Goal: Use online tool/utility: Utilize a website feature to perform a specific function

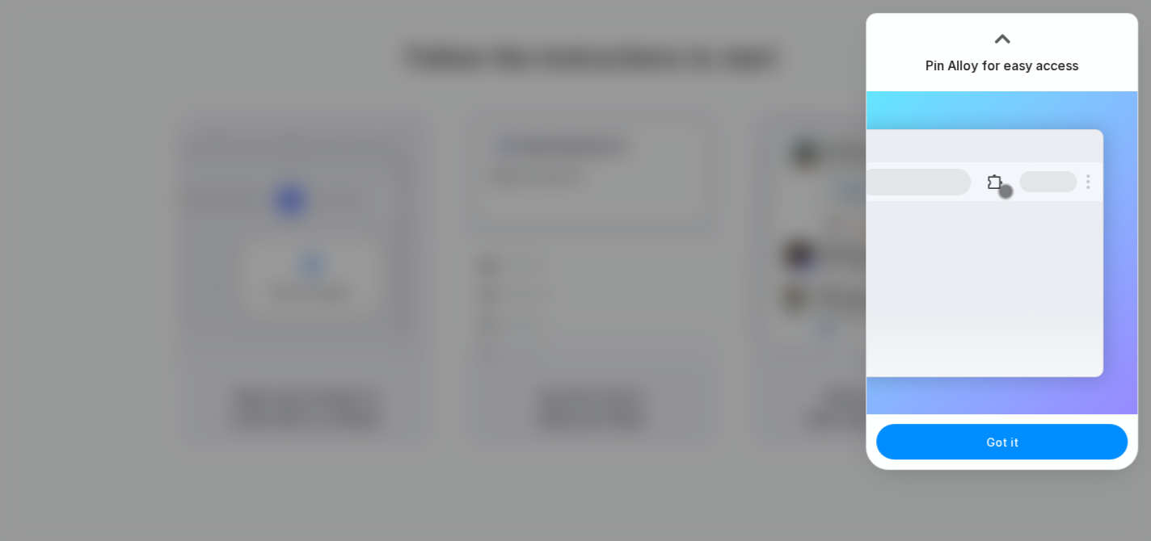
click at [999, 36] on div at bounding box center [1002, 39] width 24 height 24
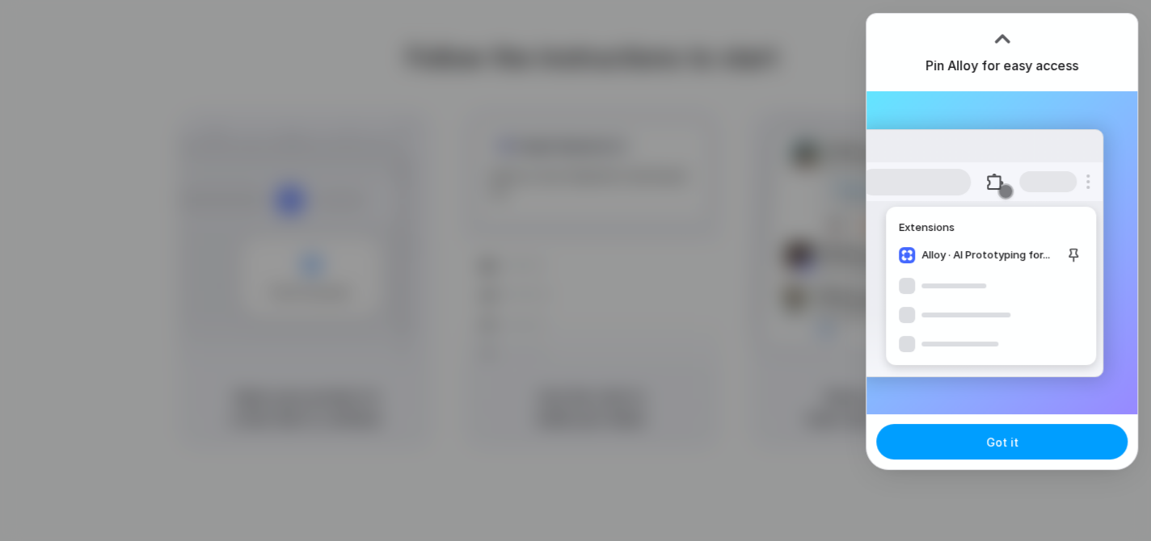
click at [998, 440] on span "Got it" at bounding box center [1002, 442] width 32 height 17
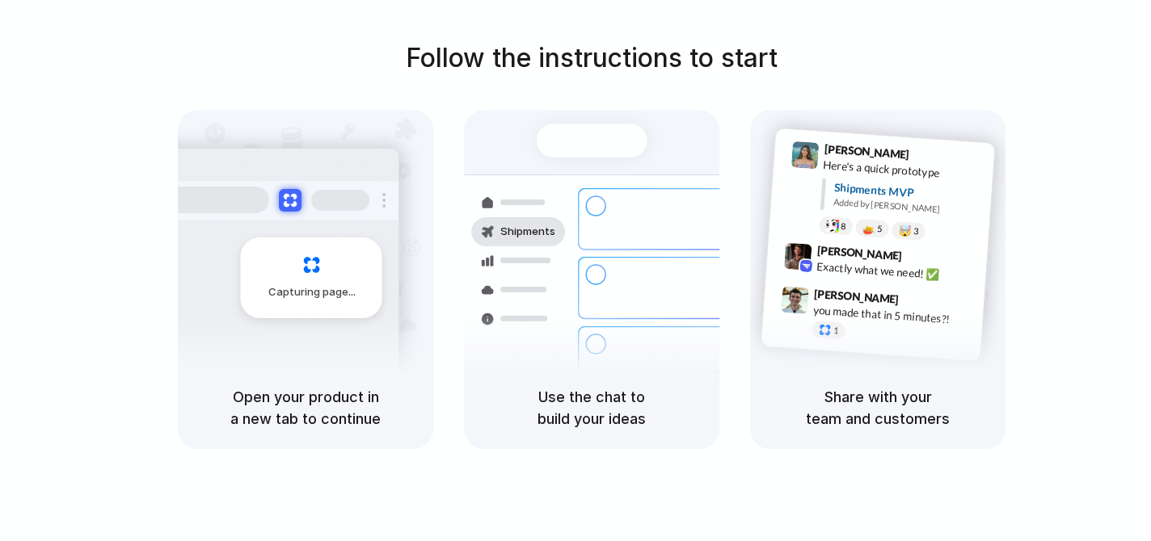
drag, startPoint x: 1068, startPoint y: 111, endPoint x: 979, endPoint y: 75, distance: 96.0
click at [1068, 111] on div "Follow the instructions to start Capturing page Open your product in a new tab …" at bounding box center [591, 244] width 1151 height 410
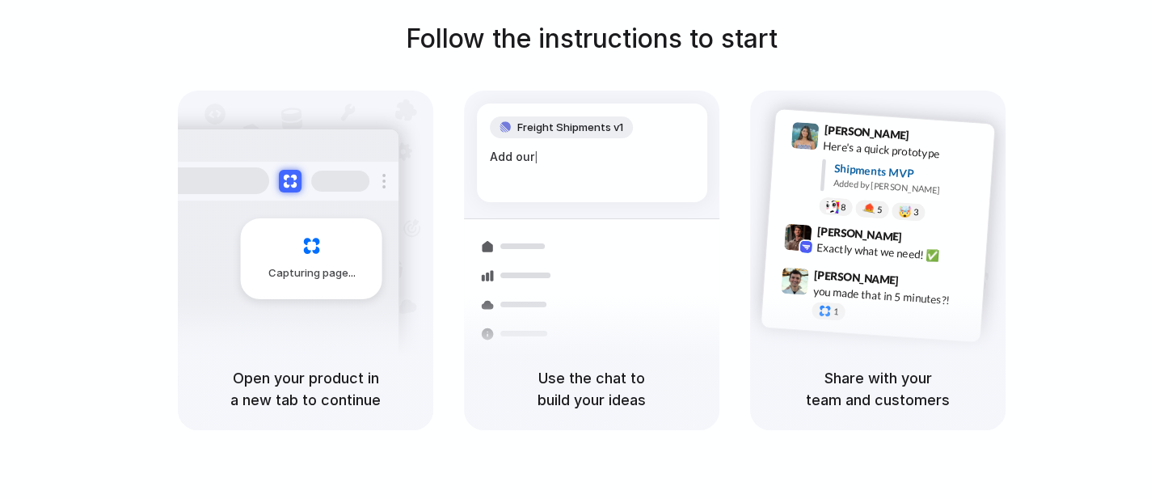
drag, startPoint x: 1110, startPoint y: 37, endPoint x: 1068, endPoint y: 69, distance: 53.0
click at [575, 250] on div at bounding box center [575, 250] width 0 height 0
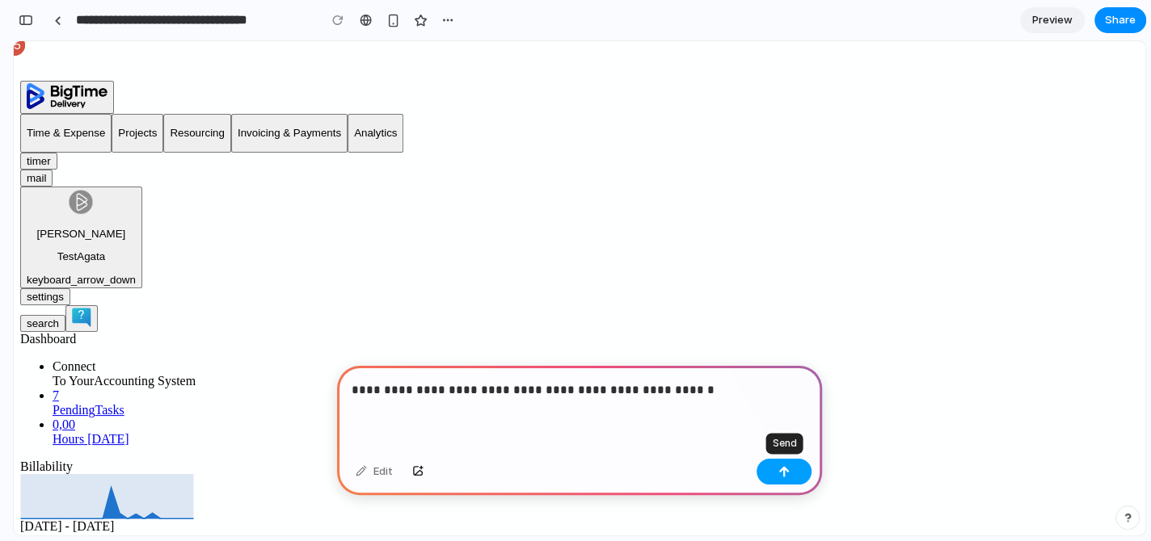
click at [804, 477] on button "button" at bounding box center [783, 472] width 55 height 26
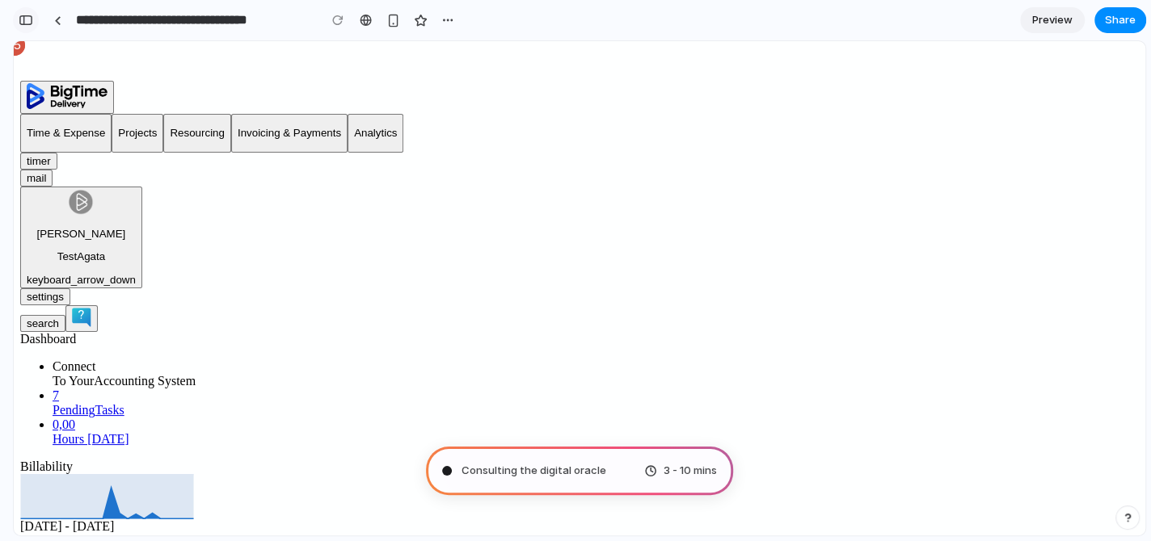
click at [23, 17] on div "button" at bounding box center [26, 20] width 15 height 11
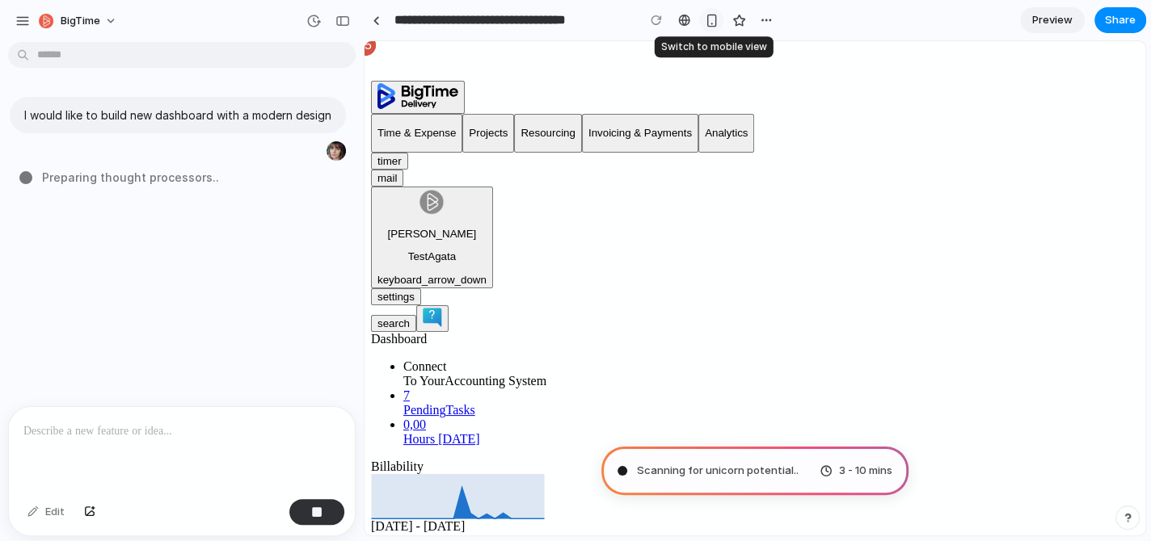
click at [715, 23] on div "button" at bounding box center [712, 21] width 14 height 14
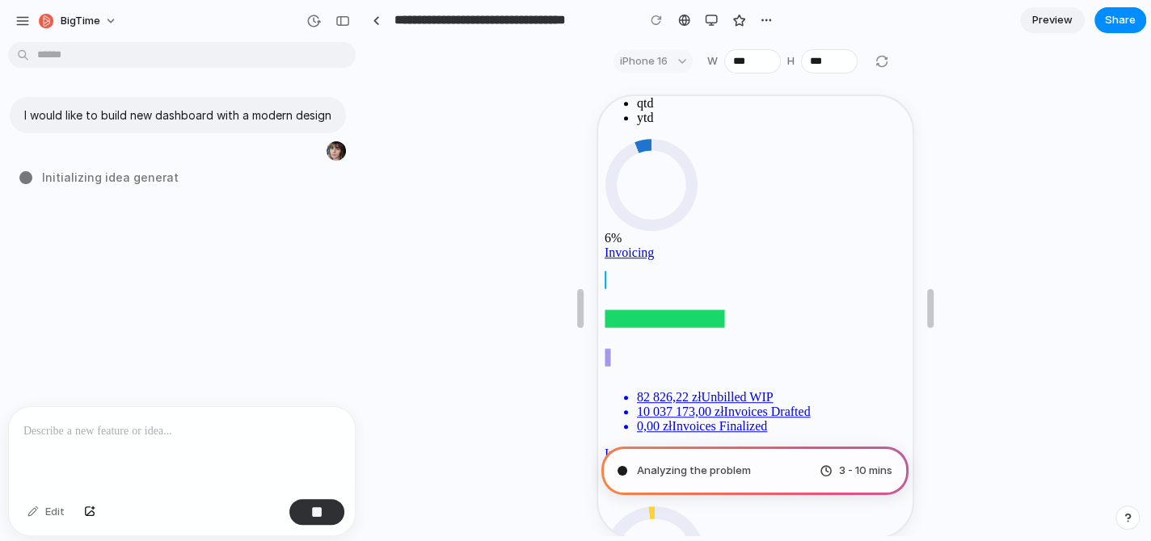
scroll to position [611, 0]
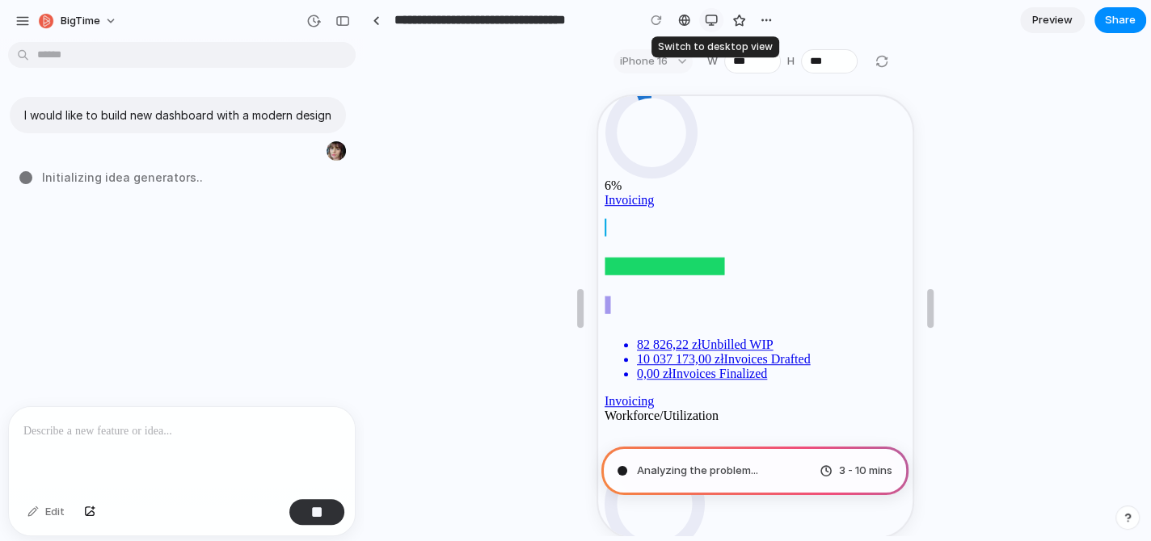
click at [706, 19] on div "button" at bounding box center [711, 20] width 13 height 13
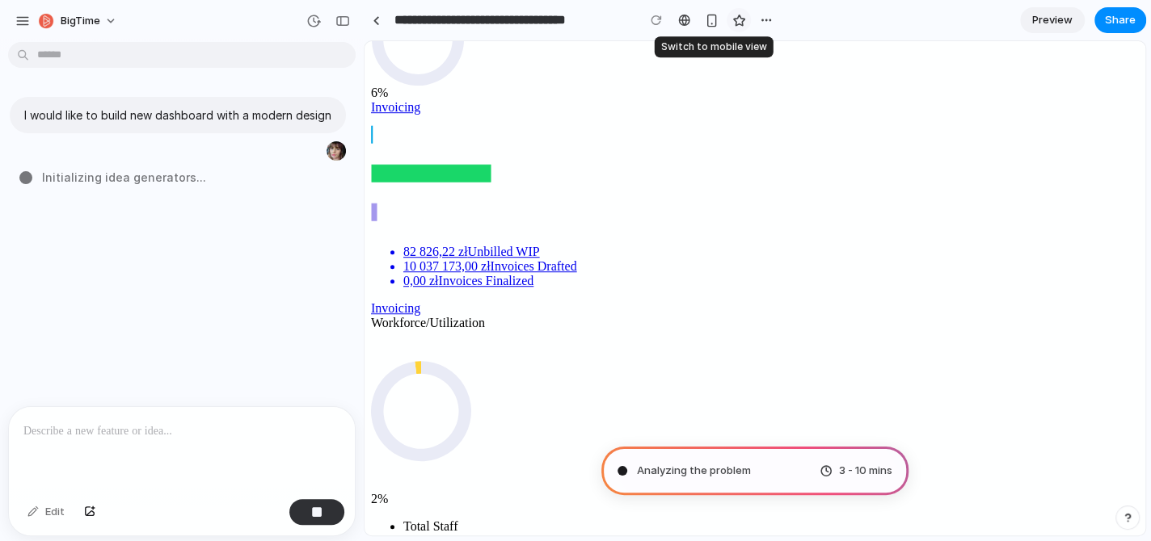
scroll to position [594, 0]
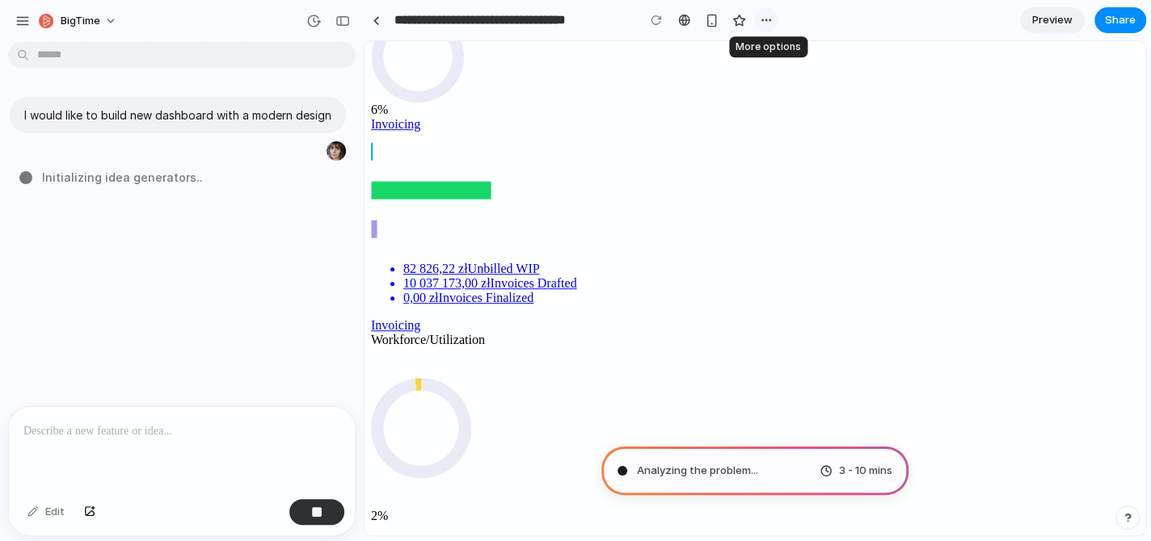
click at [768, 19] on div "button" at bounding box center [765, 20] width 13 height 13
click at [768, 19] on div "Duplicate Delete" at bounding box center [575, 270] width 1151 height 541
click at [113, 23] on button "BigTime" at bounding box center [79, 21] width 94 height 26
click at [113, 23] on div "Settings Invite members Change theme Sign out" at bounding box center [575, 270] width 1151 height 541
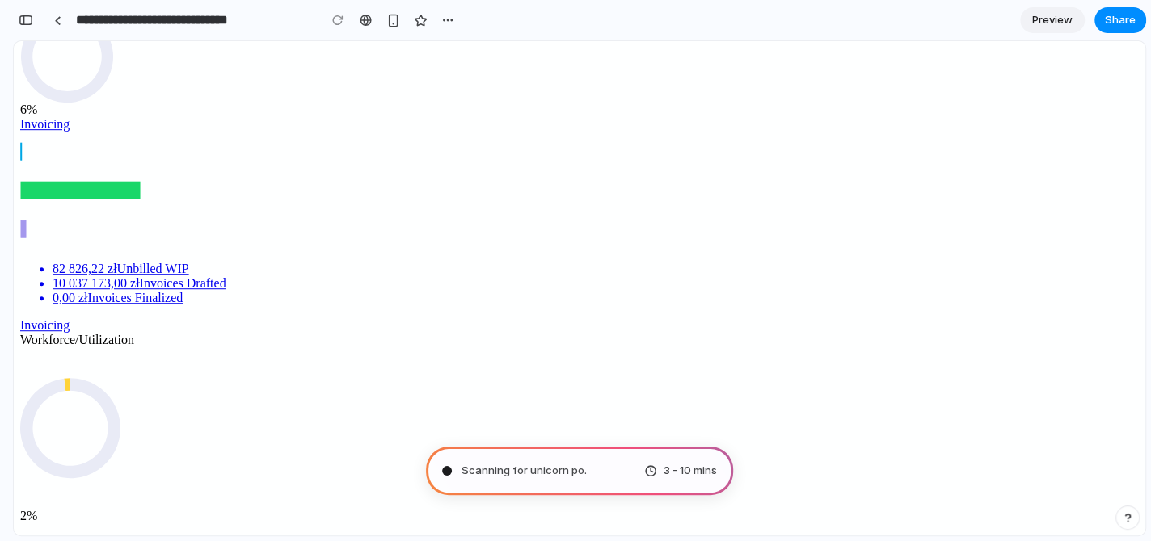
type input "**********"
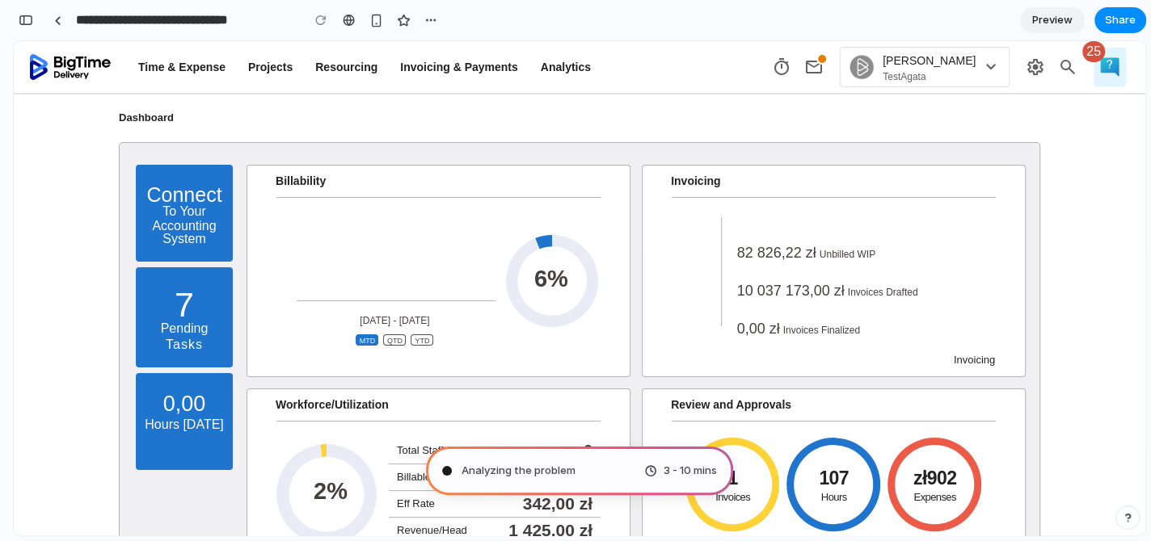
scroll to position [730, 0]
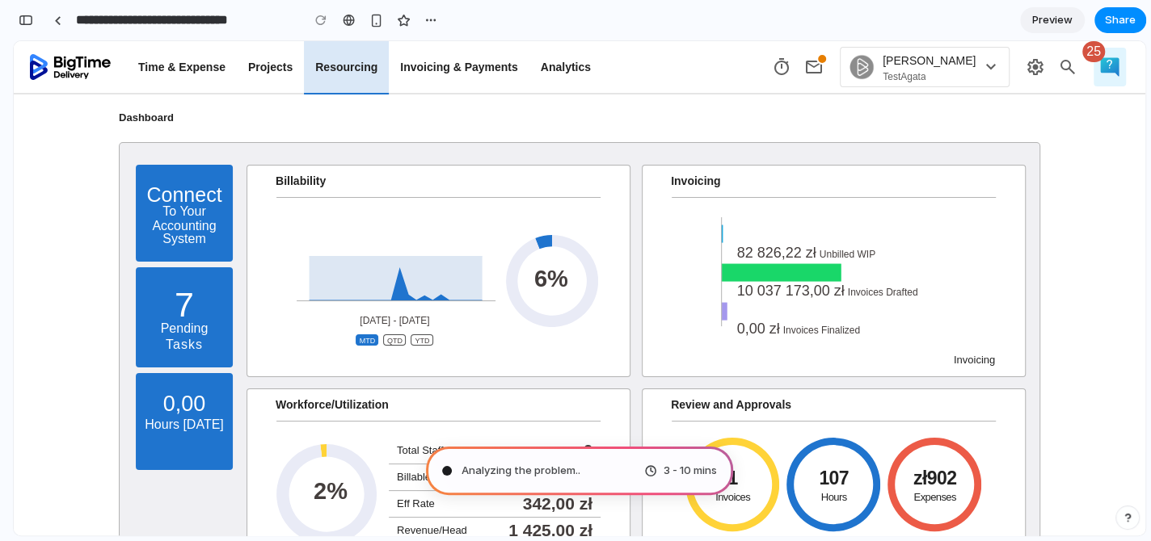
click at [360, 71] on p "Resourcing" at bounding box center [346, 67] width 62 height 15
click at [358, 69] on p "Resourcing" at bounding box center [346, 67] width 62 height 15
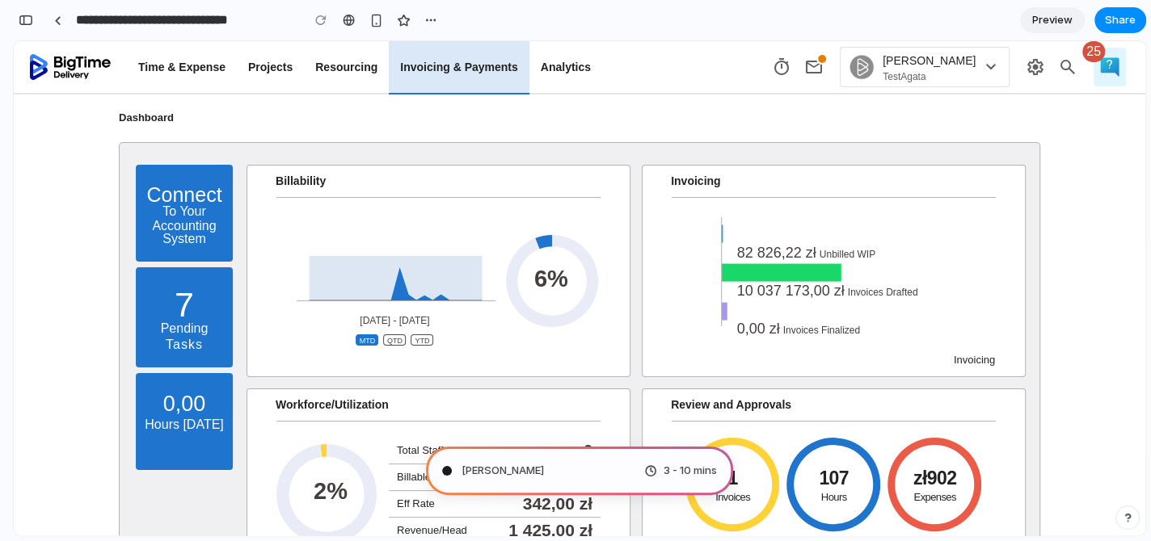
click at [465, 60] on p "Invoicing & Payments" at bounding box center [458, 67] width 117 height 15
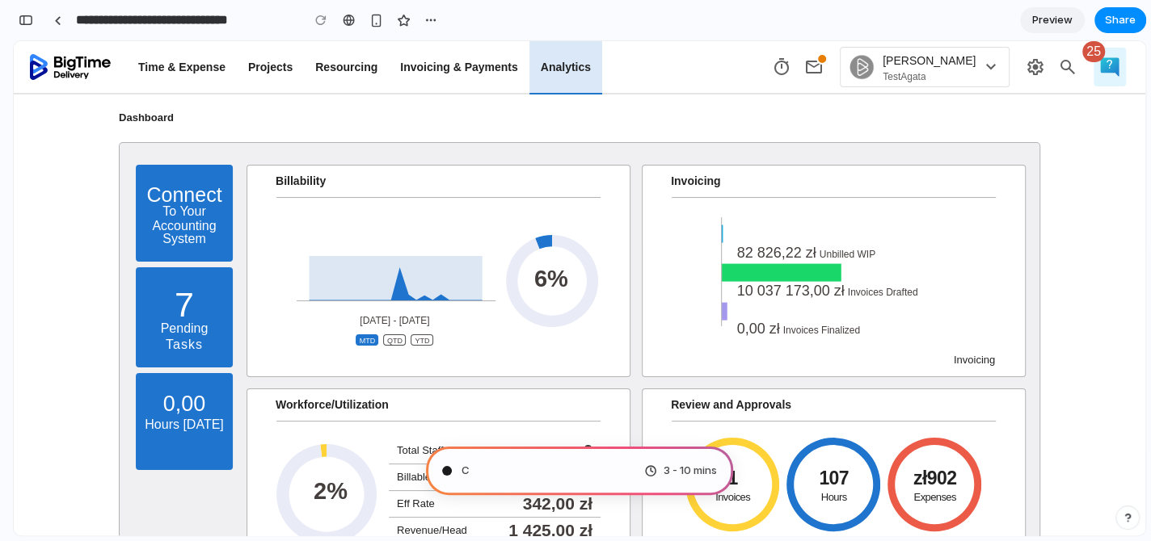
click at [587, 69] on p "Analytics" at bounding box center [566, 67] width 50 height 15
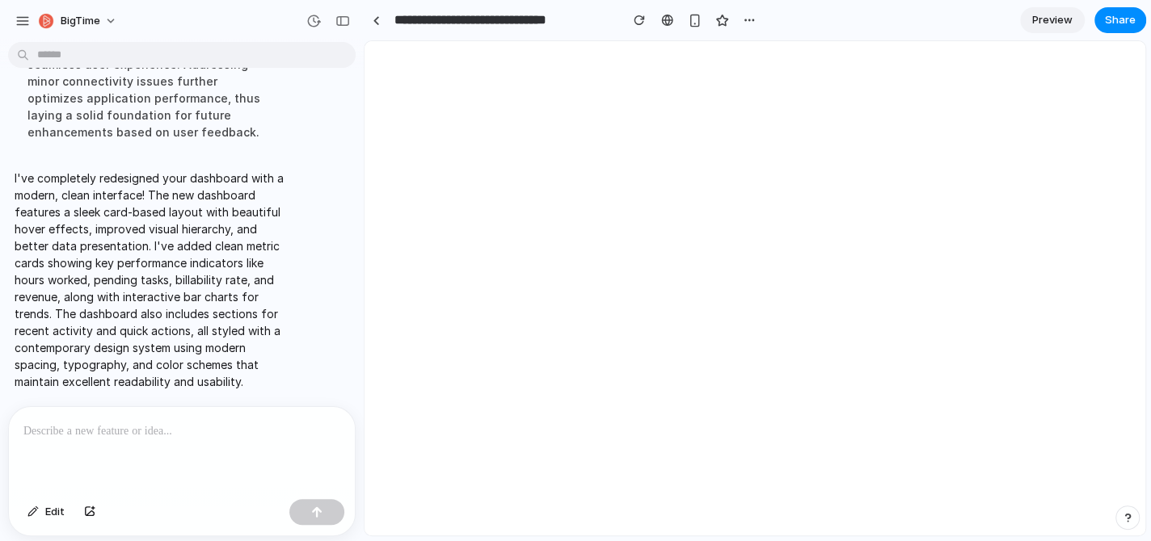
scroll to position [0, 0]
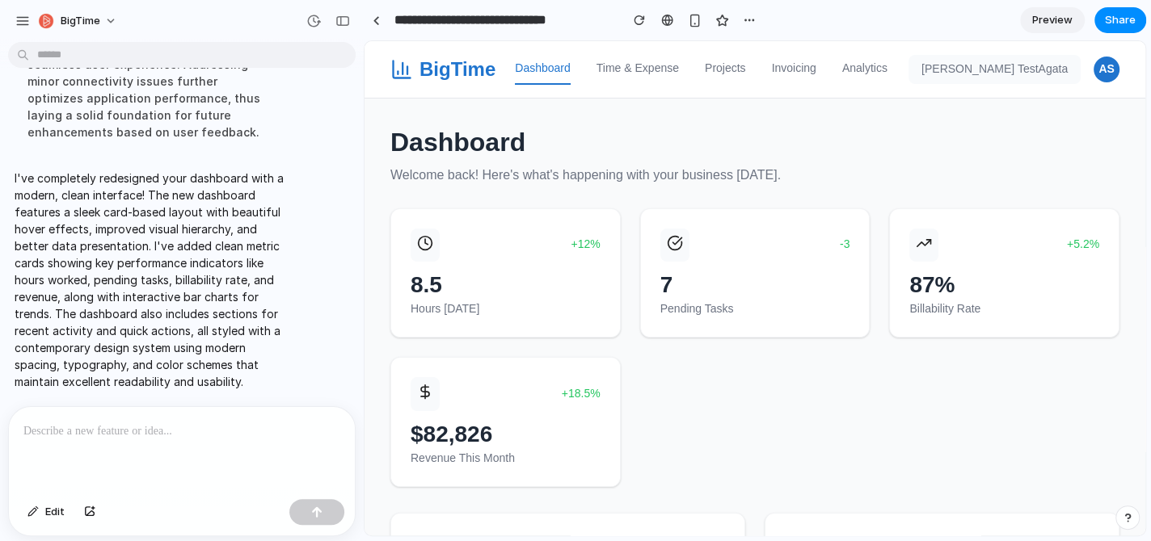
click at [154, 428] on p at bounding box center [181, 431] width 317 height 19
click at [630, 71] on link "Time & Expense" at bounding box center [637, 69] width 82 height 31
click at [423, 69] on div "BigTime" at bounding box center [442, 69] width 105 height 27
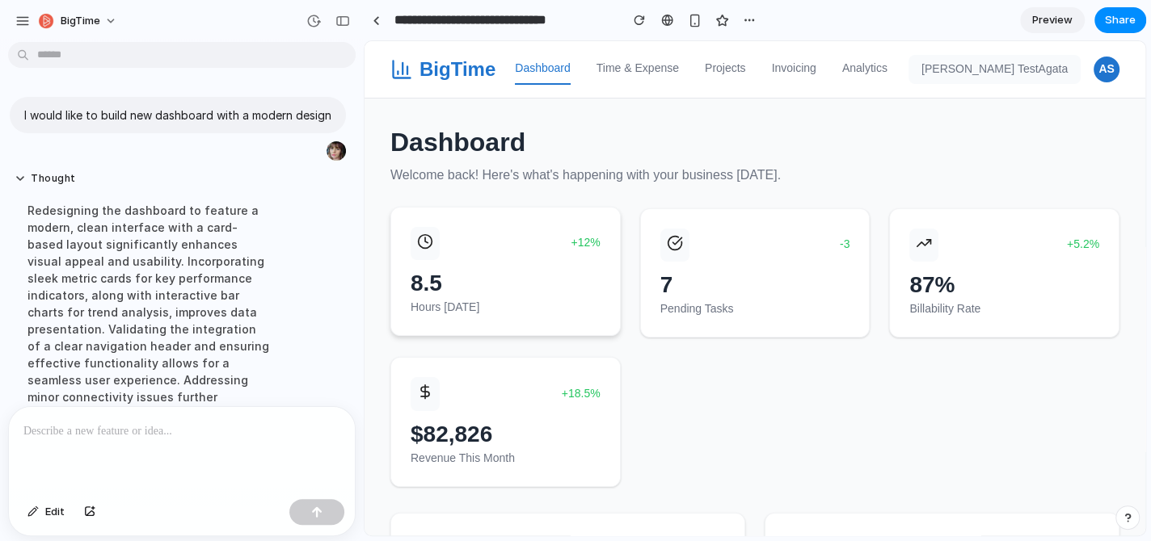
click at [559, 251] on div "+12%" at bounding box center [505, 243] width 190 height 33
click at [733, 70] on link "Projects" at bounding box center [725, 69] width 41 height 31
click at [734, 70] on link "Projects" at bounding box center [725, 69] width 41 height 31
click at [846, 67] on link "Analytics" at bounding box center [864, 69] width 45 height 31
click at [318, 23] on div "button" at bounding box center [313, 21] width 15 height 15
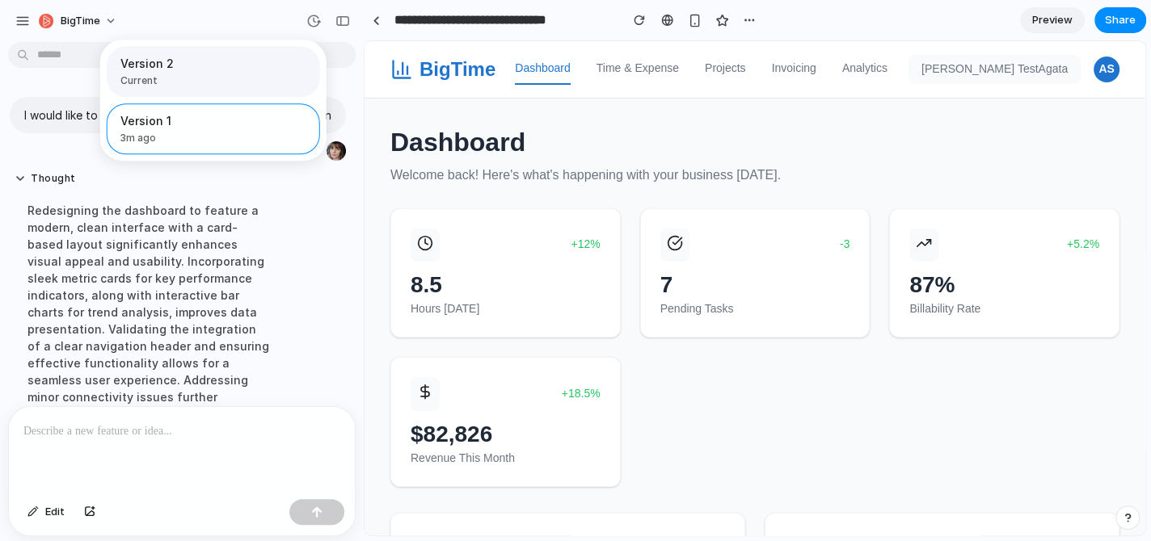
click at [177, 75] on span "Current" at bounding box center [208, 81] width 176 height 15
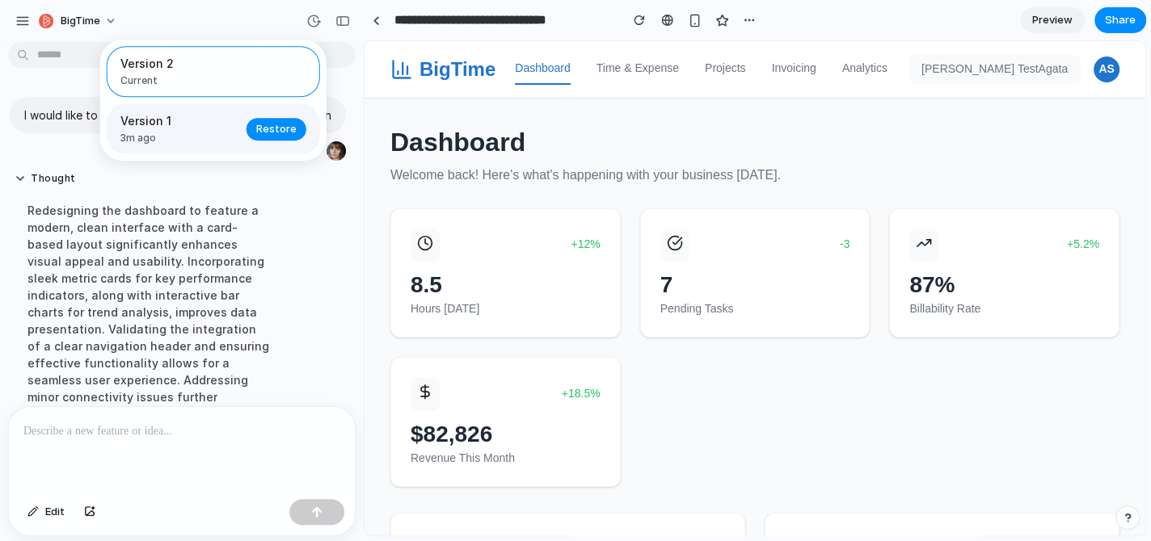
click at [244, 135] on div "Version 1 3m ago Restore" at bounding box center [213, 128] width 213 height 51
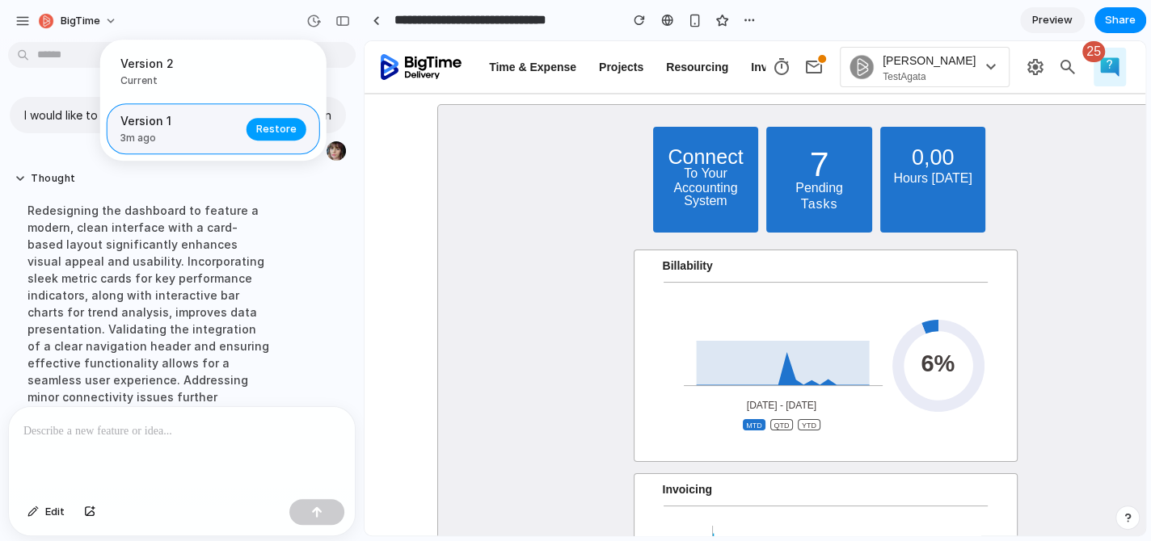
click at [289, 132] on span "Restore" at bounding box center [276, 129] width 40 height 16
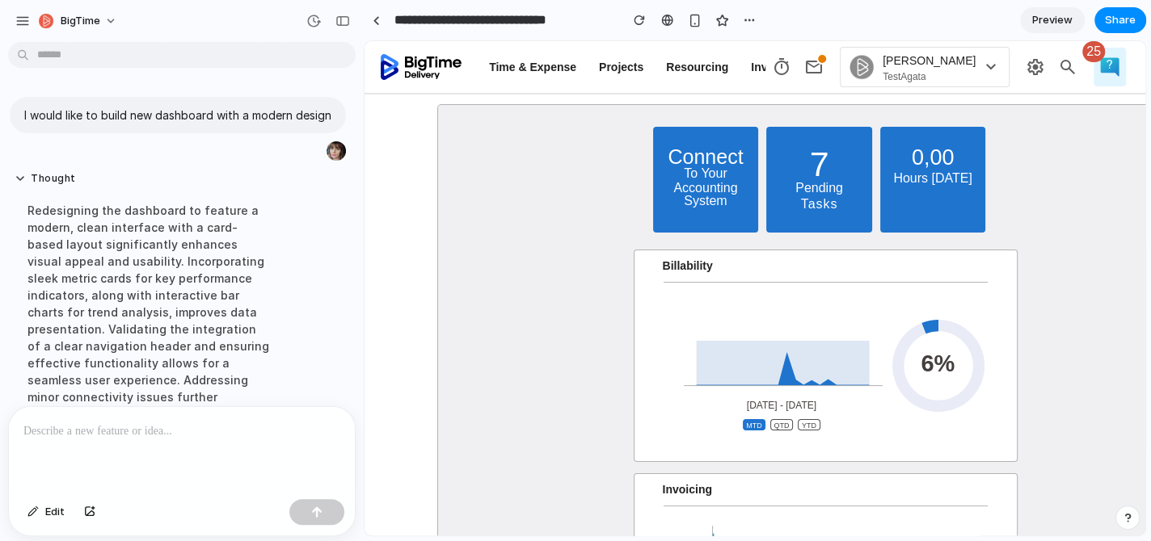
click at [149, 425] on p at bounding box center [181, 431] width 317 height 19
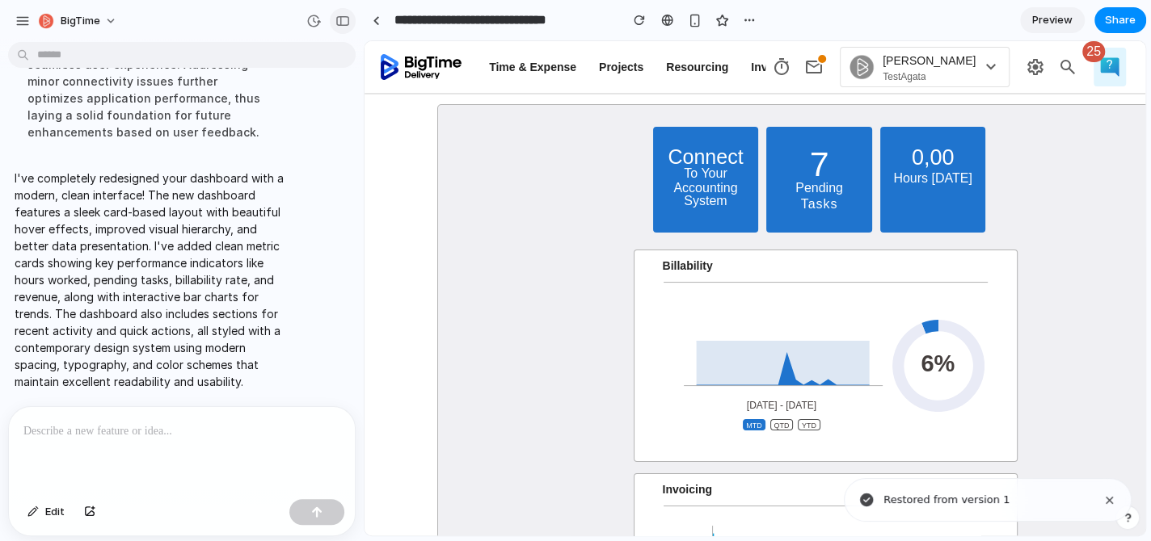
click at [339, 23] on div "button" at bounding box center [342, 20] width 15 height 11
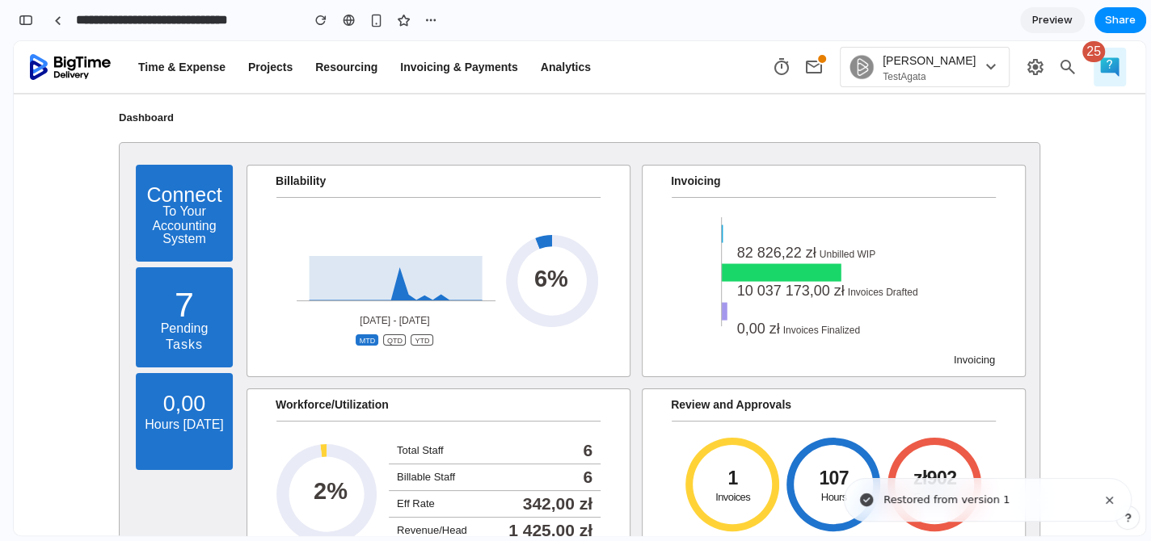
scroll to position [356, 0]
drag, startPoint x: 115, startPoint y: 113, endPoint x: 188, endPoint y: 117, distance: 73.6
click at [188, 117] on div "Dashboard" at bounding box center [579, 111] width 921 height 32
copy span "Dashboard"
click at [32, 22] on div "button" at bounding box center [26, 20] width 15 height 11
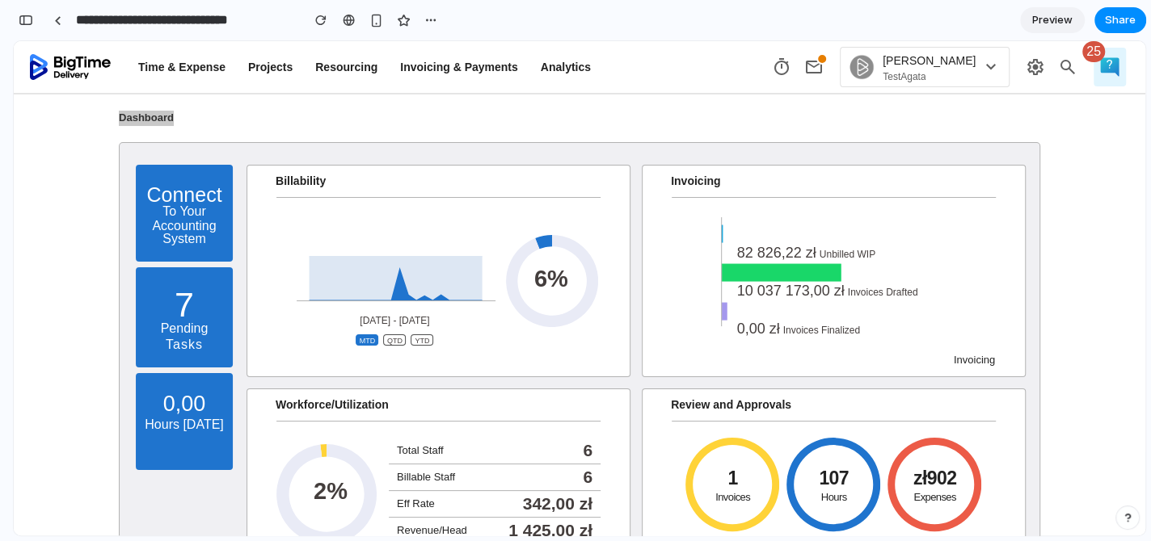
scroll to position [339, 0]
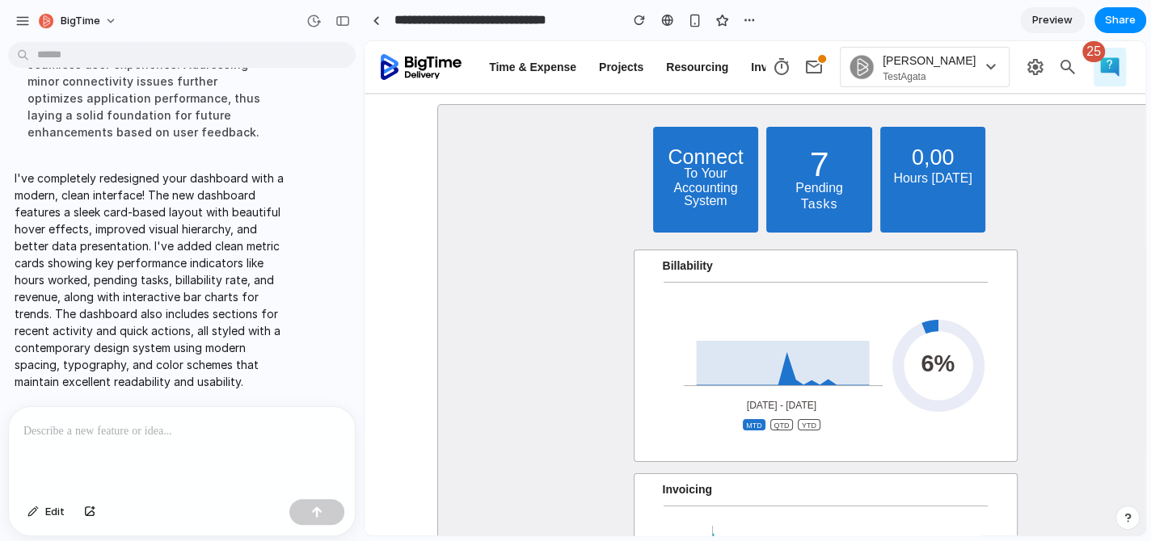
click at [133, 429] on p at bounding box center [181, 431] width 317 height 19
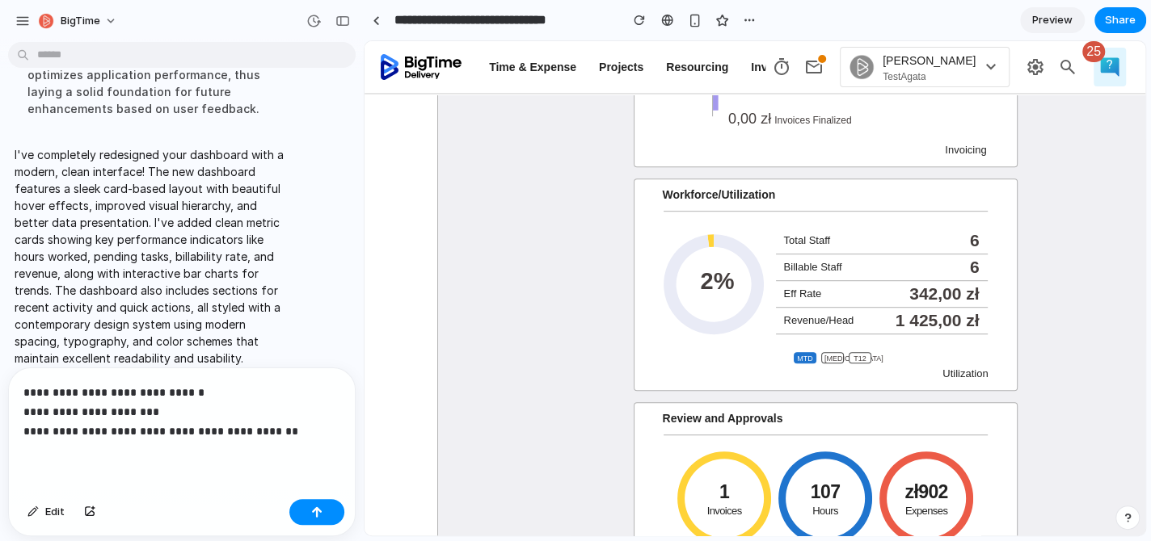
scroll to position [627, 0]
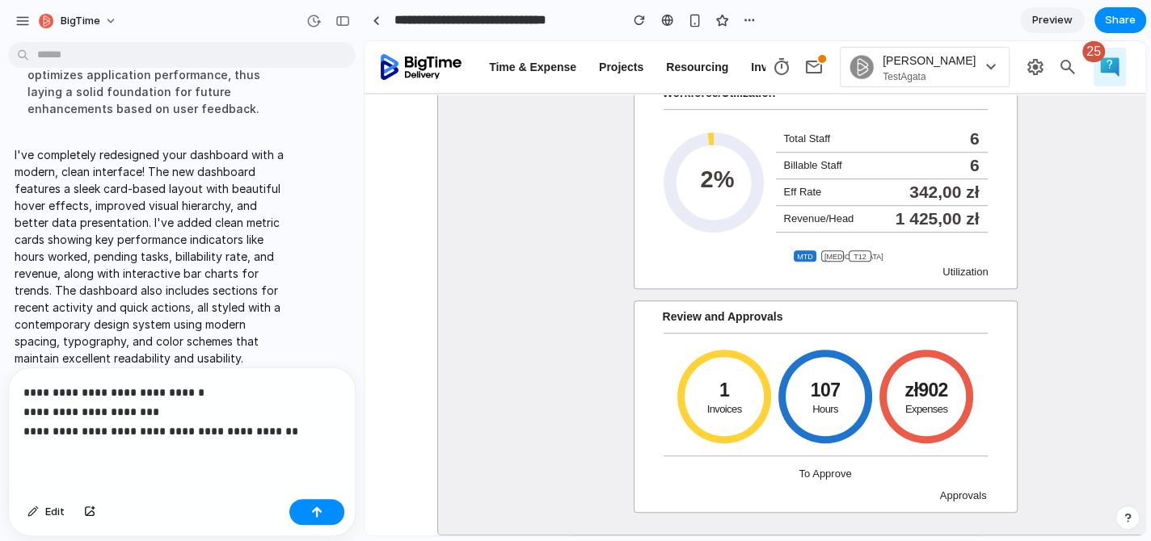
click at [175, 404] on p "**********" at bounding box center [178, 412] width 311 height 58
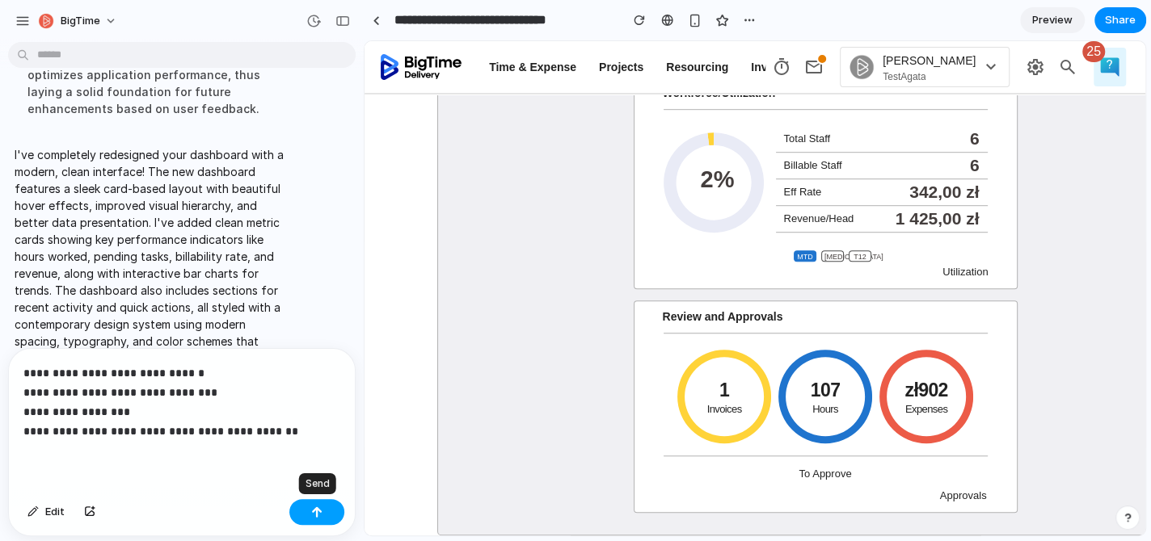
click at [297, 506] on button "button" at bounding box center [316, 512] width 55 height 26
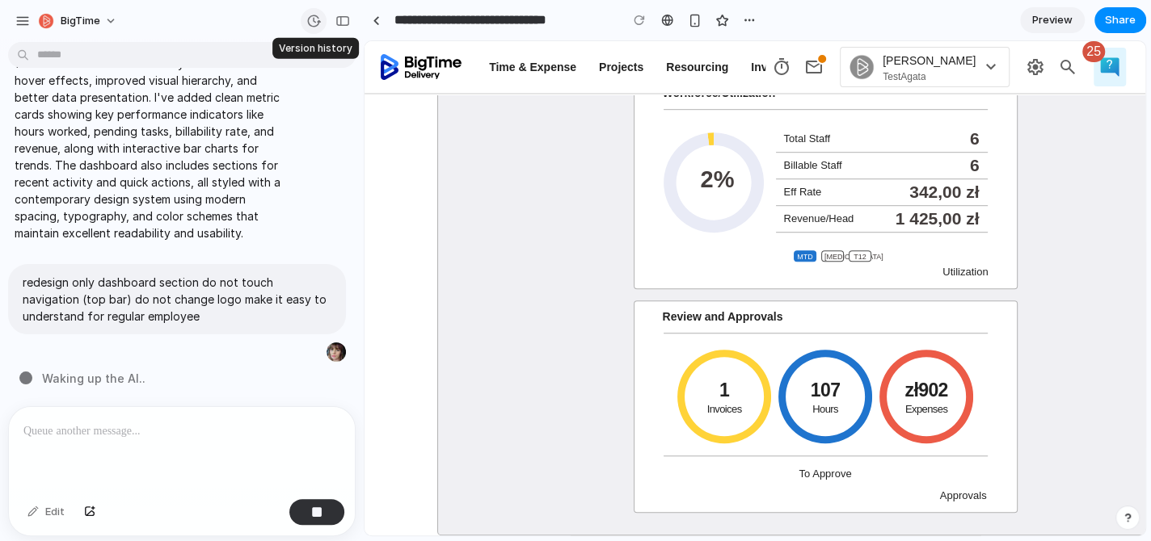
click at [317, 23] on div "button" at bounding box center [313, 21] width 15 height 15
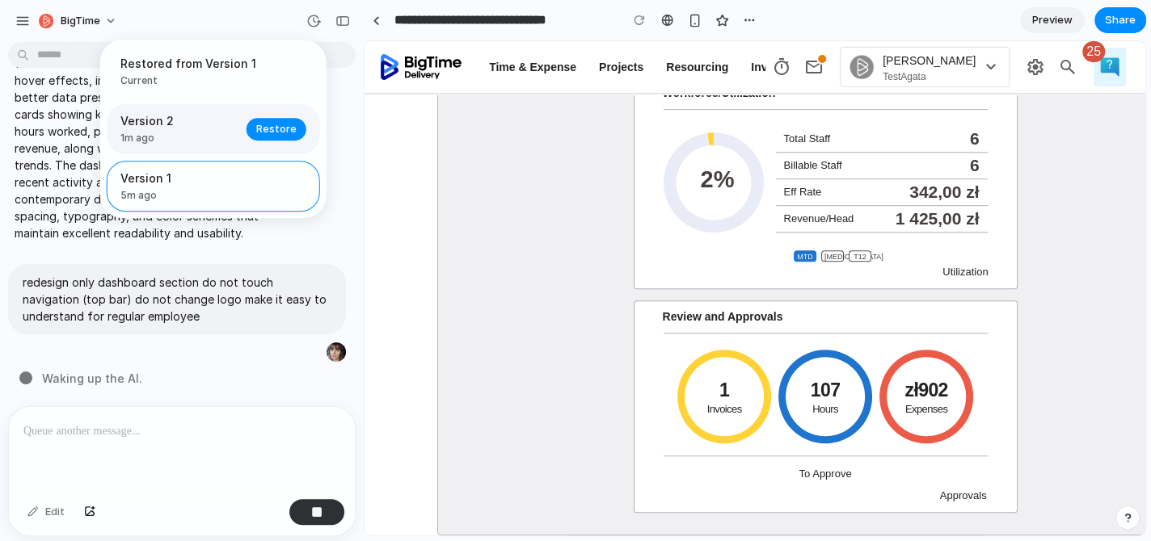
click at [200, 135] on span "1m ago" at bounding box center [178, 138] width 116 height 15
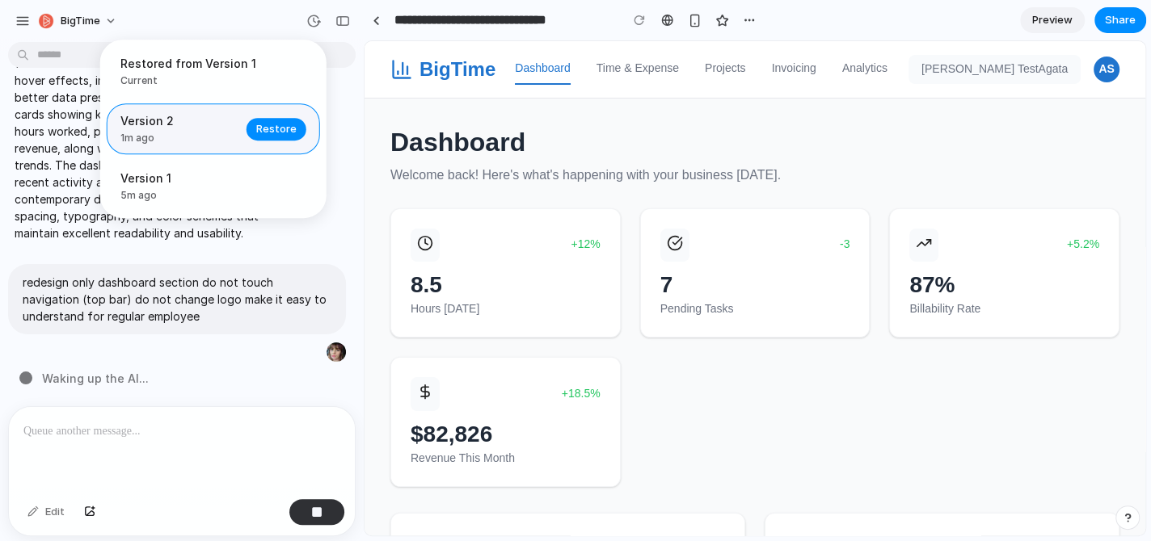
scroll to position [0, 0]
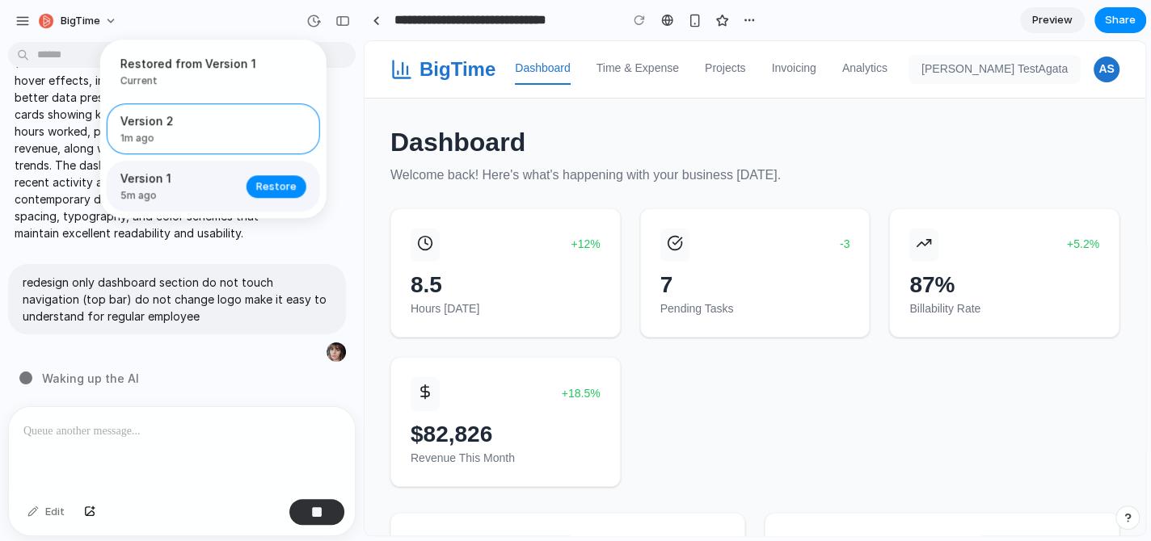
click at [196, 190] on span "5m ago" at bounding box center [178, 195] width 116 height 15
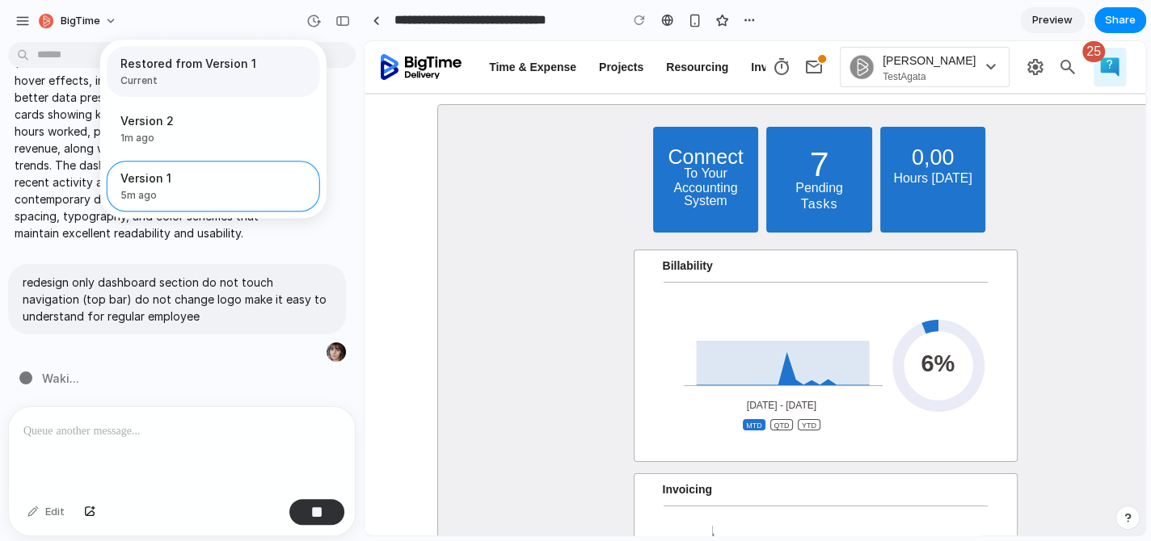
click at [204, 57] on span "Restored from Version 1" at bounding box center [208, 63] width 176 height 17
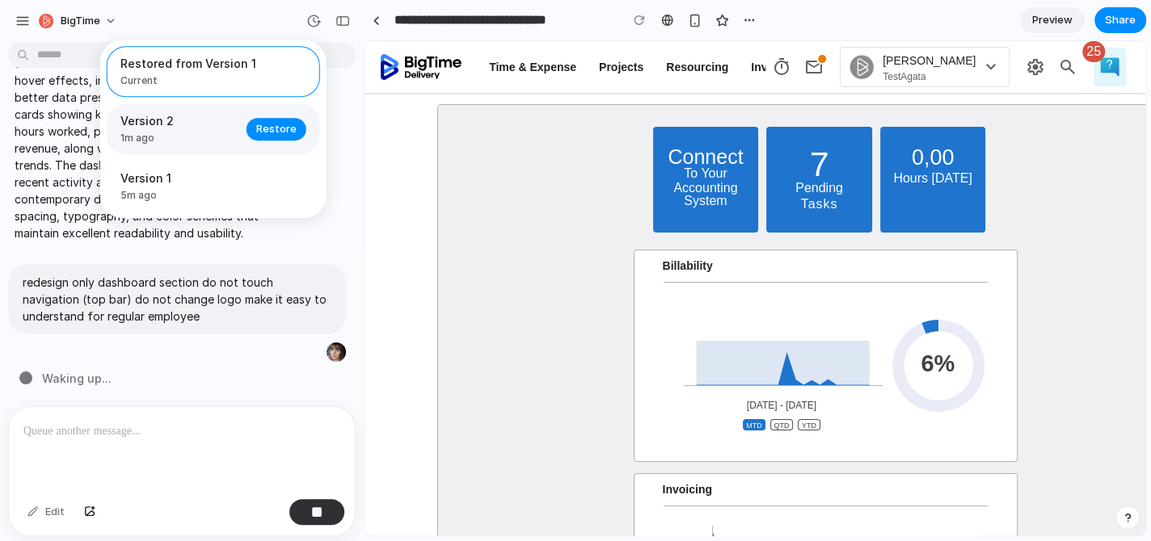
click at [191, 138] on span "1m ago" at bounding box center [178, 138] width 116 height 15
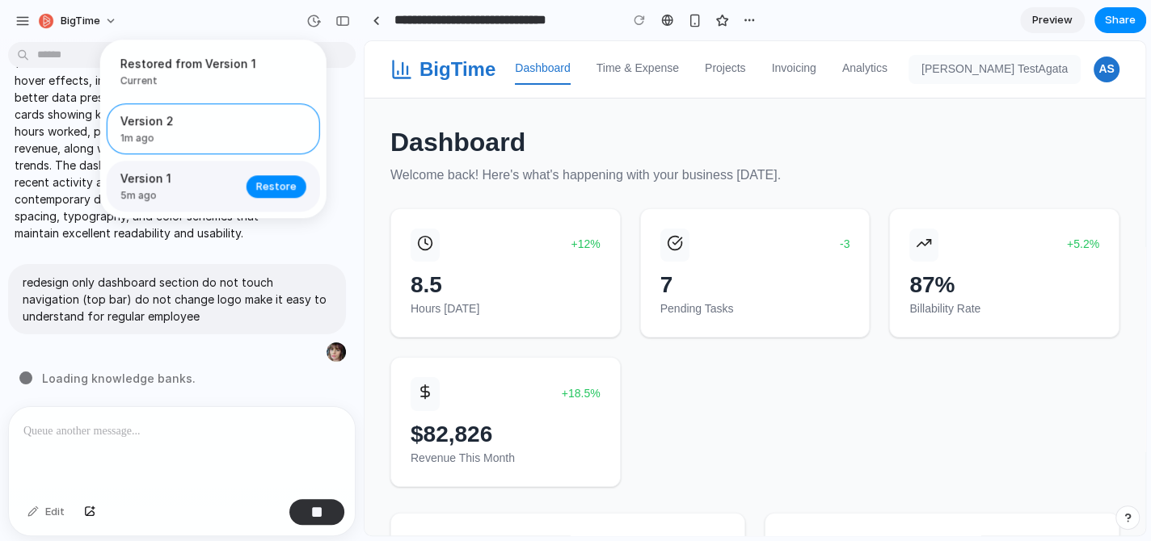
click at [209, 182] on span "Version 1" at bounding box center [178, 178] width 116 height 17
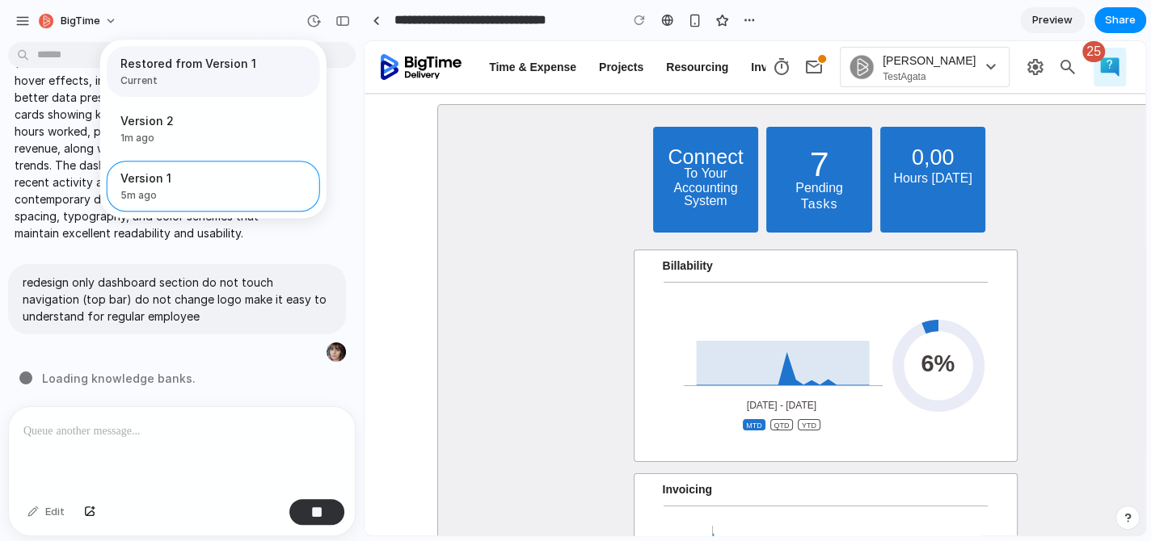
click at [147, 69] on span "Restored from Version 1" at bounding box center [208, 63] width 176 height 17
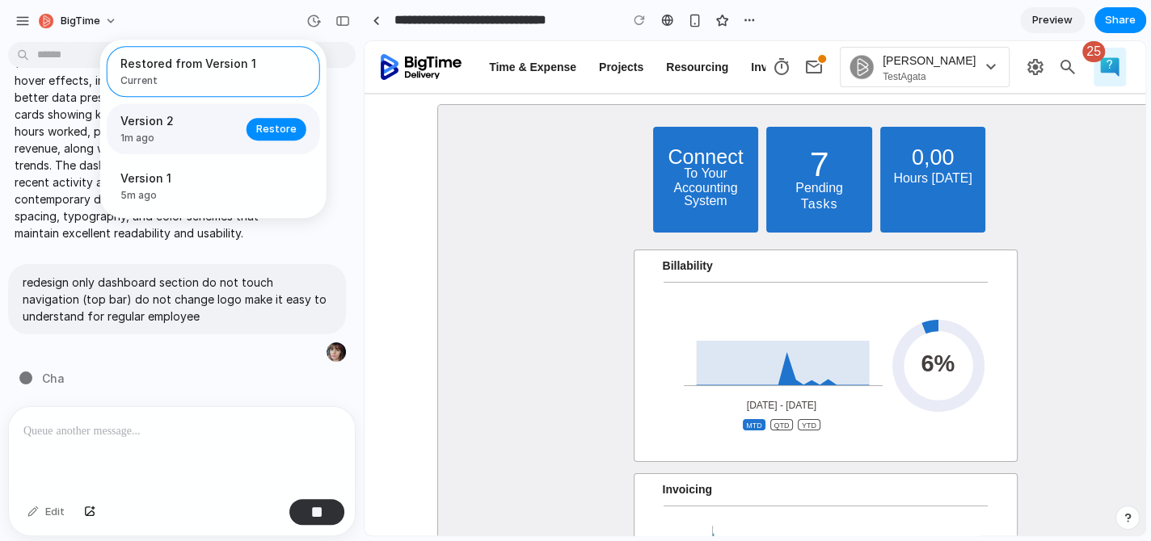
click at [166, 125] on span "Version 2" at bounding box center [178, 120] width 116 height 17
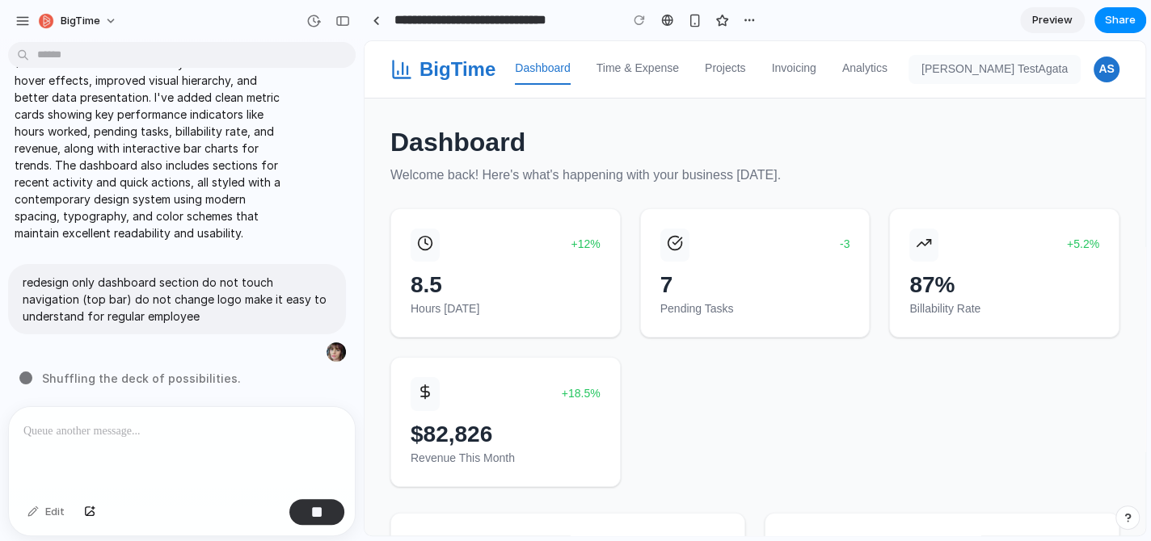
drag, startPoint x: 1505, startPoint y: 212, endPoint x: 1140, endPoint y: 188, distance: 365.9
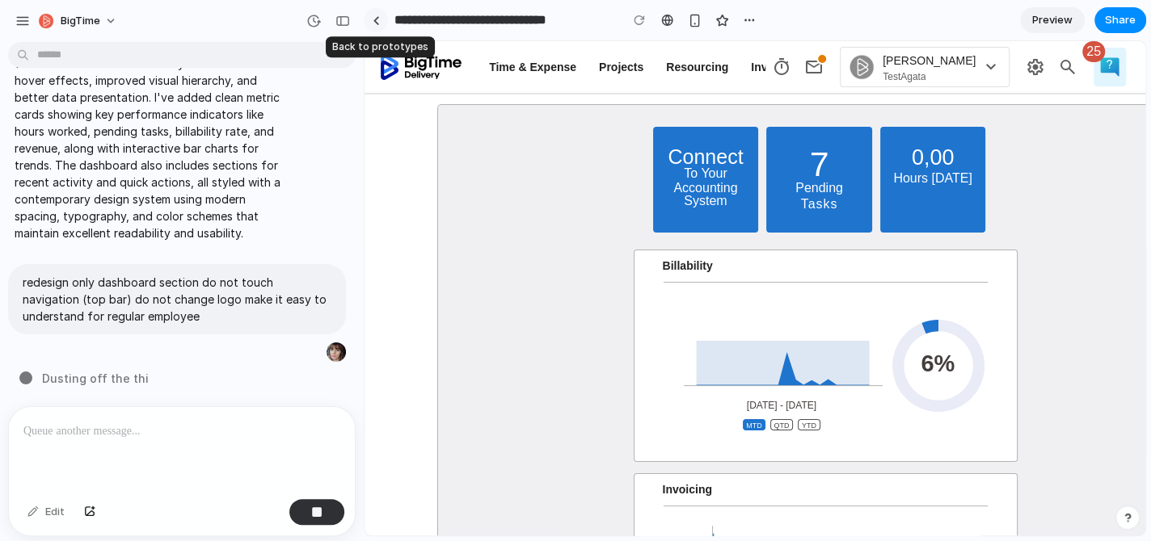
click at [376, 18] on div at bounding box center [375, 20] width 7 height 9
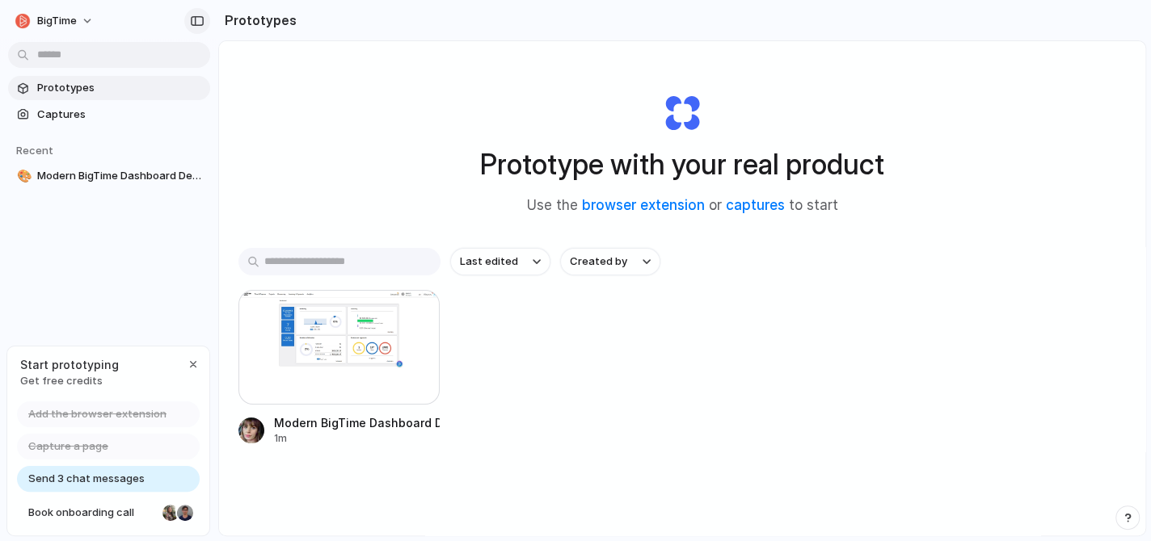
click at [201, 19] on div "button" at bounding box center [197, 20] width 15 height 11
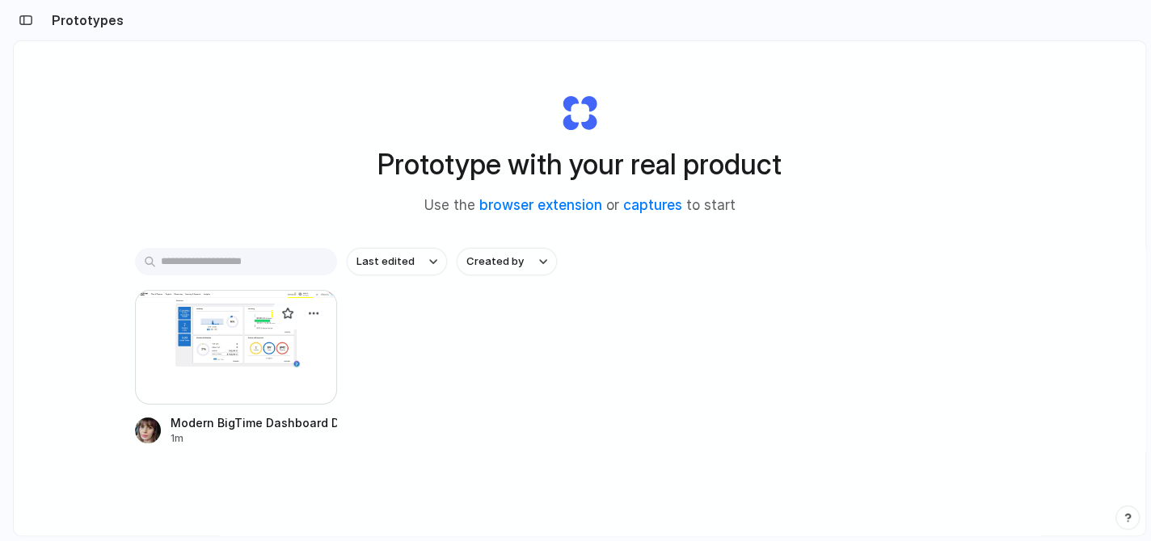
click at [217, 349] on div at bounding box center [236, 347] width 202 height 115
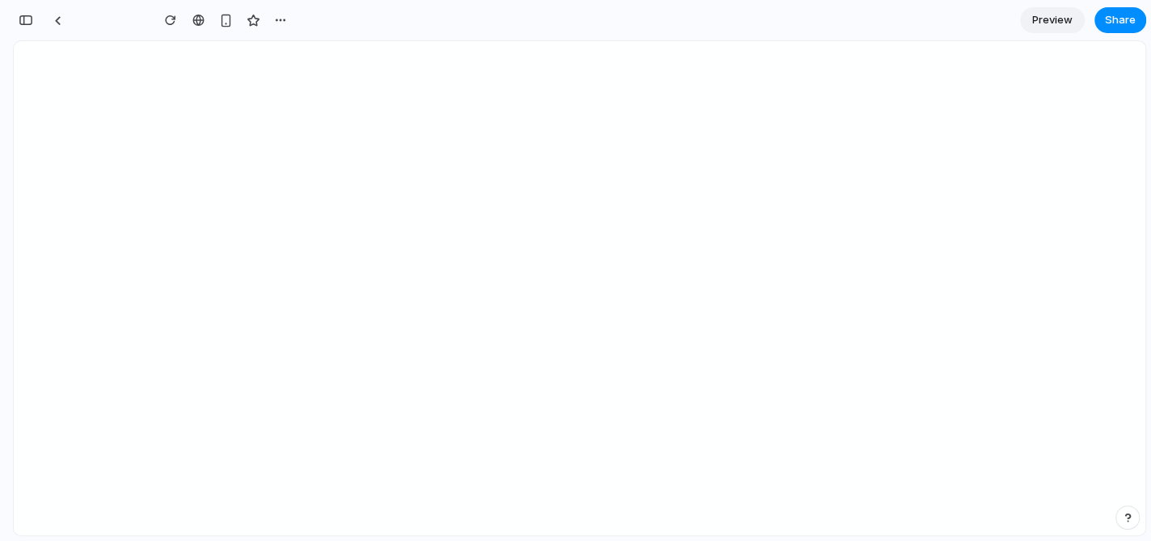
type input "**********"
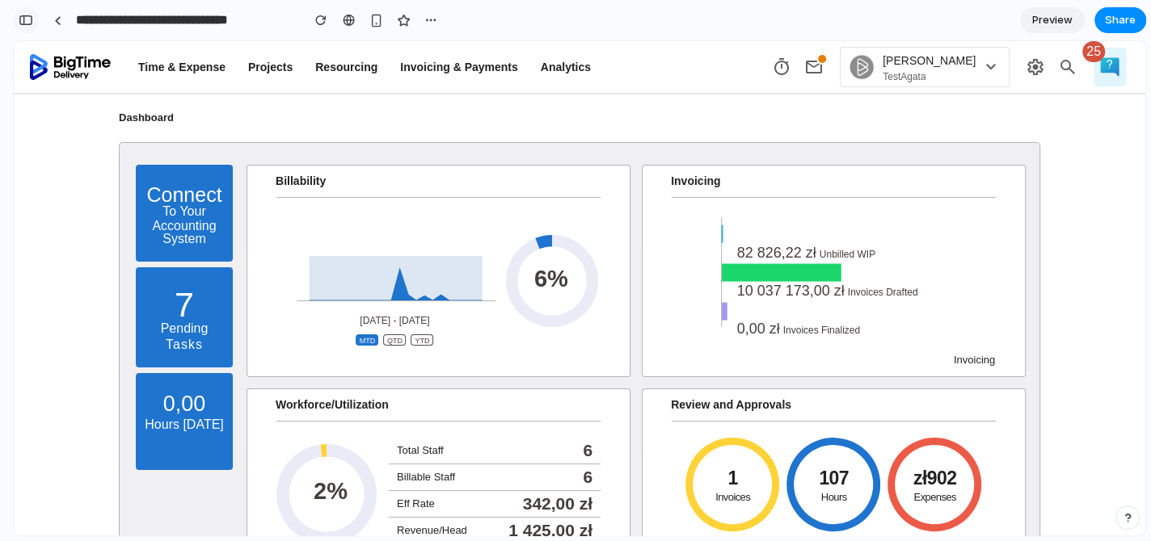
click at [28, 19] on div "button" at bounding box center [26, 20] width 15 height 11
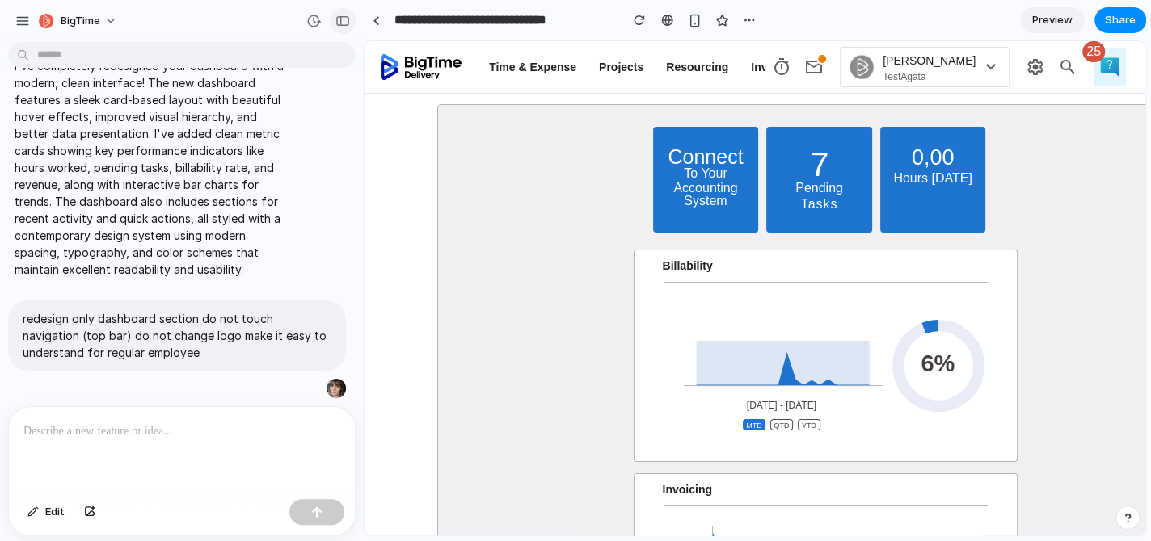
click at [337, 23] on div "button" at bounding box center [342, 20] width 15 height 11
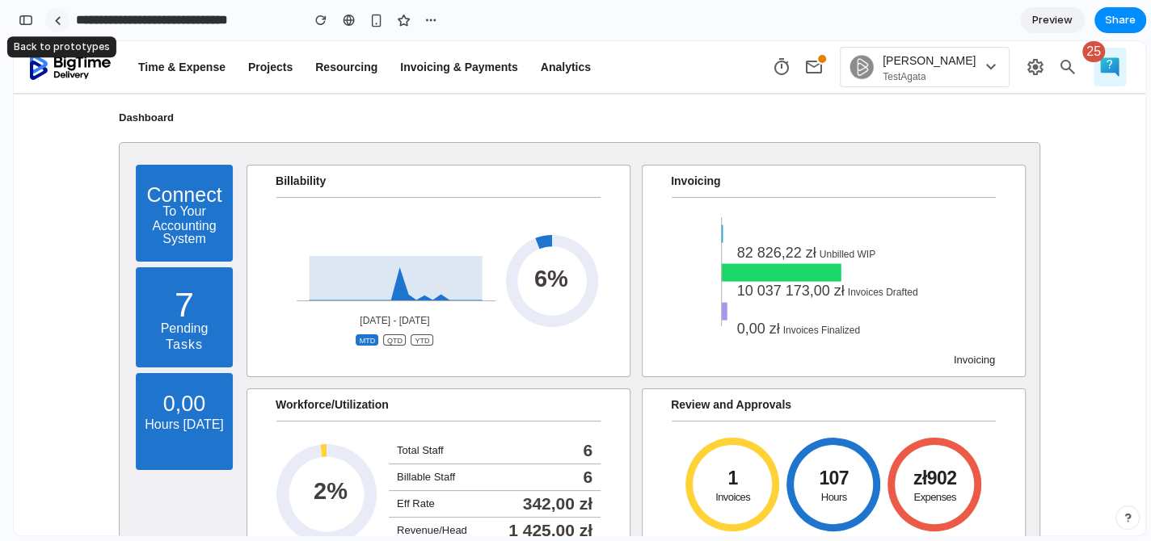
click at [60, 20] on div at bounding box center [57, 20] width 7 height 9
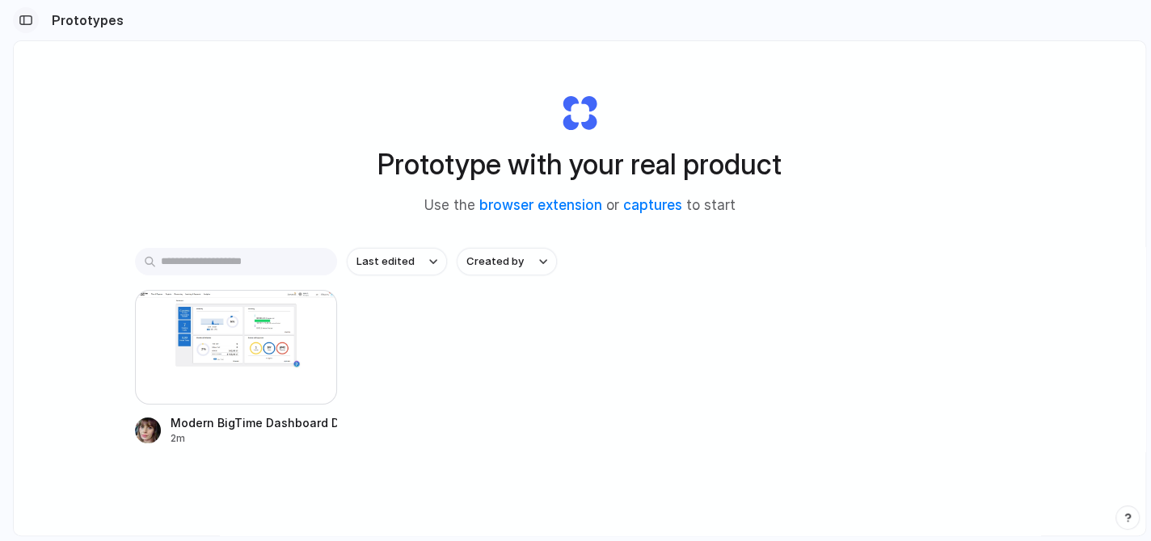
click at [24, 18] on div "button" at bounding box center [26, 20] width 15 height 11
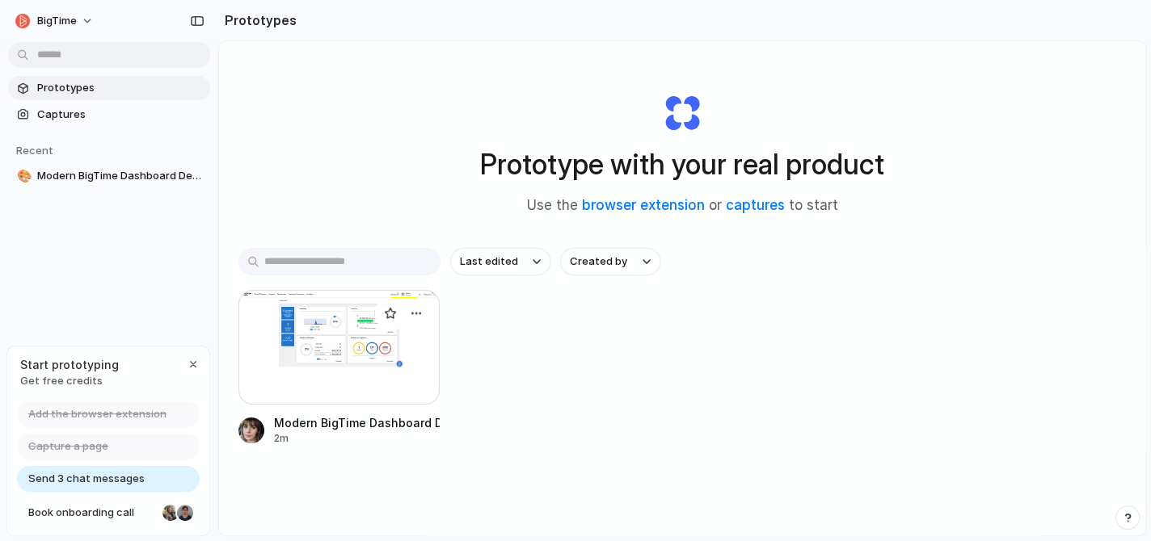
click at [381, 359] on div at bounding box center [338, 347] width 201 height 115
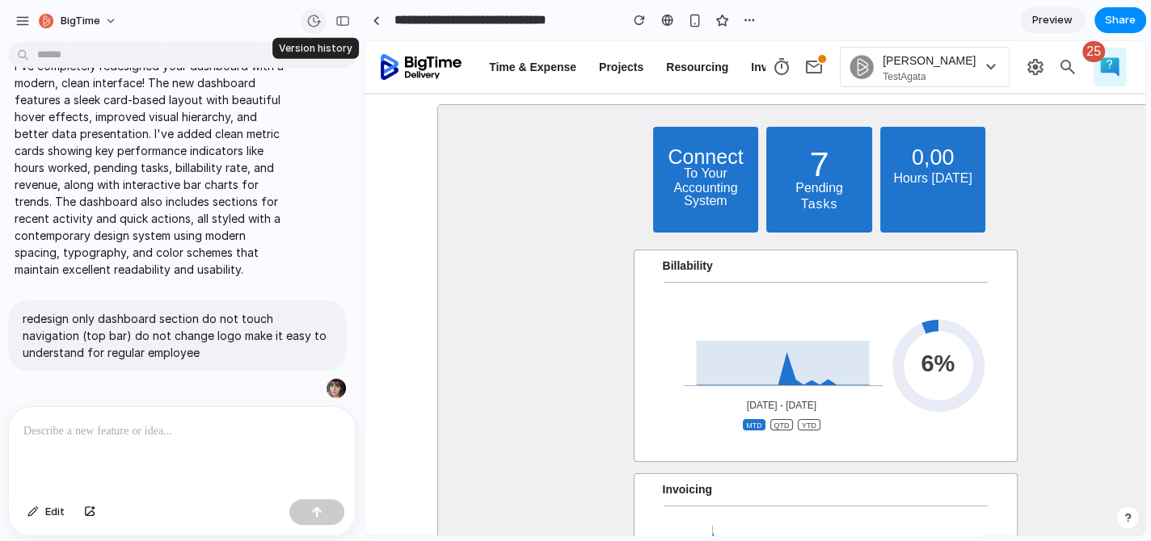
click at [313, 19] on div "button" at bounding box center [313, 21] width 15 height 15
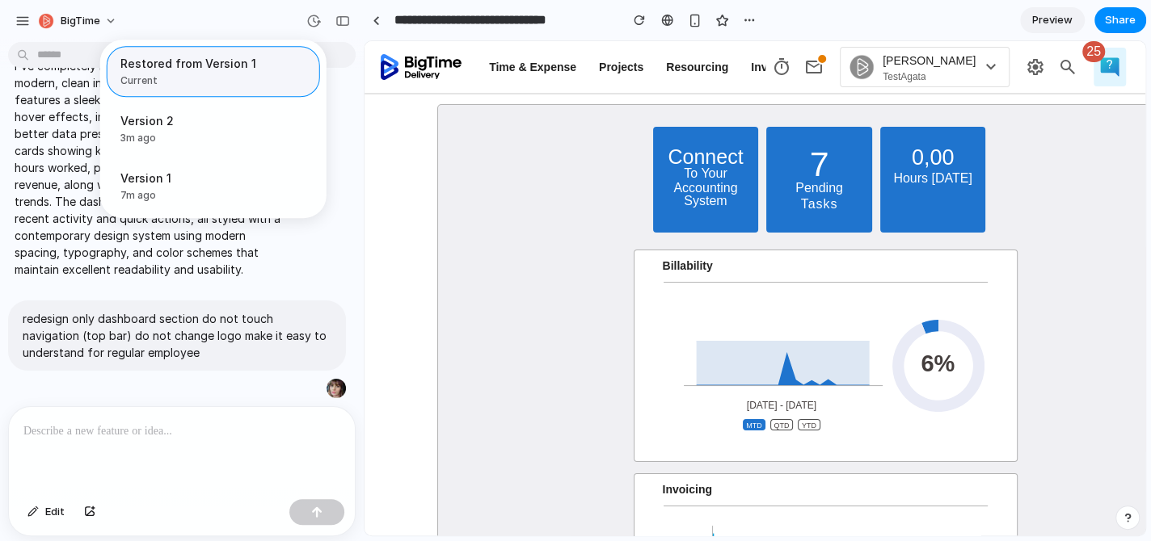
click at [250, 76] on span "Current" at bounding box center [208, 81] width 176 height 15
click at [207, 120] on span "Version 2" at bounding box center [178, 120] width 116 height 17
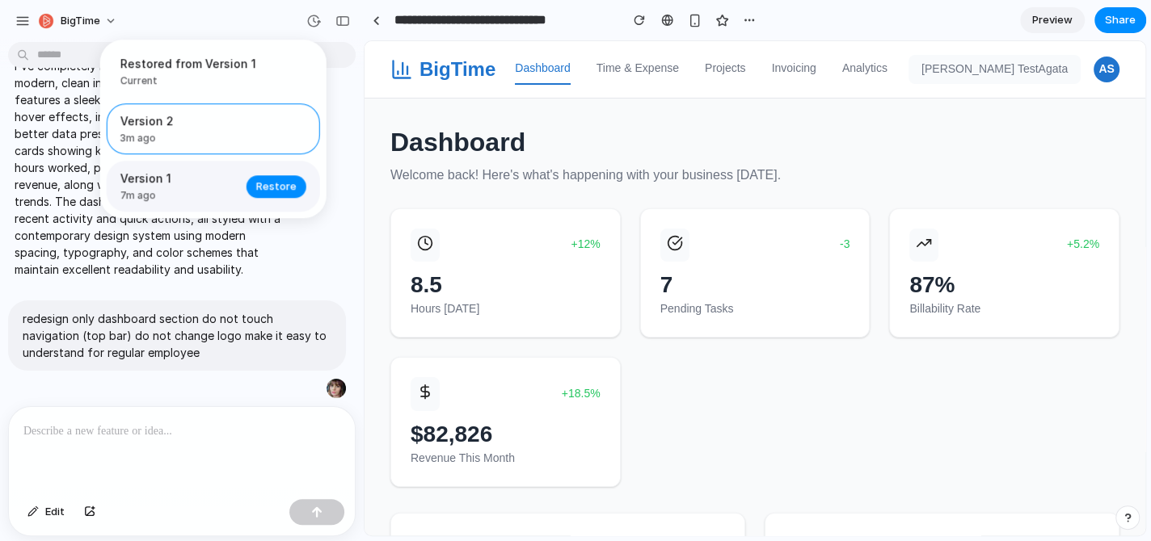
click at [202, 190] on span "7m ago" at bounding box center [178, 195] width 116 height 15
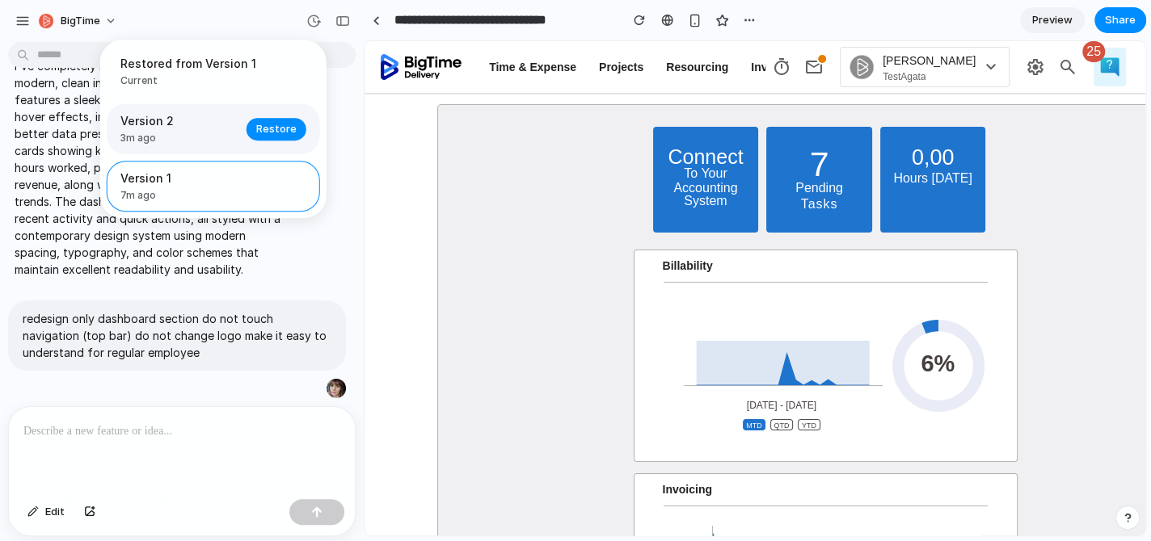
click at [189, 141] on span "3m ago" at bounding box center [178, 138] width 116 height 15
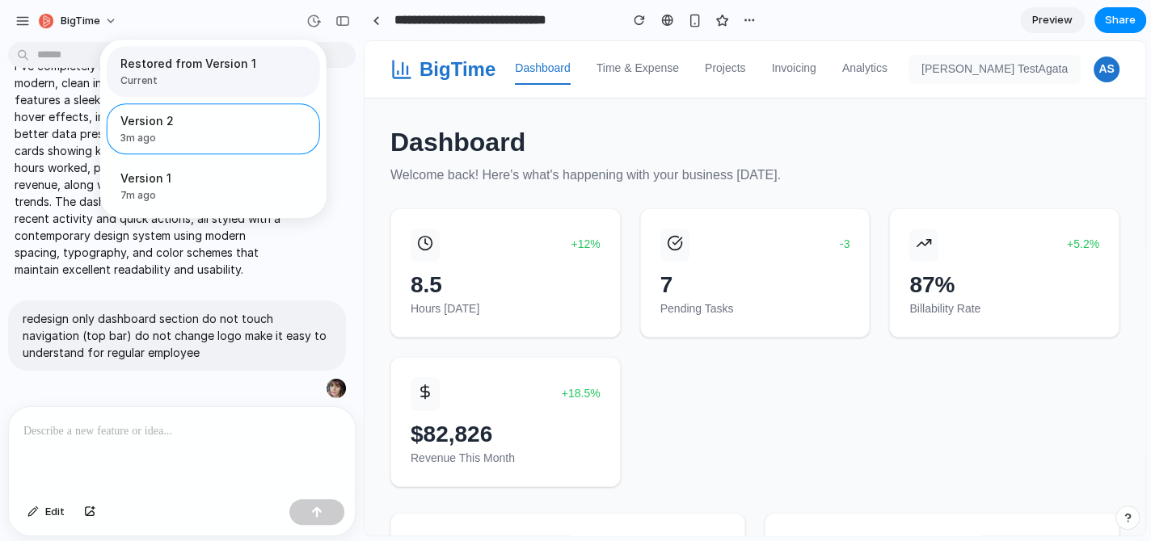
click at [200, 77] on span "Current" at bounding box center [208, 81] width 176 height 15
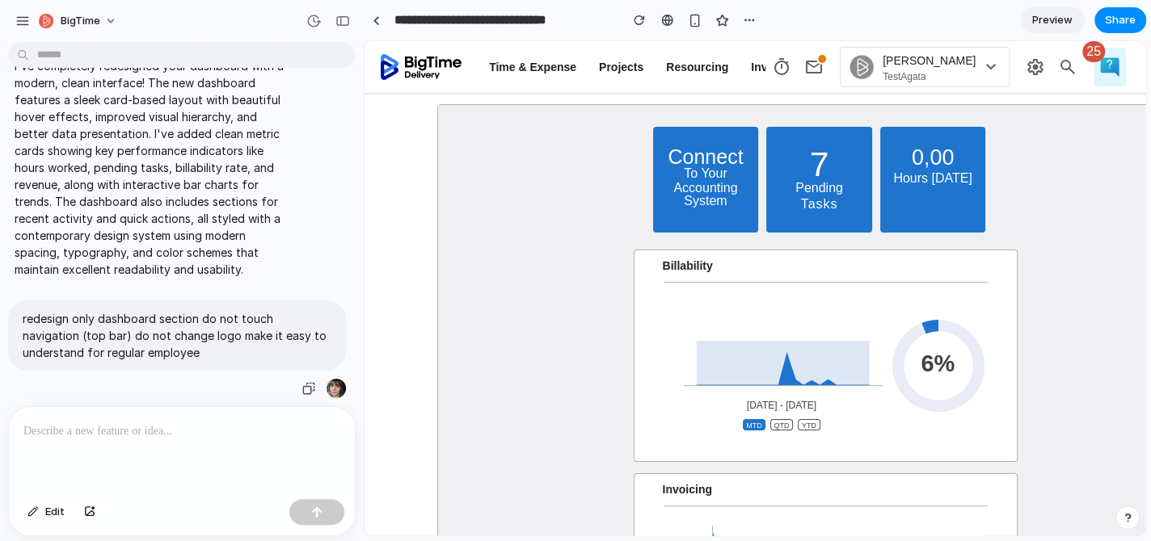
drag, startPoint x: 217, startPoint y: 343, endPoint x: 20, endPoint y: 303, distance: 200.4
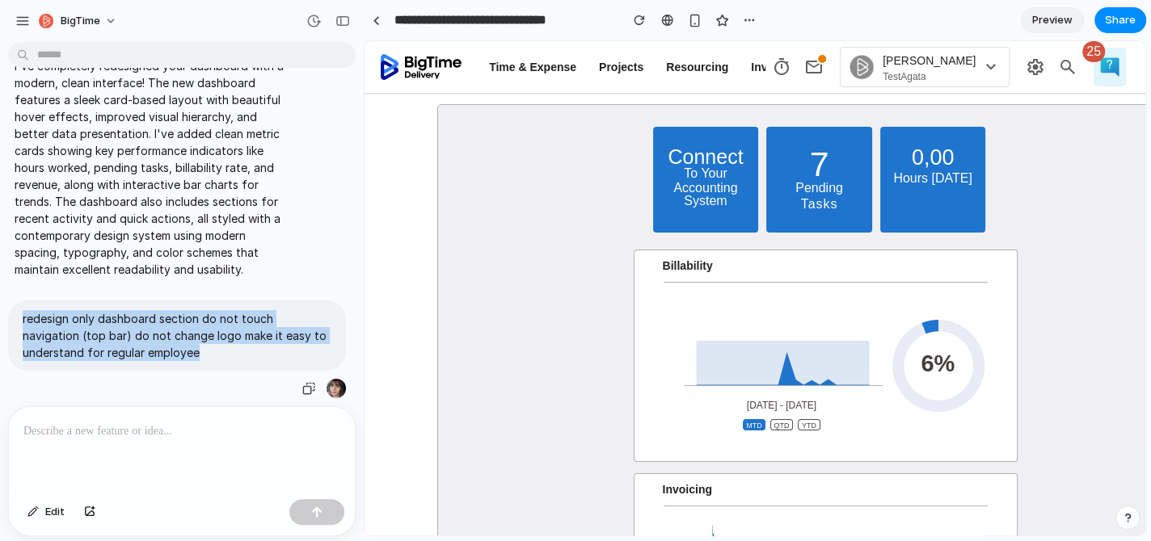
drag, startPoint x: 23, startPoint y: 310, endPoint x: 197, endPoint y: 348, distance: 178.6
click at [197, 348] on p "redesign only dashboard section do not touch navigation (top bar) do not change…" at bounding box center [177, 335] width 309 height 51
copy p "redesign only dashboard section do not touch navigation (top bar) do not change…"
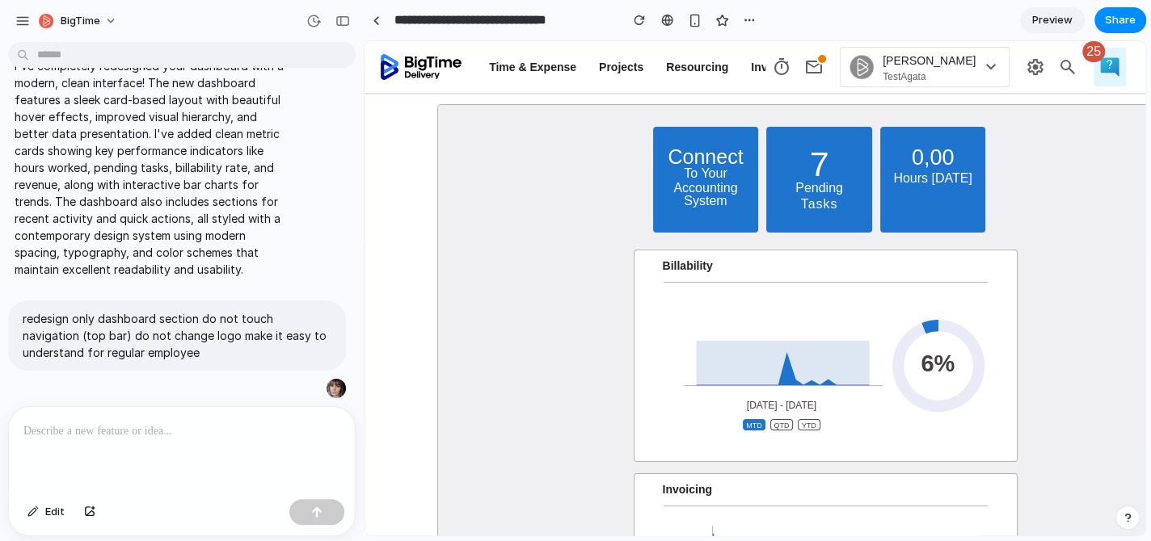
scroll to position [210, 0]
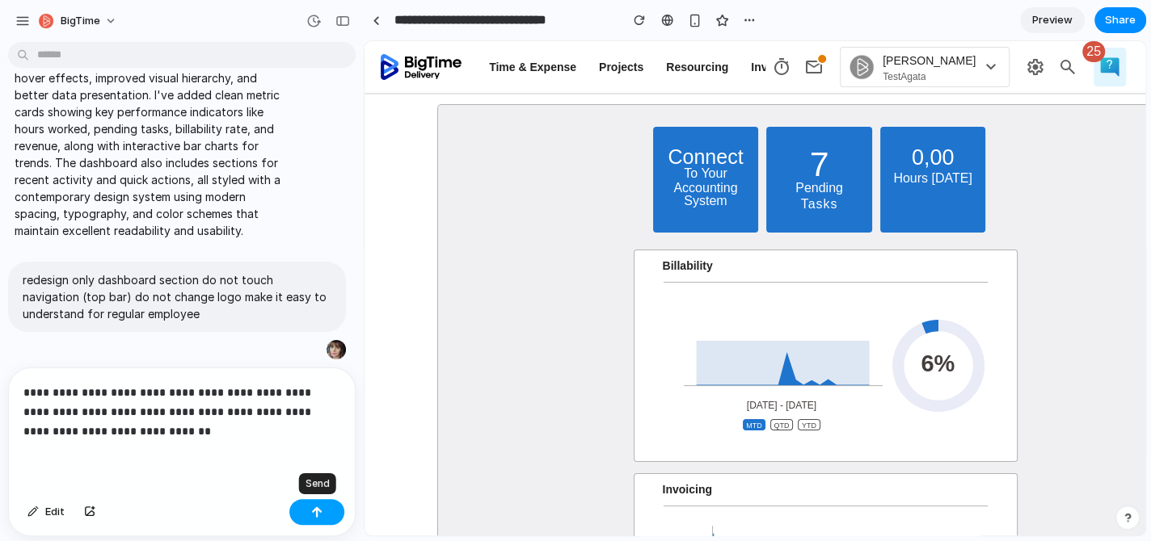
click at [334, 511] on button "button" at bounding box center [316, 512] width 55 height 26
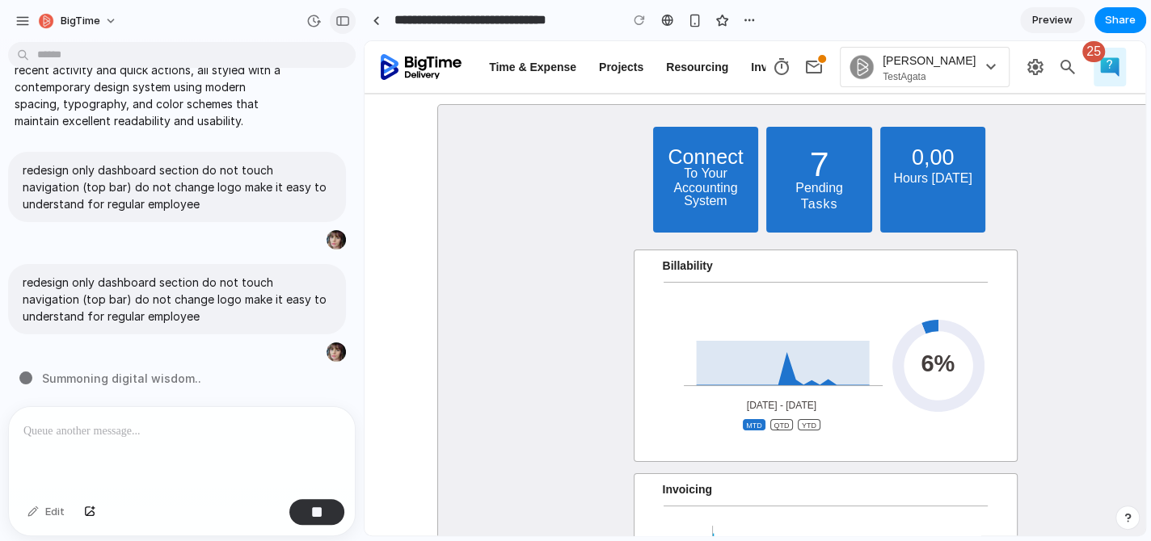
click at [343, 18] on div "button" at bounding box center [342, 20] width 15 height 11
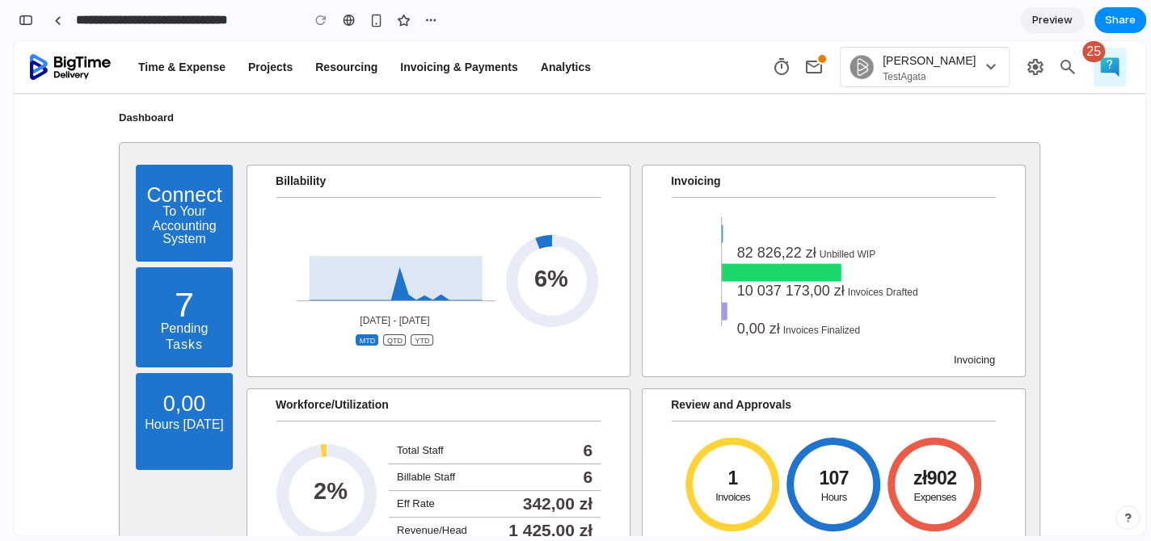
scroll to position [460, 0]
click at [376, 21] on div "button" at bounding box center [376, 21] width 14 height 14
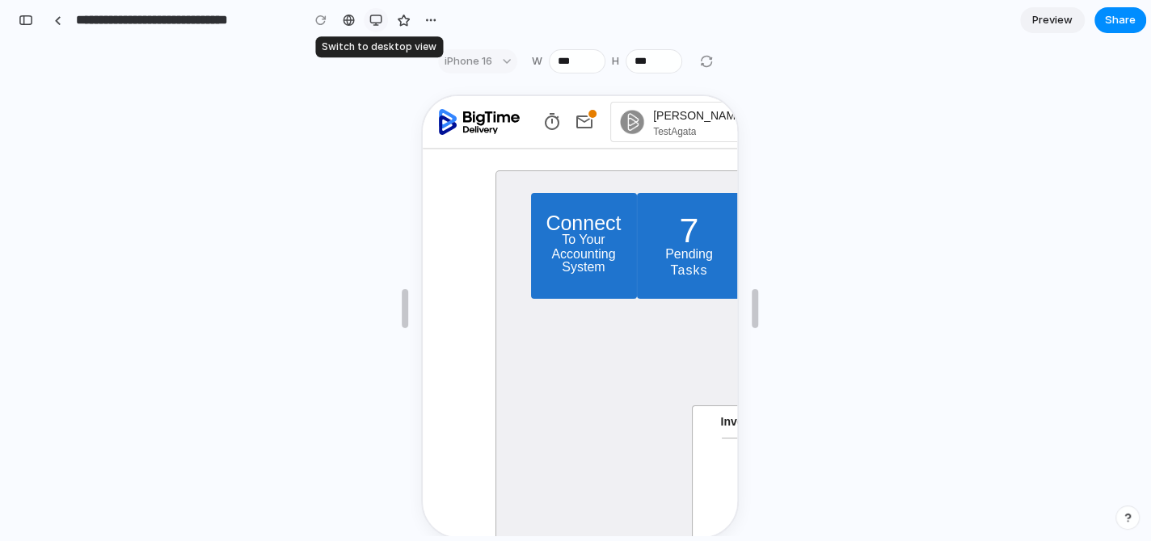
click at [376, 21] on div "button" at bounding box center [375, 20] width 13 height 13
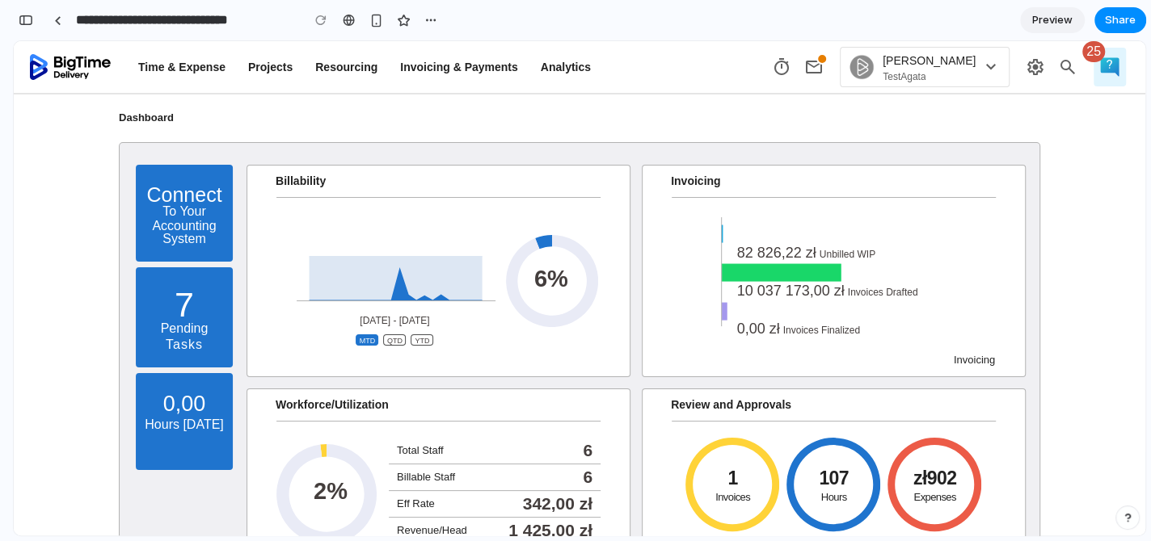
scroll to position [87, 0]
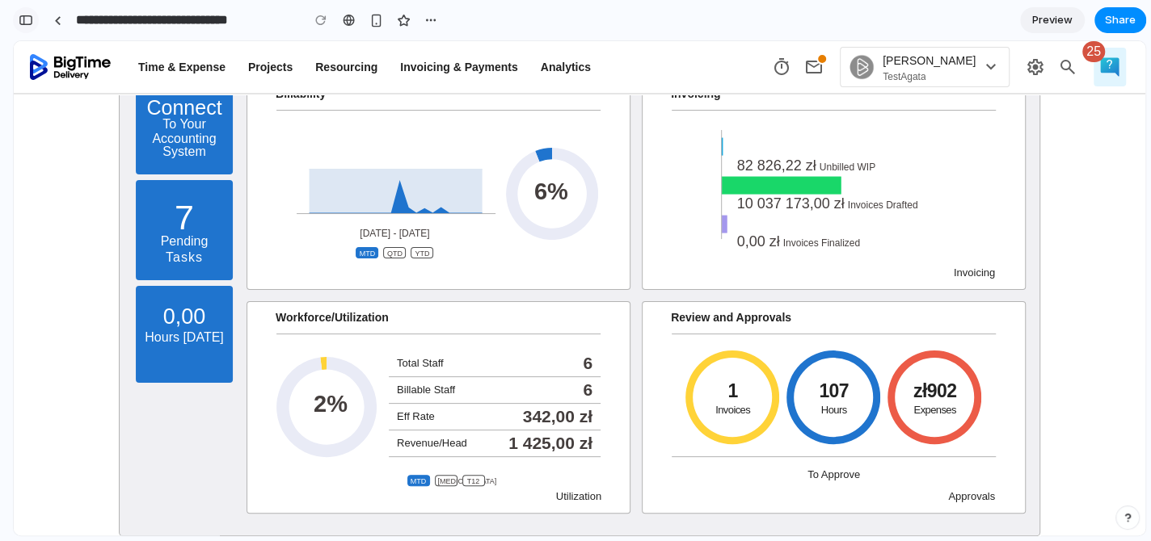
click at [31, 19] on div "button" at bounding box center [26, 20] width 15 height 11
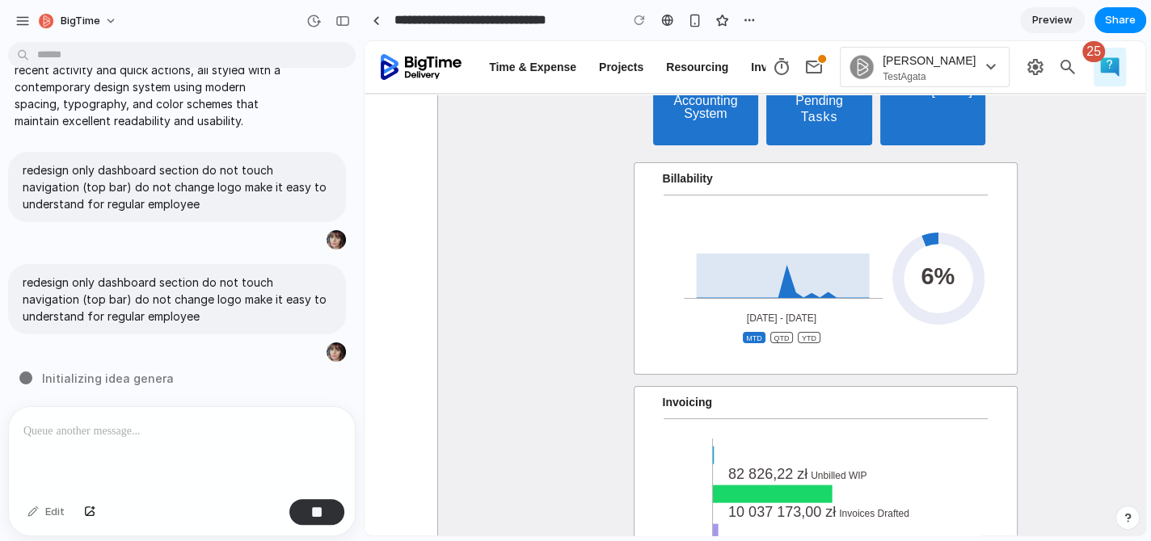
scroll to position [50, 0]
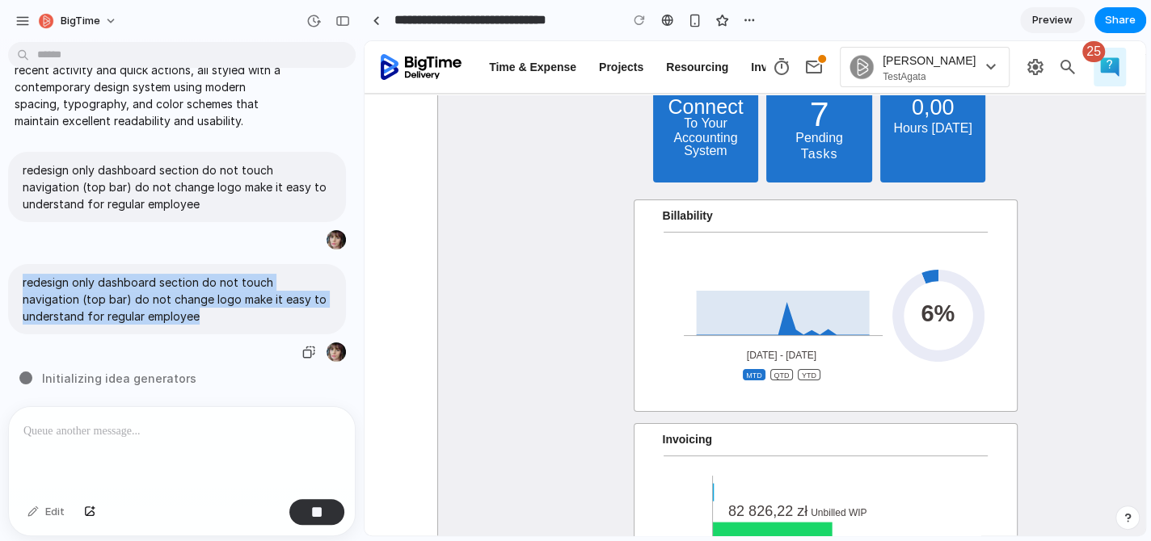
drag, startPoint x: 224, startPoint y: 313, endPoint x: 23, endPoint y: 269, distance: 205.1
click at [23, 274] on p "redesign only dashboard section do not touch navigation (top bar) do not change…" at bounding box center [177, 299] width 309 height 51
copy p "redesign only dashboard section do not touch navigation (top bar) do not change…"
click at [87, 15] on span "BigTime" at bounding box center [81, 21] width 40 height 16
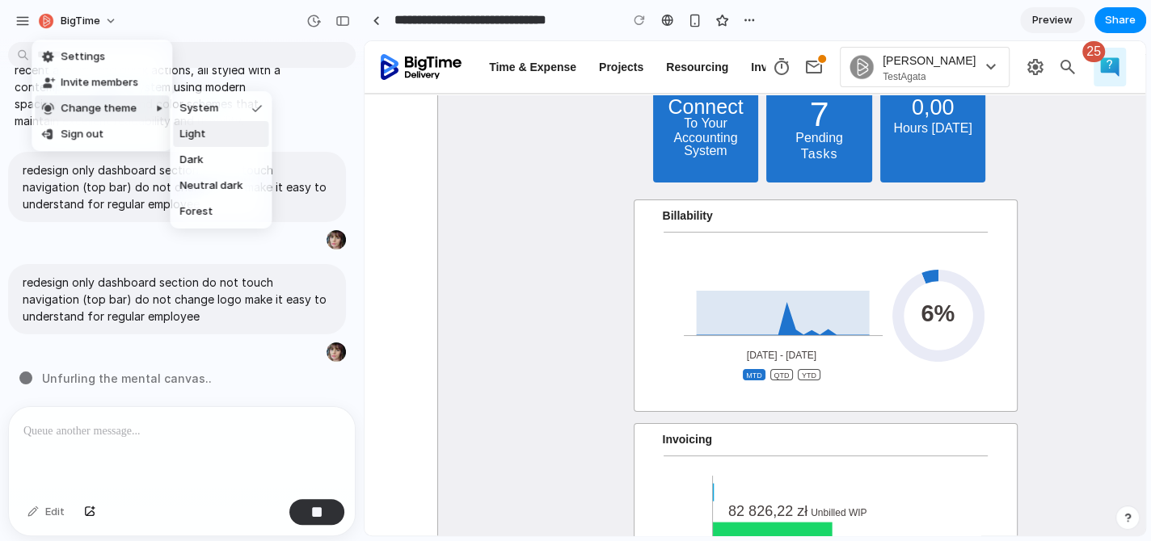
click at [186, 129] on span "Light" at bounding box center [192, 134] width 26 height 16
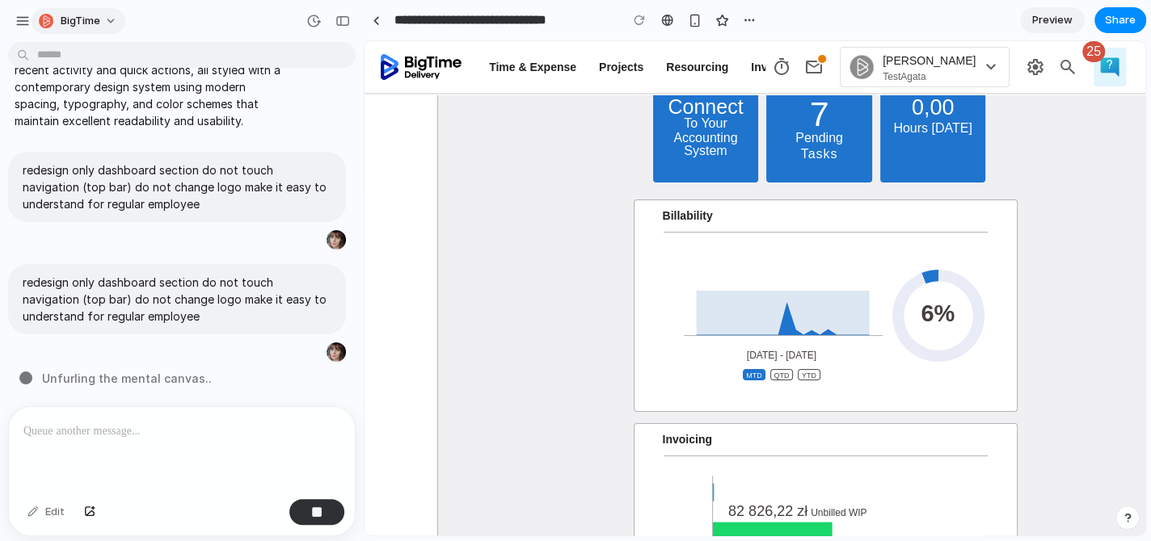
click at [89, 19] on span "BigTime" at bounding box center [81, 21] width 40 height 16
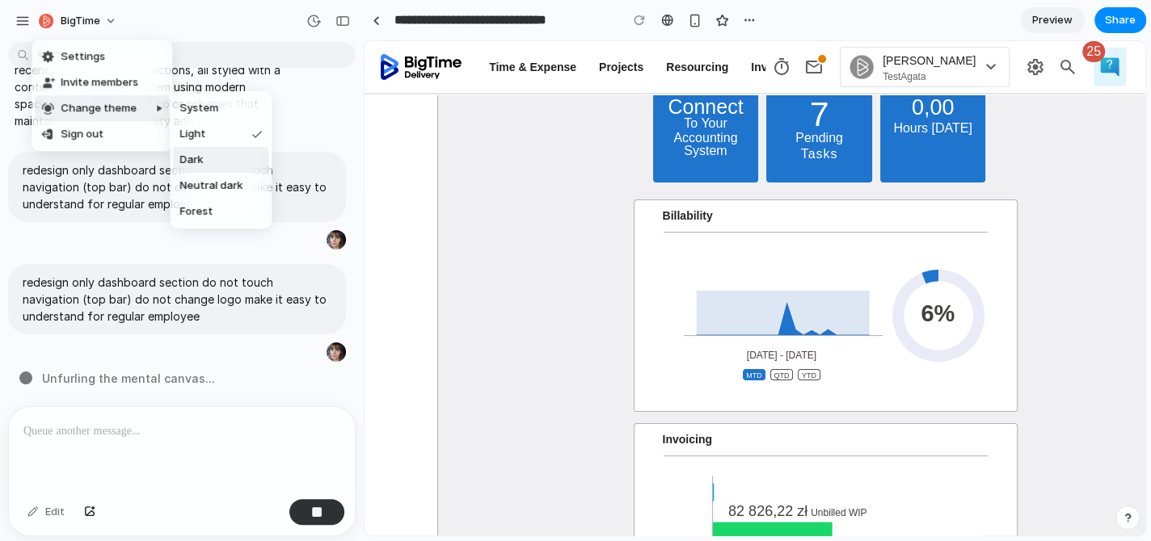
click at [203, 156] on li "Dark" at bounding box center [220, 160] width 95 height 26
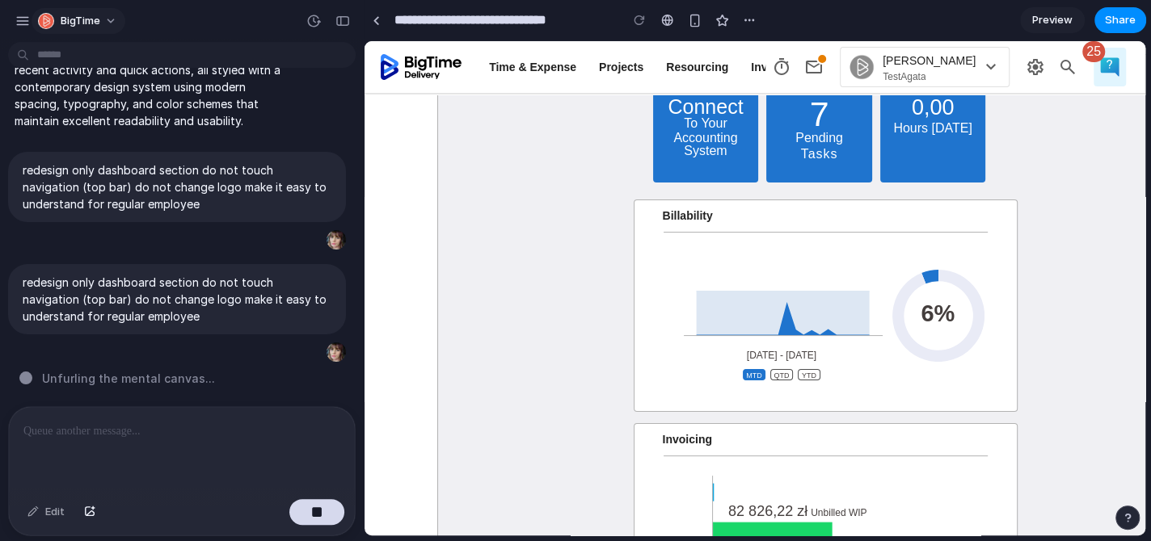
click at [92, 19] on span "BigTime" at bounding box center [81, 21] width 40 height 16
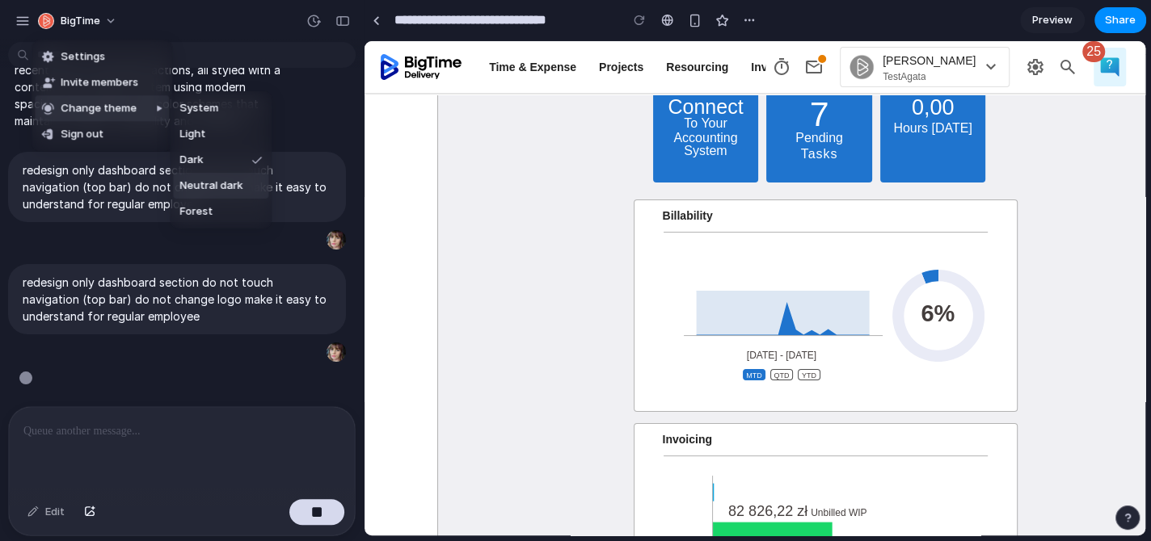
click at [208, 180] on span "Neutral dark" at bounding box center [210, 186] width 63 height 16
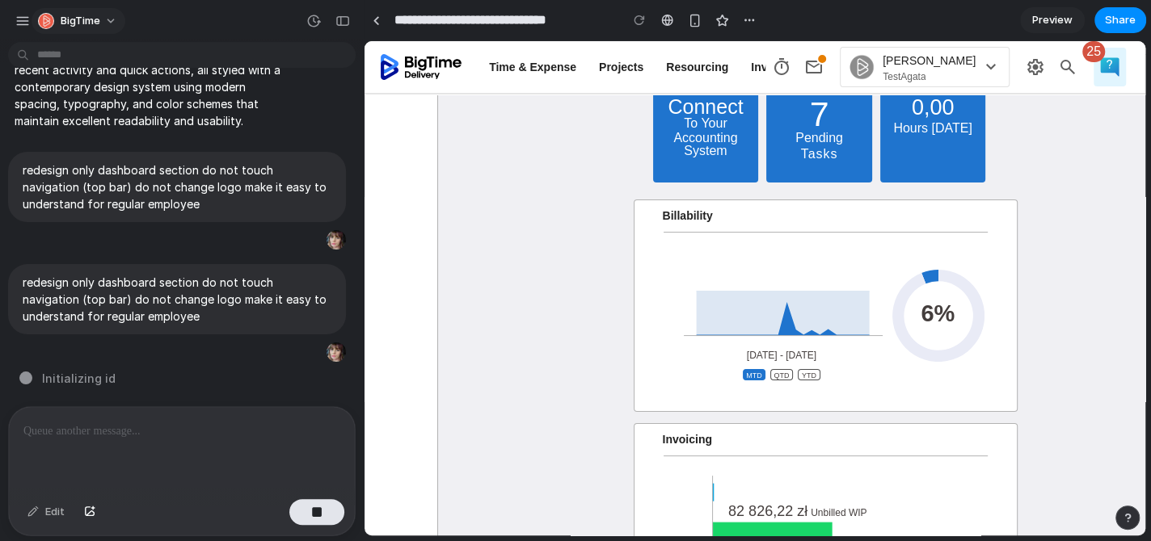
click at [80, 20] on span "BigTime" at bounding box center [81, 21] width 40 height 16
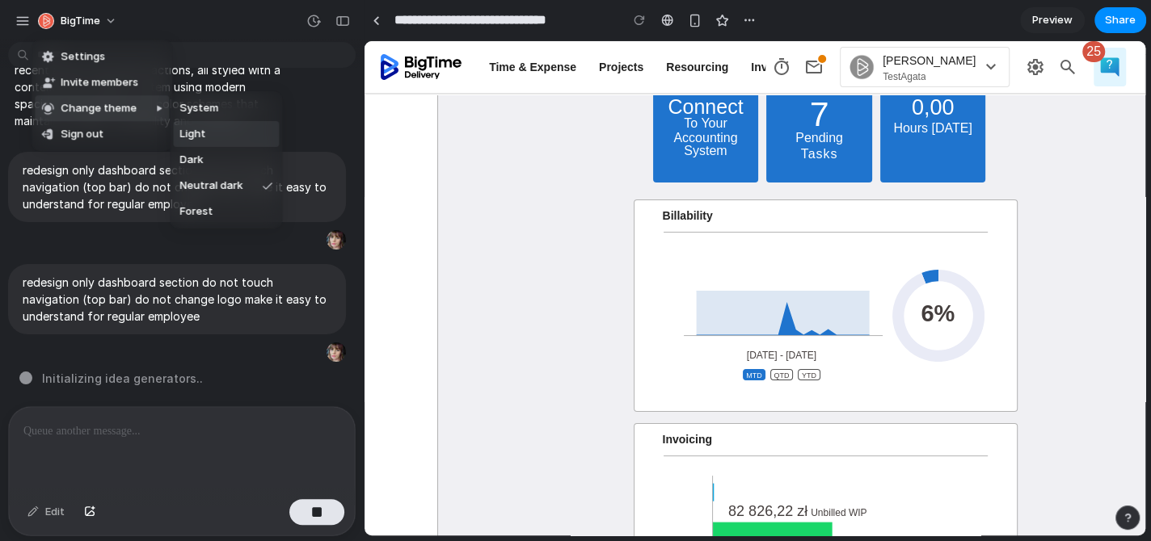
click at [203, 128] on span "Light" at bounding box center [192, 134] width 26 height 16
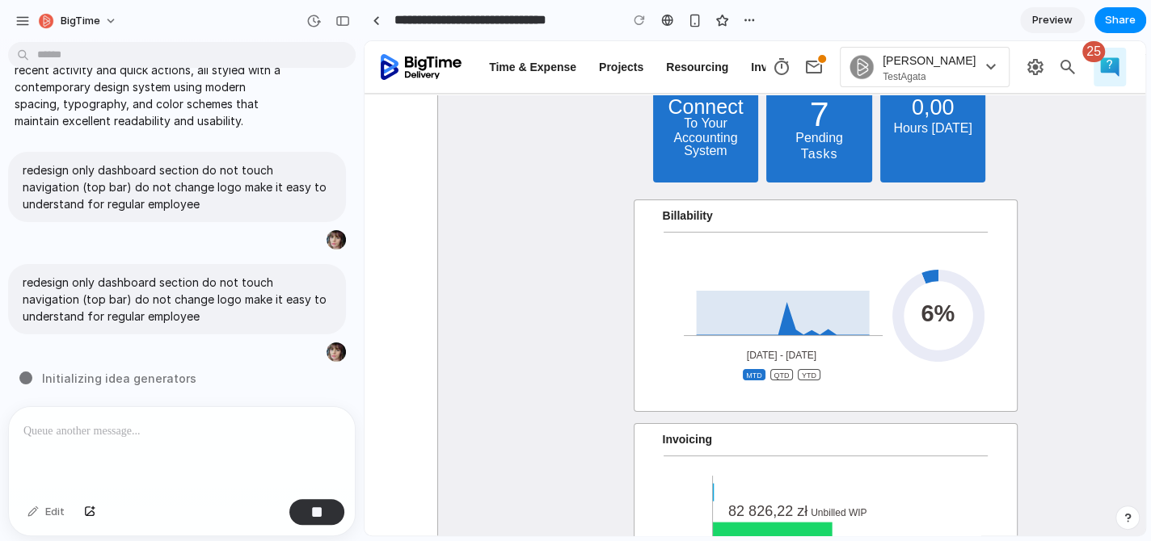
click at [1041, 23] on span "Preview" at bounding box center [1052, 20] width 40 height 16
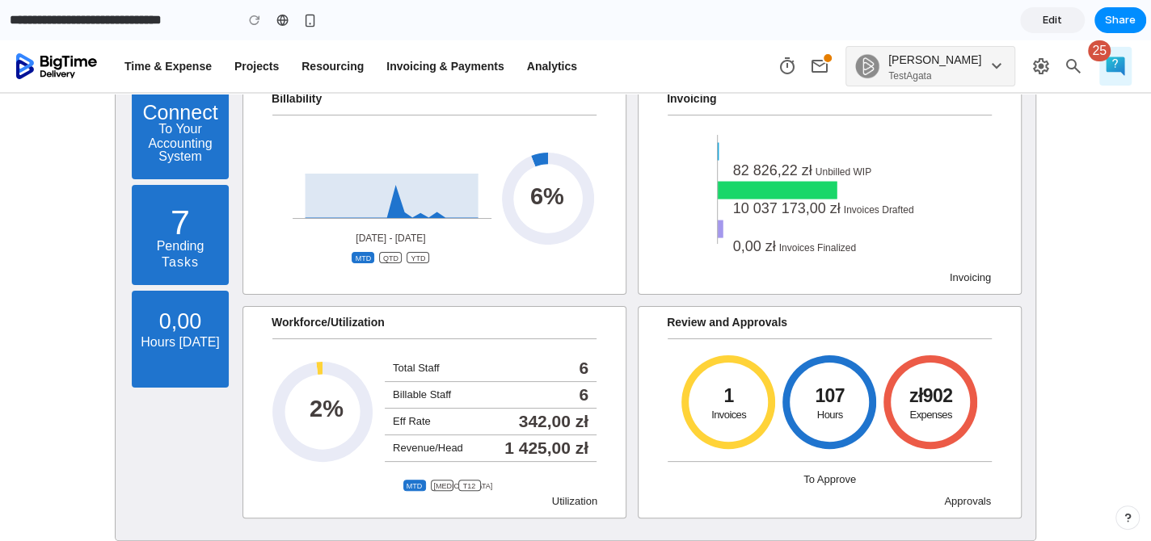
scroll to position [80, 0]
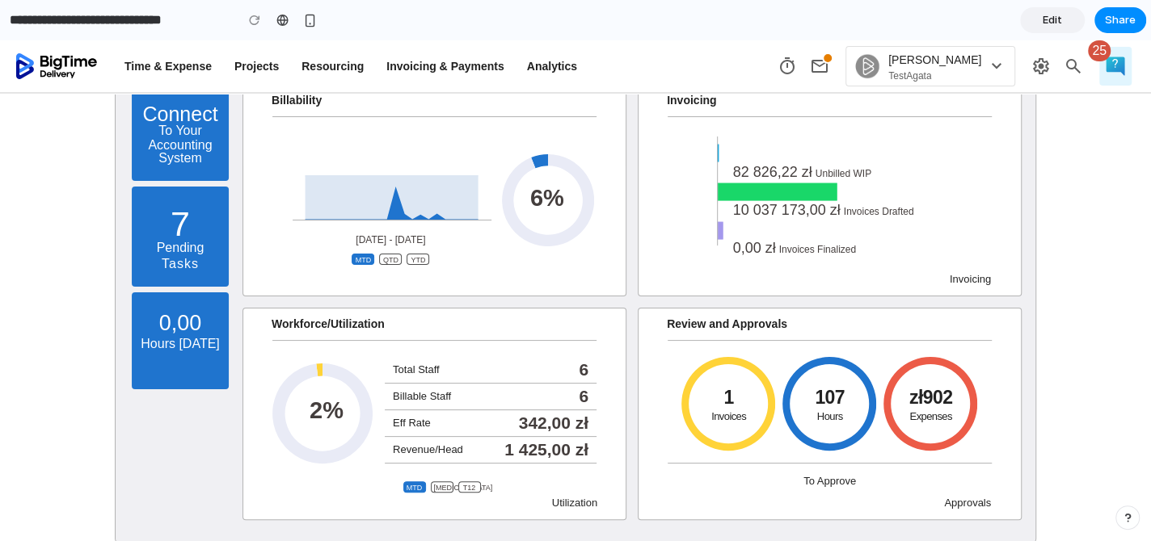
click at [1050, 16] on span "Edit" at bounding box center [1051, 20] width 19 height 16
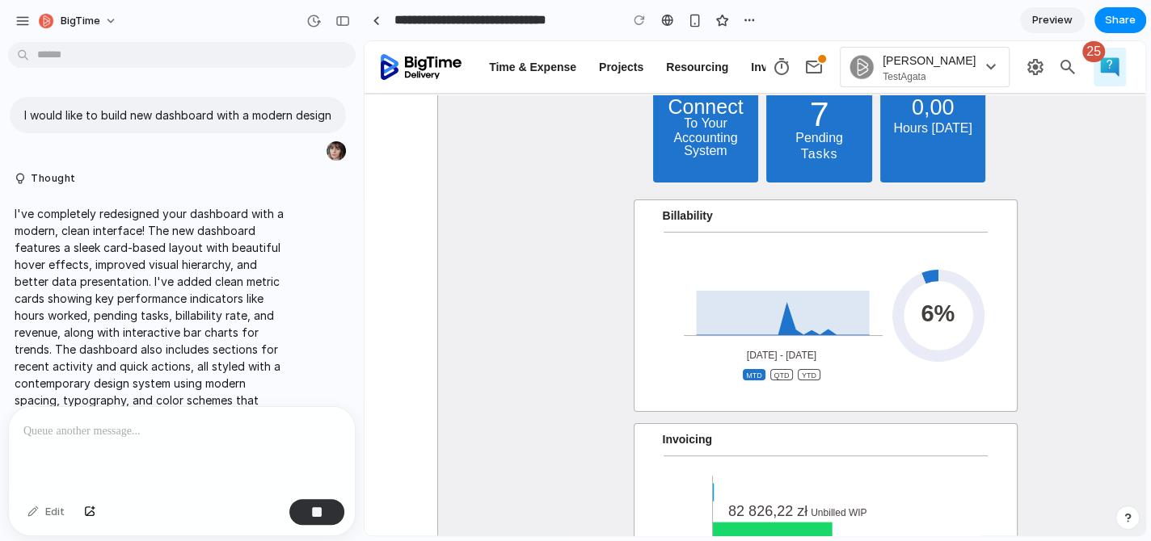
scroll to position [321, 0]
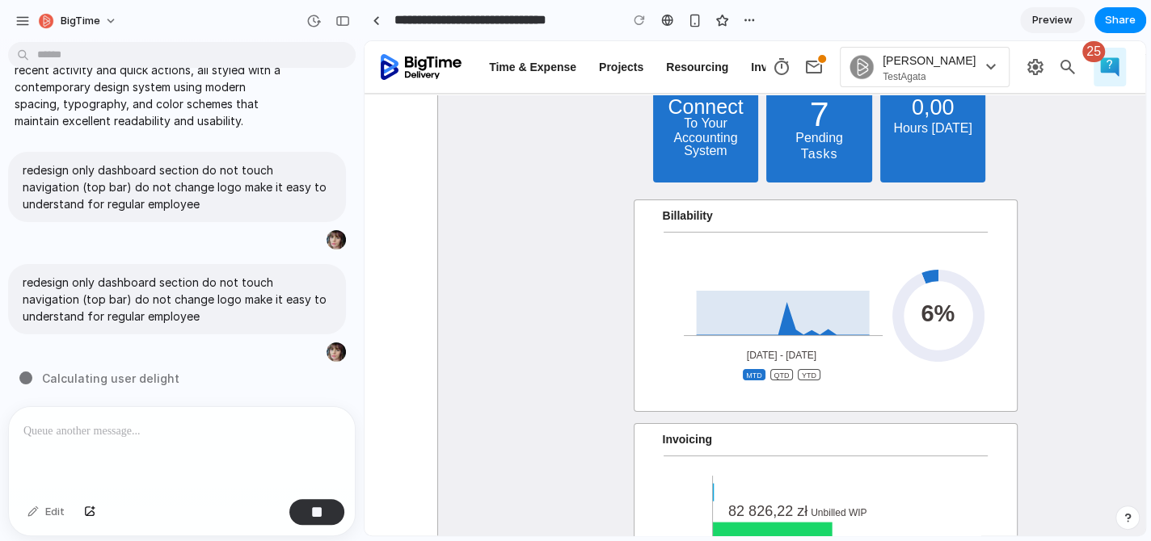
click at [1057, 22] on span "Preview" at bounding box center [1052, 20] width 40 height 16
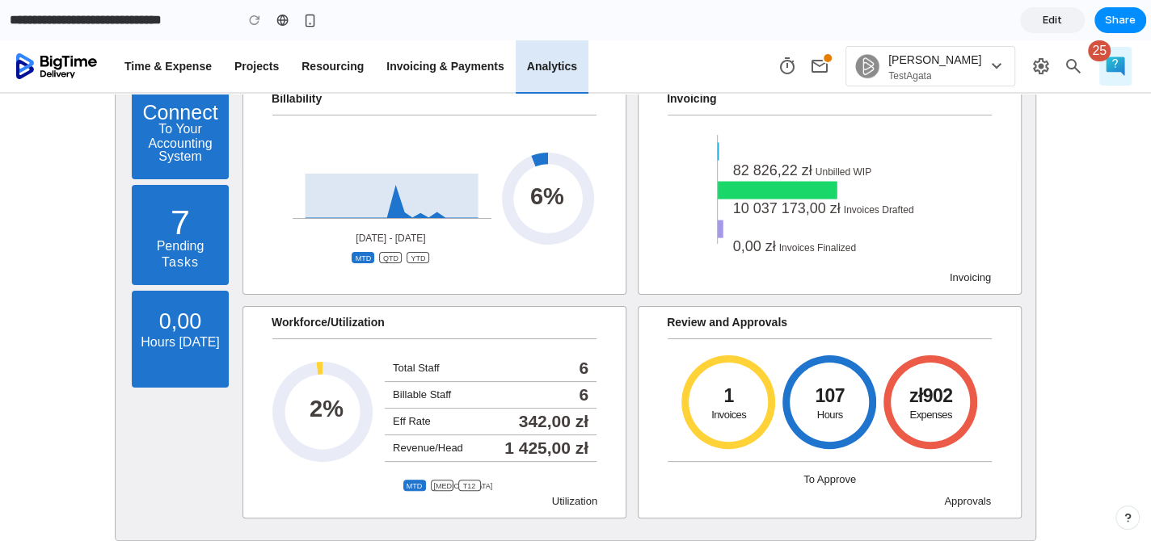
scroll to position [80, 0]
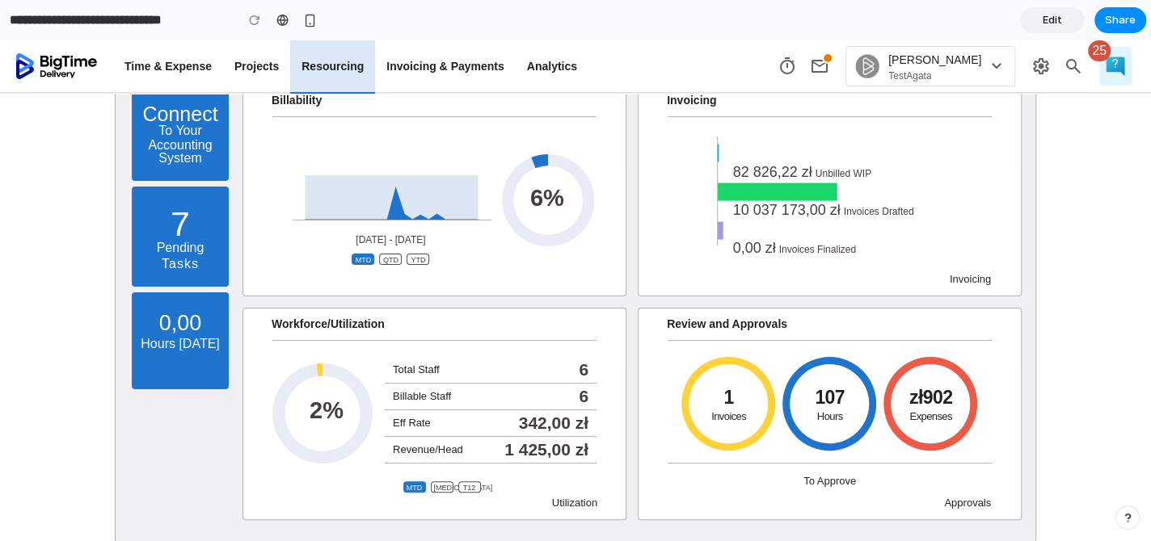
click at [349, 64] on p "Resourcing" at bounding box center [332, 66] width 62 height 15
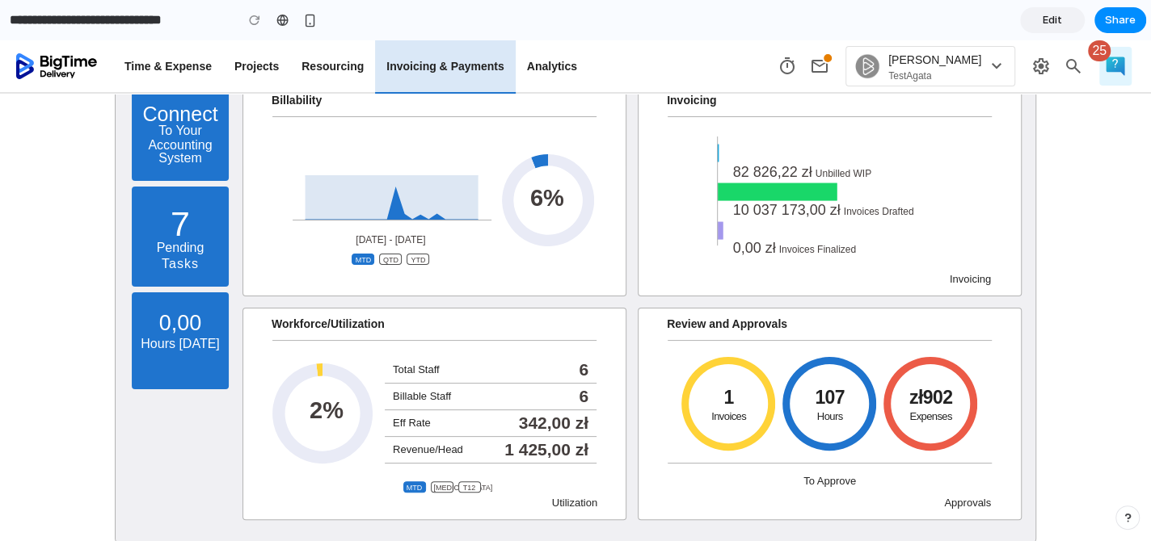
click at [456, 73] on p "Invoicing & Payments" at bounding box center [444, 66] width 117 height 15
click at [1057, 19] on span "Edit" at bounding box center [1051, 20] width 19 height 16
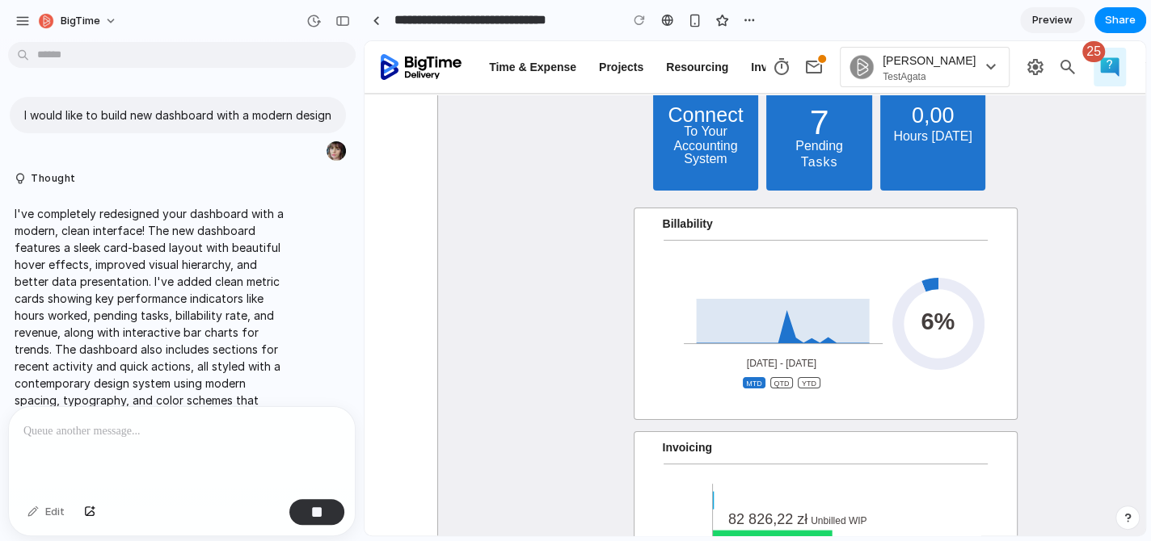
scroll to position [321, 0]
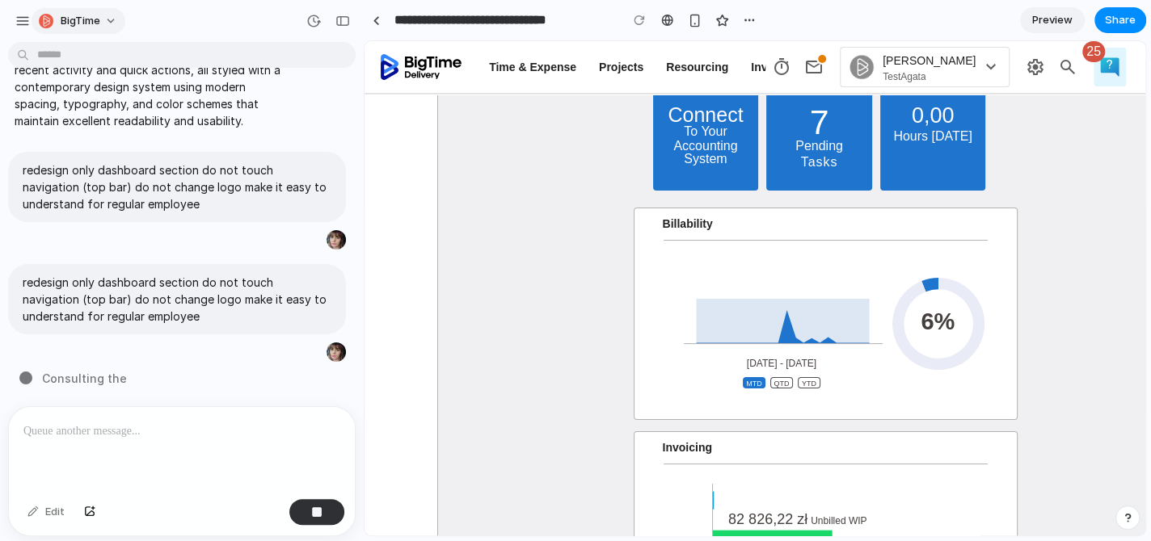
click at [101, 11] on button "BigTime" at bounding box center [79, 21] width 94 height 26
click at [19, 23] on div "Settings Invite members Change theme Sign out" at bounding box center [575, 270] width 1151 height 541
click at [20, 19] on div "button" at bounding box center [22, 21] width 15 height 15
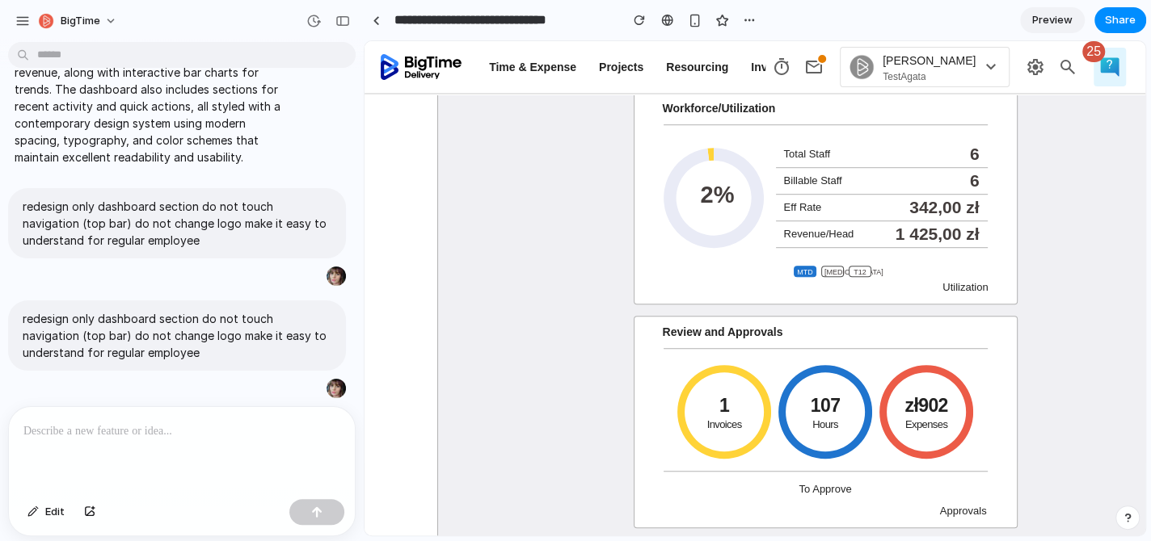
scroll to position [546, 0]
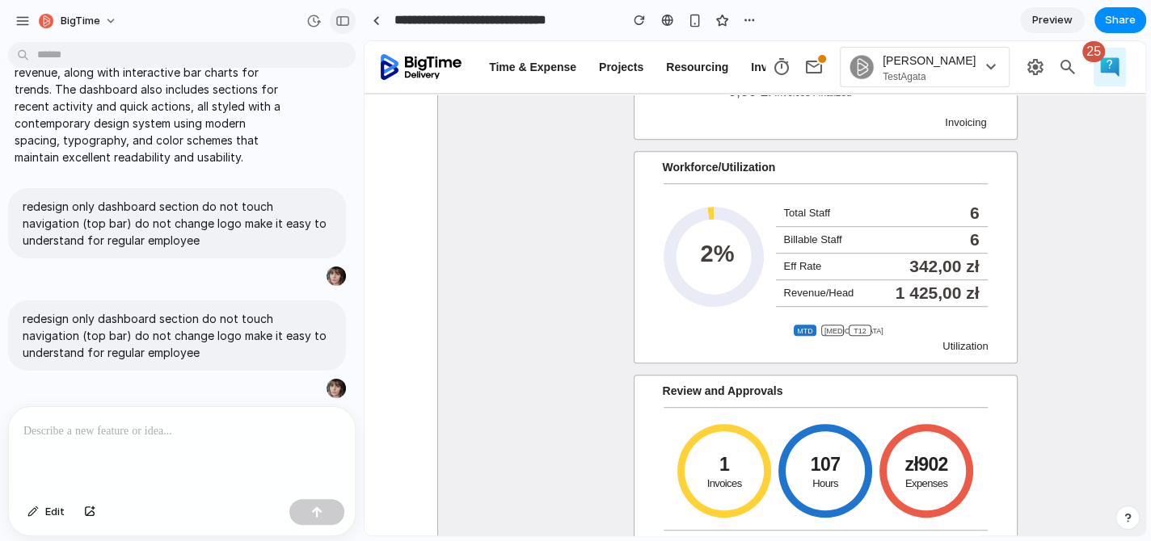
click at [343, 22] on div "button" at bounding box center [342, 20] width 15 height 11
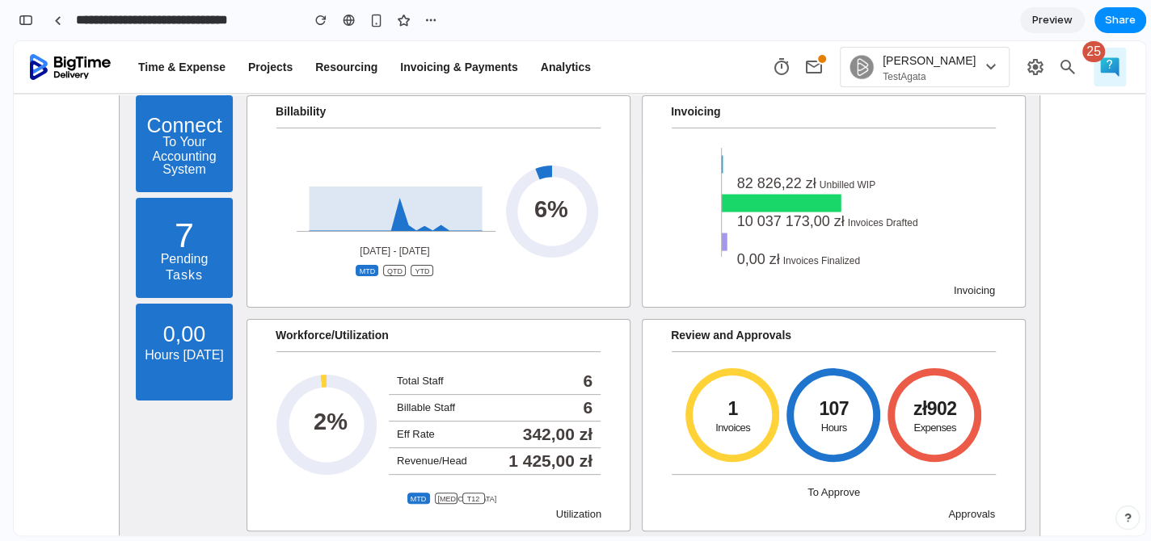
scroll to position [0, 0]
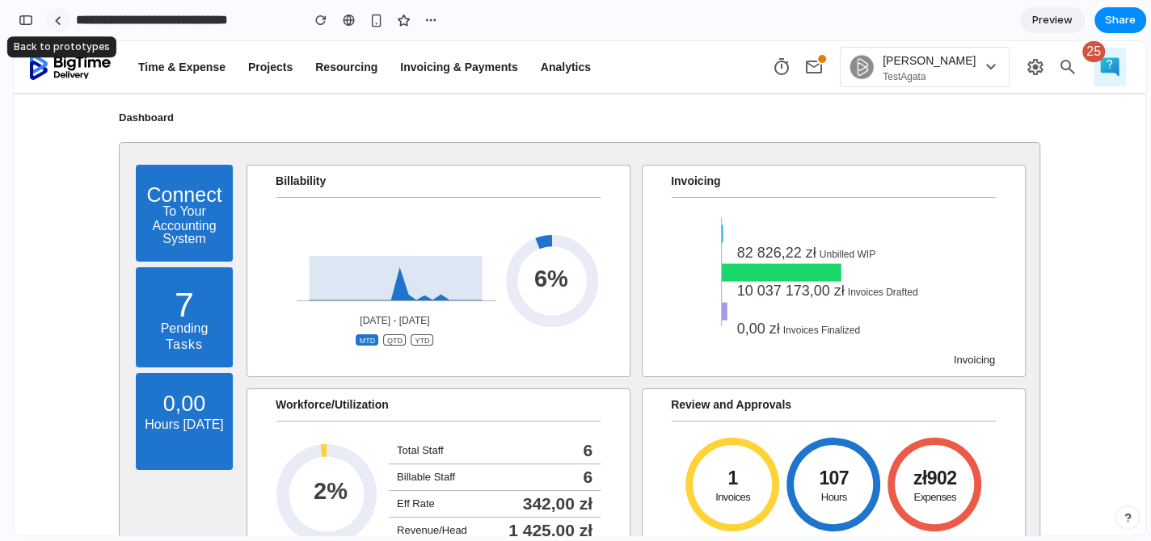
click at [59, 18] on div at bounding box center [57, 20] width 7 height 9
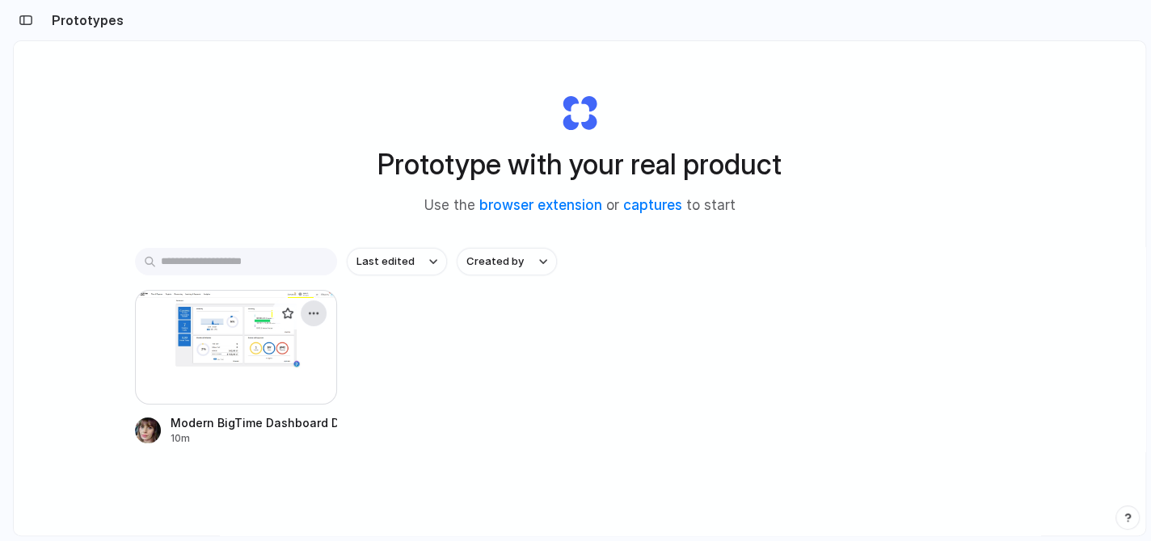
click at [311, 313] on div "button" at bounding box center [313, 313] width 13 height 13
click at [117, 327] on div "Open in new tab Rename Copy link Delete" at bounding box center [575, 270] width 1151 height 541
click at [187, 330] on div at bounding box center [236, 347] width 202 height 115
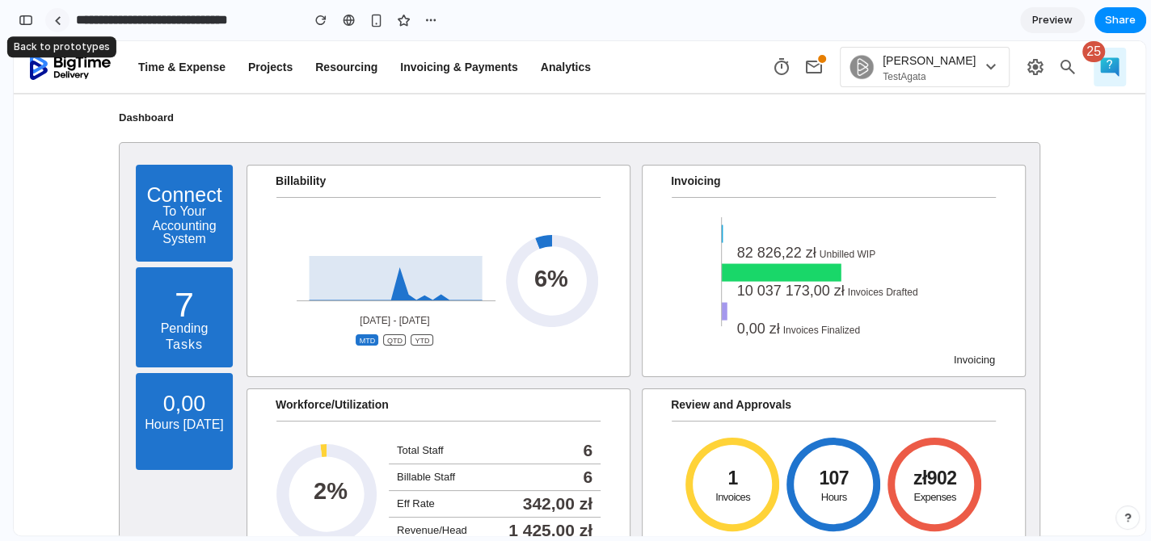
click at [56, 19] on div at bounding box center [57, 20] width 7 height 9
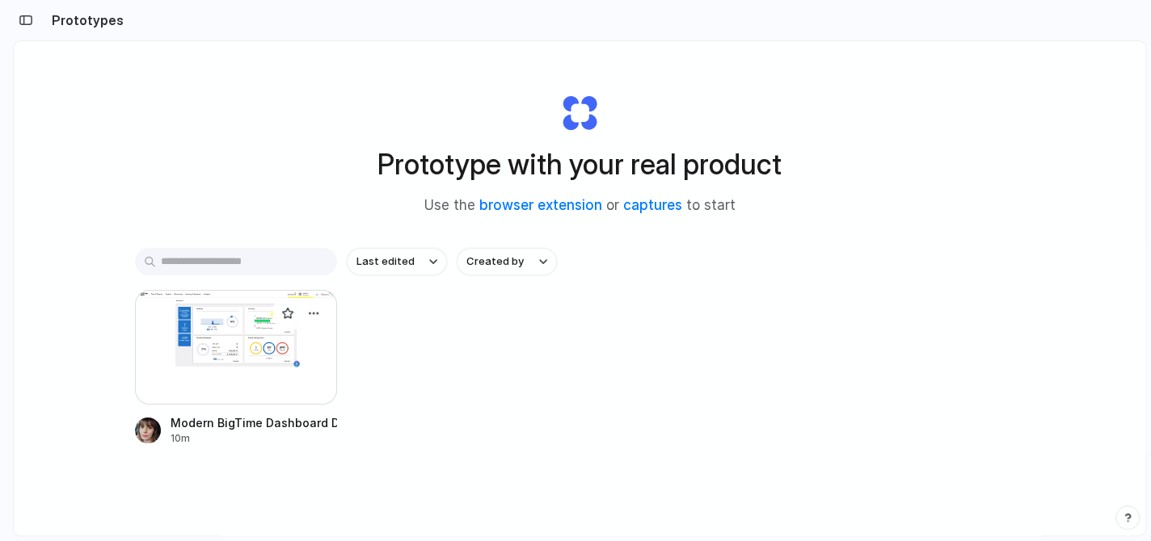
click at [252, 355] on div at bounding box center [236, 347] width 202 height 115
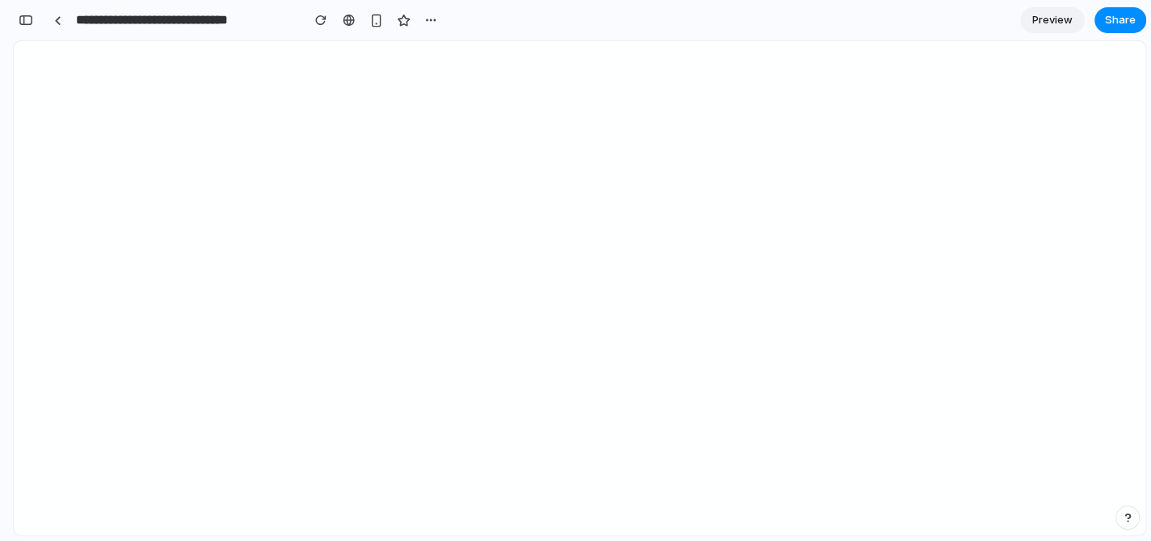
scroll to position [776, 0]
click at [22, 28] on button "button" at bounding box center [26, 20] width 26 height 26
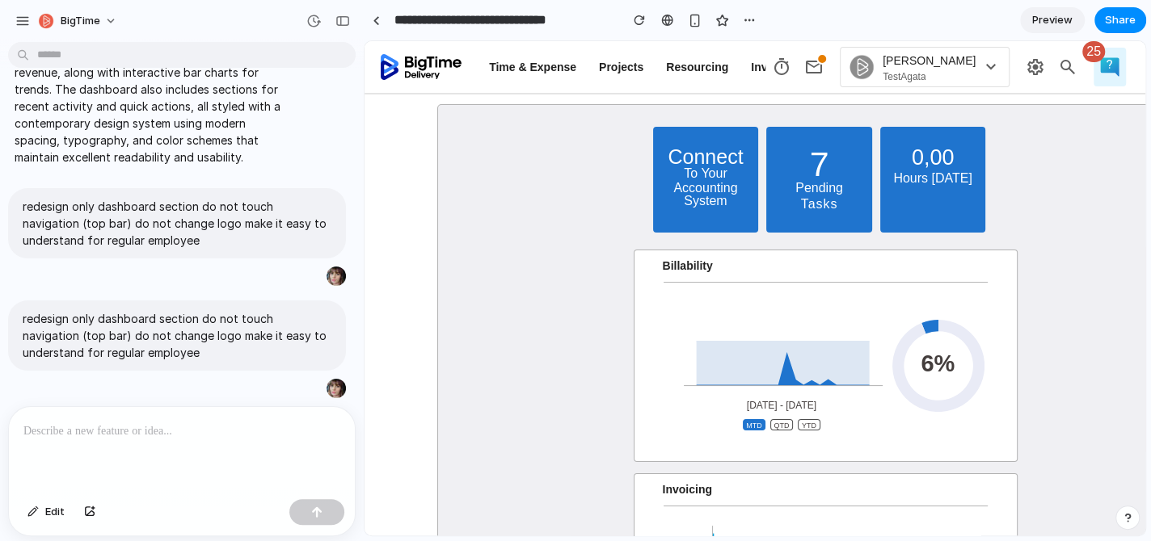
scroll to position [0, 0]
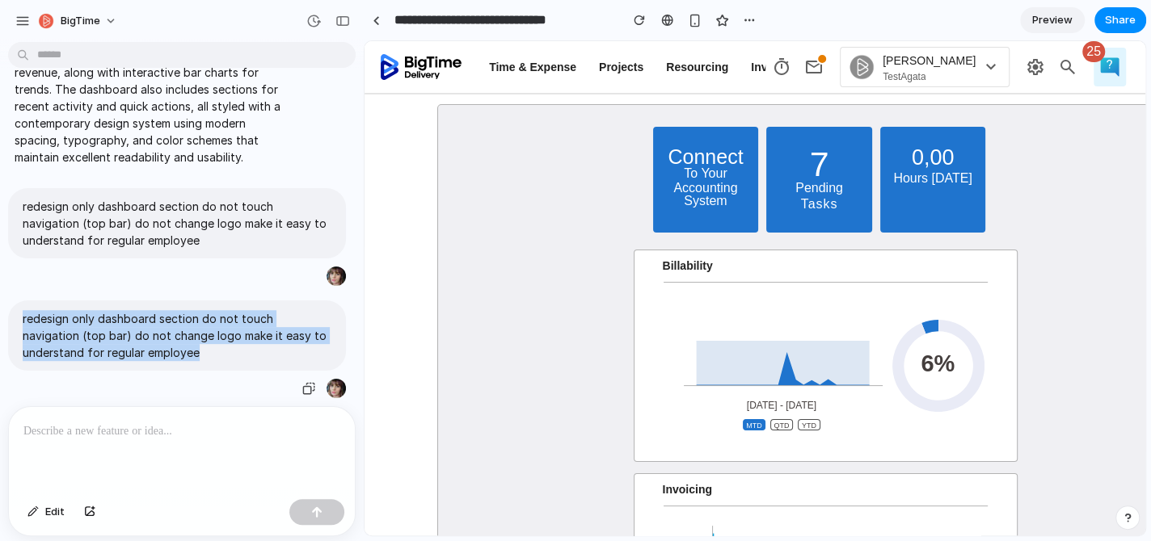
drag, startPoint x: 214, startPoint y: 340, endPoint x: 53, endPoint y: 310, distance: 164.3
click at [23, 310] on p "redesign only dashboard section do not touch navigation (top bar) do not change…" at bounding box center [177, 335] width 309 height 51
copy p "redesign only dashboard section do not touch navigation (top bar) do not change…"
click at [377, 15] on link at bounding box center [376, 20] width 24 height 24
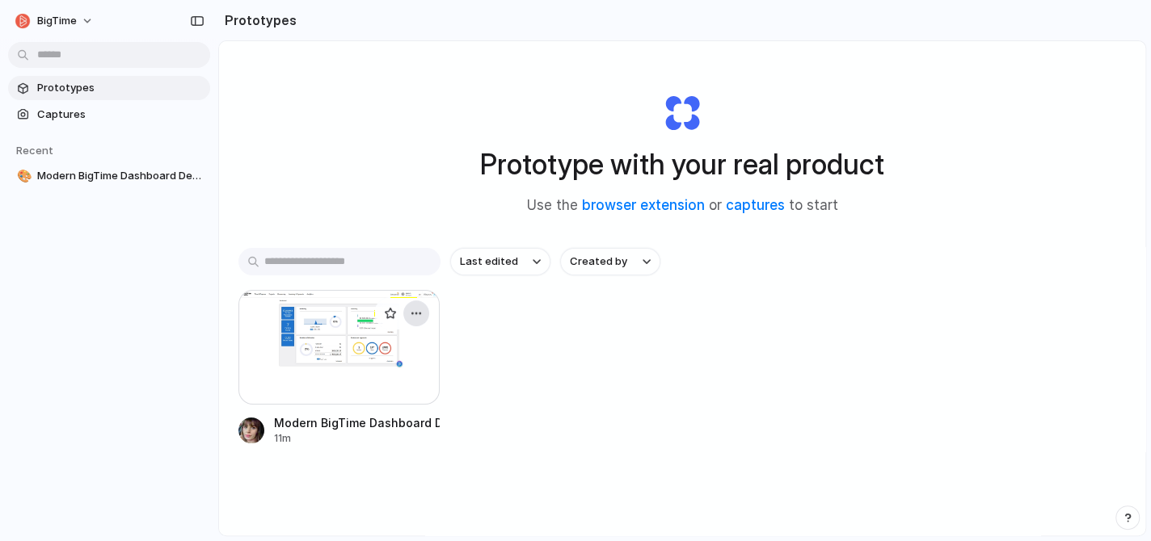
click at [414, 313] on div "button" at bounding box center [416, 313] width 13 height 13
click at [385, 431] on li "Delete" at bounding box center [368, 427] width 115 height 26
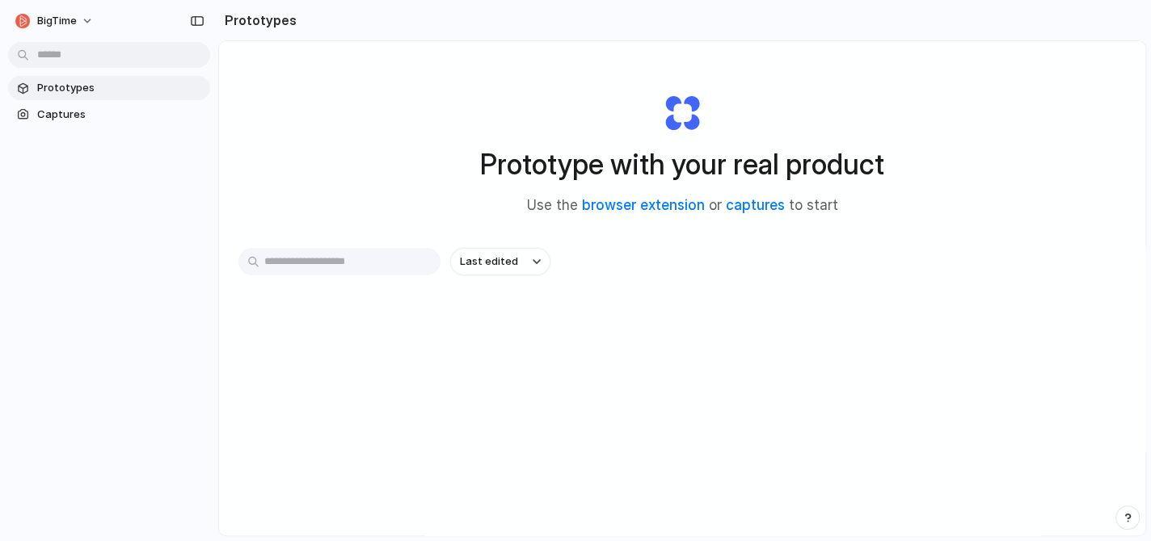
click at [575, 271] on div at bounding box center [575, 271] width 0 height 0
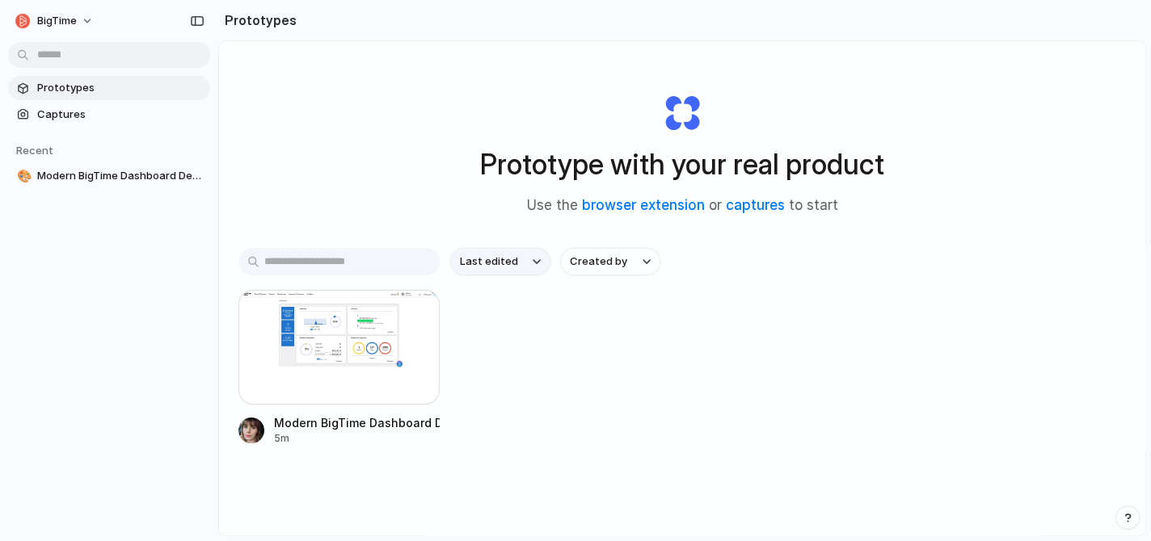
click at [528, 266] on button "Last edited" at bounding box center [500, 261] width 100 height 27
click at [755, 207] on link "captures" at bounding box center [755, 205] width 59 height 16
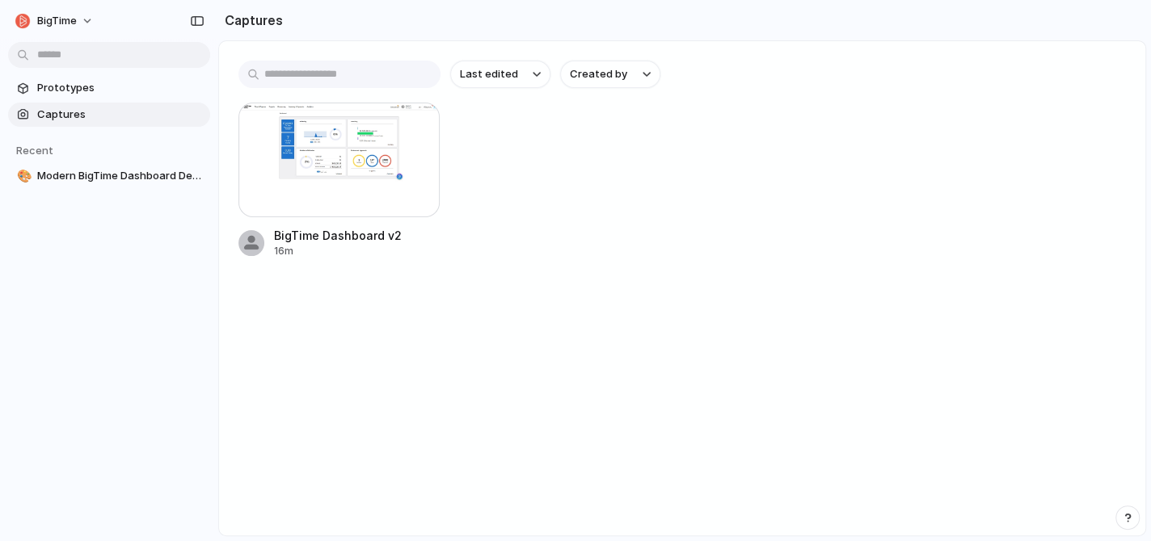
click at [302, 78] on input "text" at bounding box center [339, 74] width 202 height 27
click at [83, 109] on span "Captures" at bounding box center [120, 115] width 166 height 16
click at [94, 89] on span "Prototypes" at bounding box center [120, 88] width 166 height 16
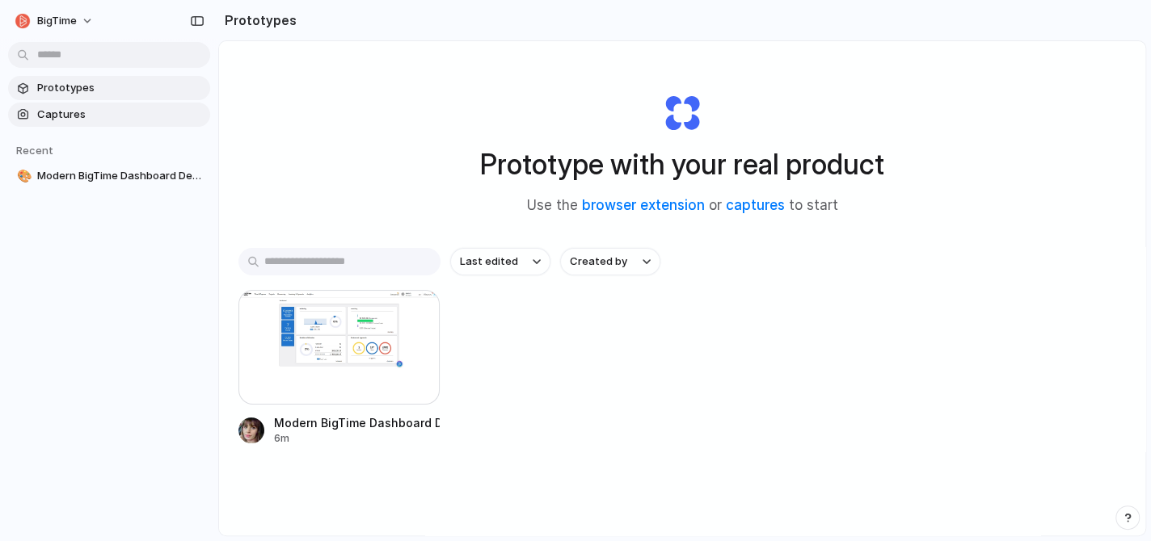
click at [127, 116] on span "Captures" at bounding box center [120, 115] width 166 height 16
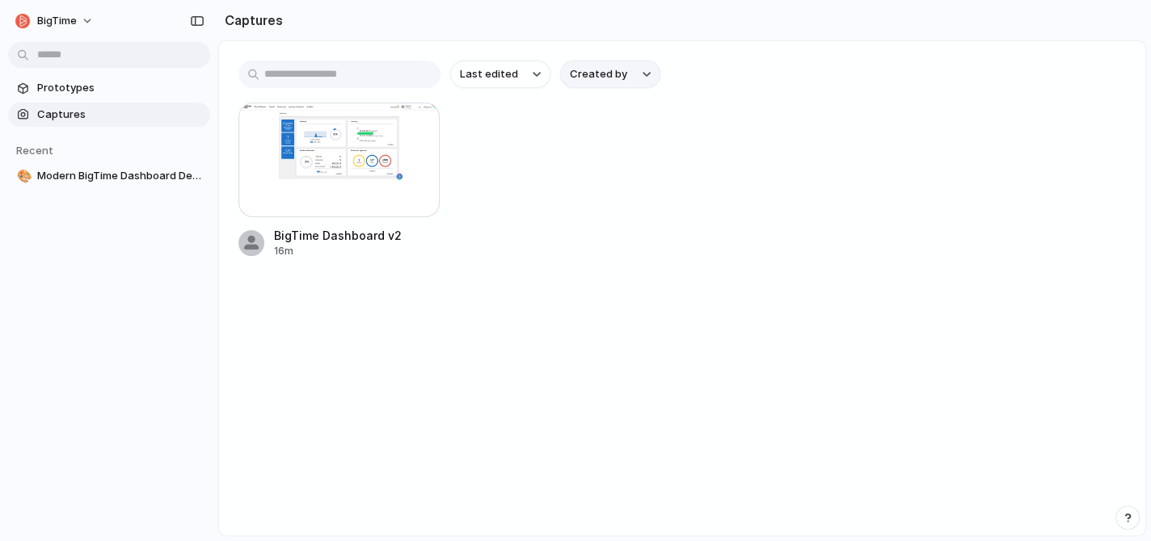
click at [654, 77] on button "Created by" at bounding box center [610, 74] width 100 height 27
click at [132, 180] on span "Modern BigTime Dashboard Design" at bounding box center [120, 176] width 166 height 16
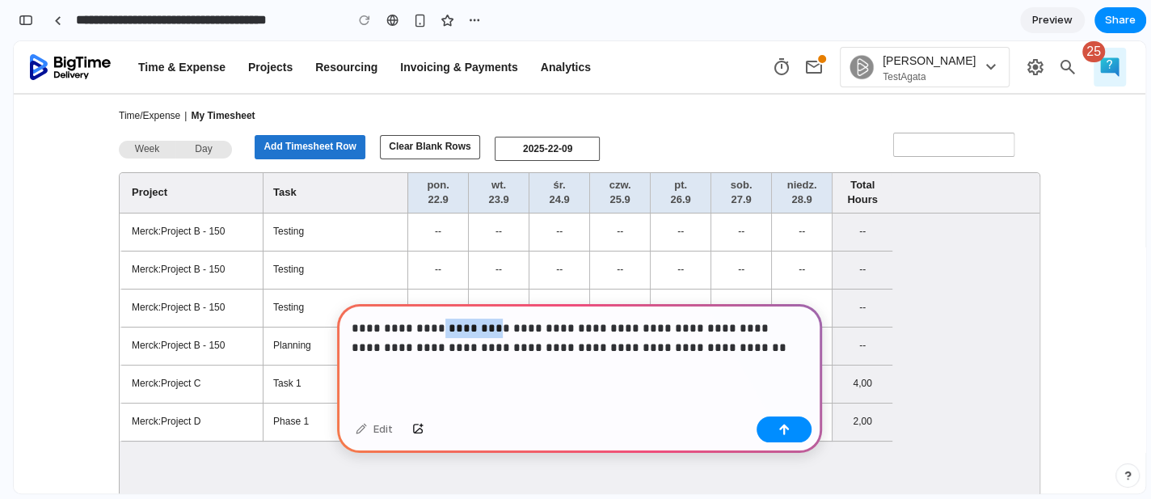
drag, startPoint x: 492, startPoint y: 323, endPoint x: 435, endPoint y: 319, distance: 56.7
click at [435, 319] on p "**********" at bounding box center [576, 337] width 450 height 39
click at [733, 346] on p "**********" at bounding box center [576, 337] width 450 height 39
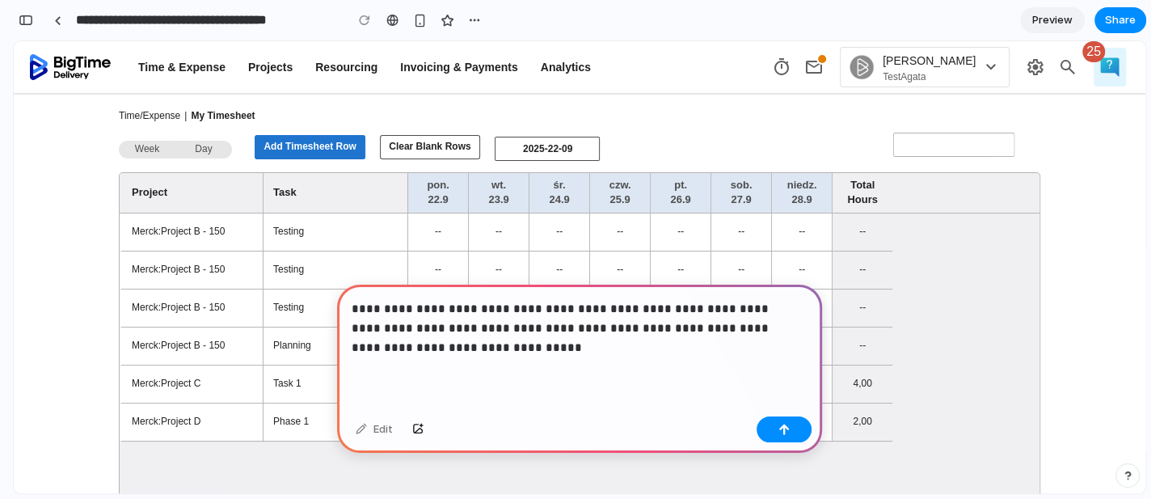
click at [791, 443] on div "Edit" at bounding box center [579, 431] width 485 height 43
click at [790, 428] on button "button" at bounding box center [783, 429] width 55 height 26
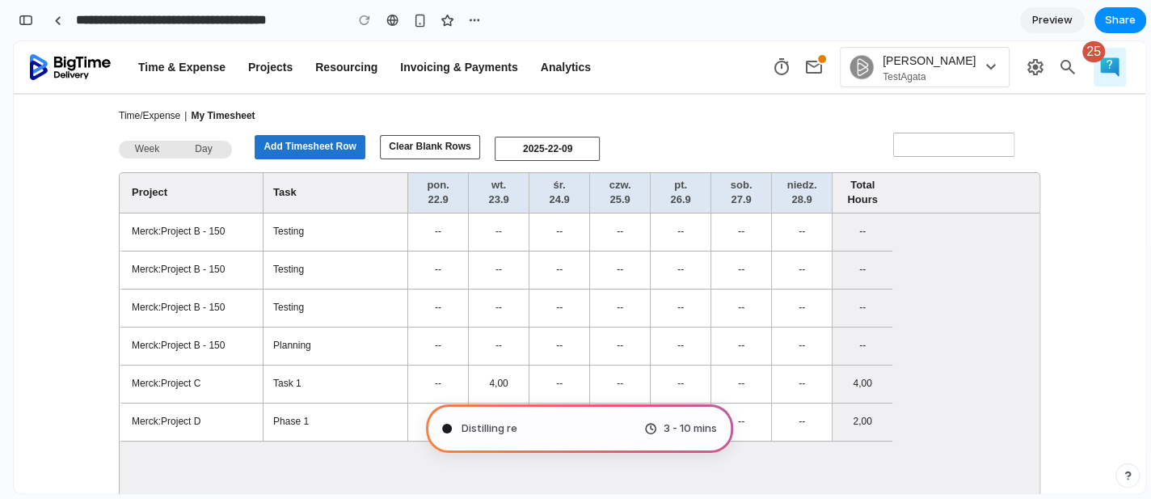
type input "**********"
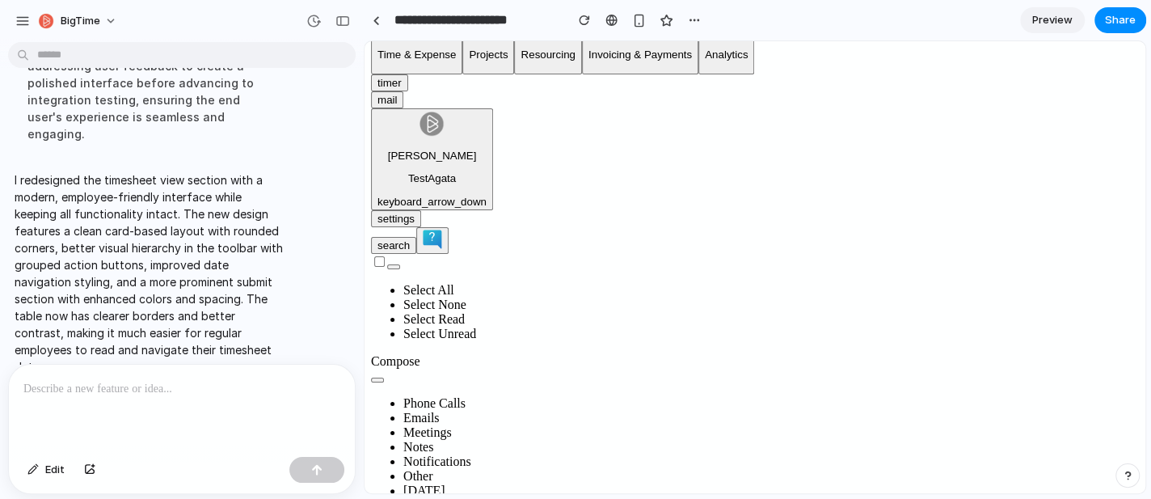
scroll to position [0, 0]
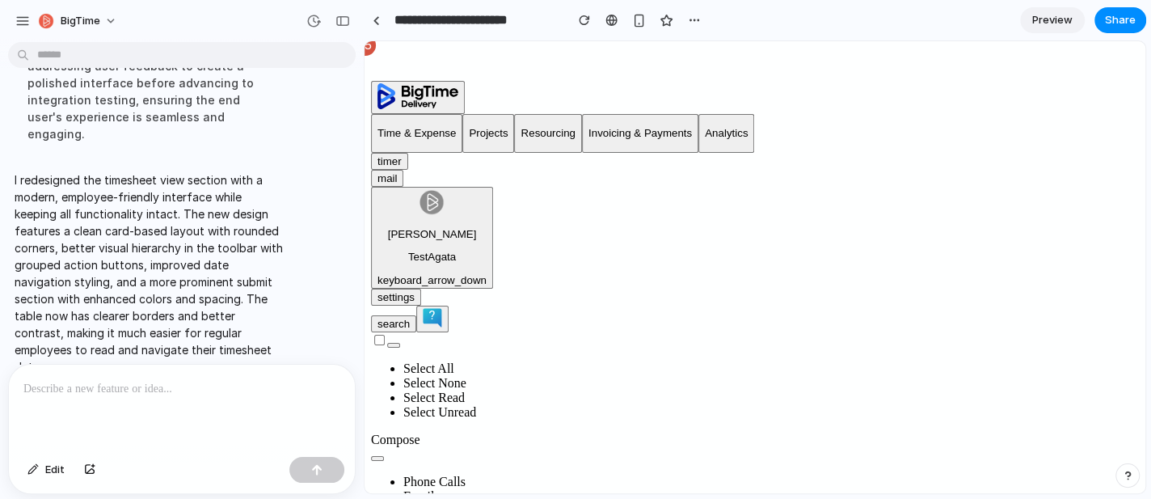
drag, startPoint x: 577, startPoint y: 490, endPoint x: 844, endPoint y: 474, distance: 267.9
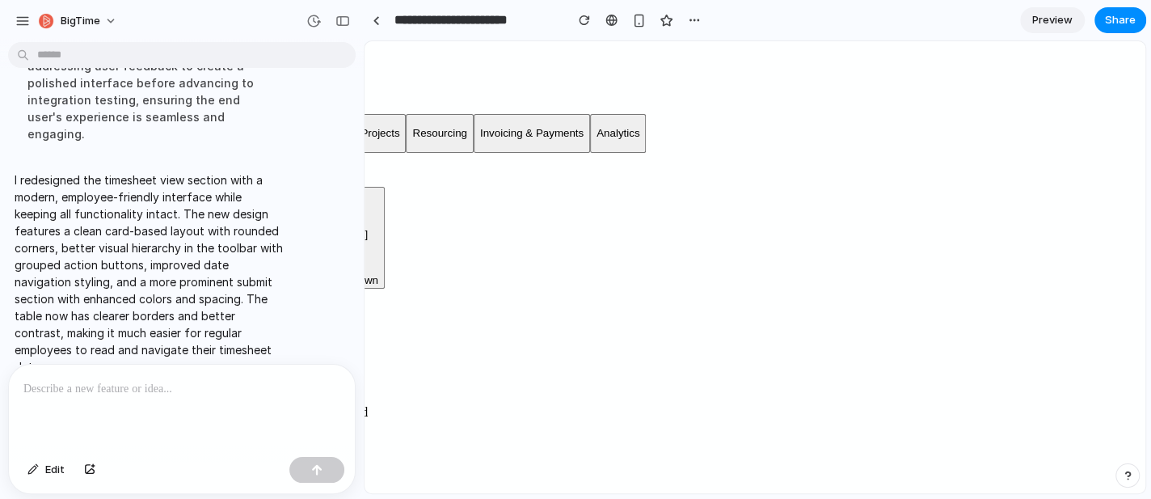
scroll to position [0, 149]
drag, startPoint x: 928, startPoint y: 535, endPoint x: 418, endPoint y: 483, distance: 512.4
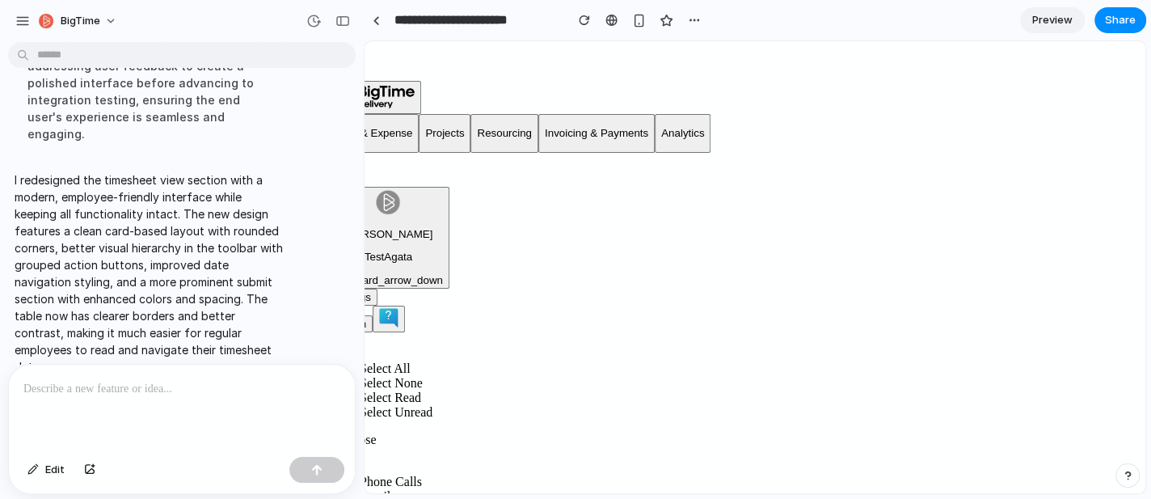
scroll to position [0, 0]
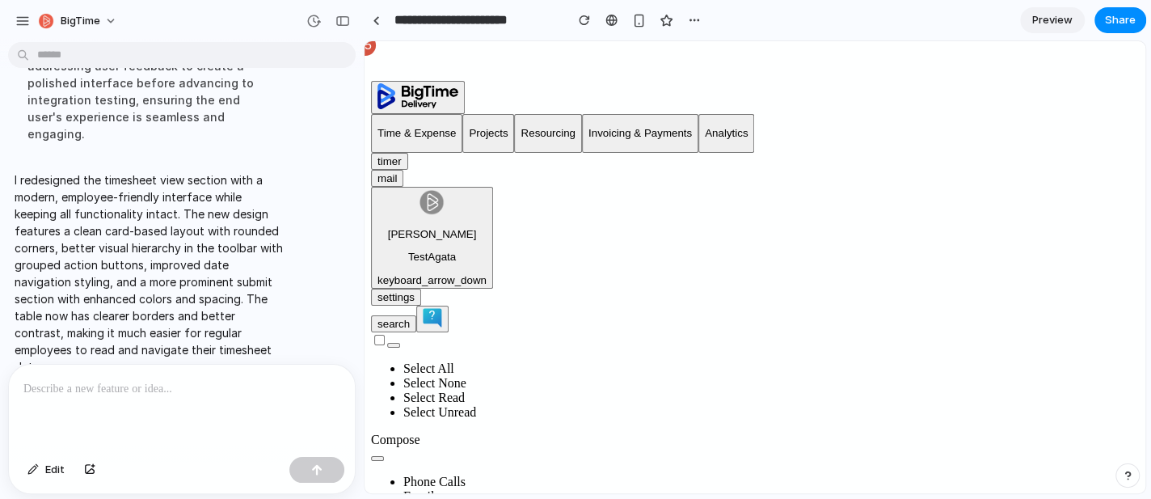
drag, startPoint x: 501, startPoint y: 146, endPoint x: 497, endPoint y: 158, distance: 12.0
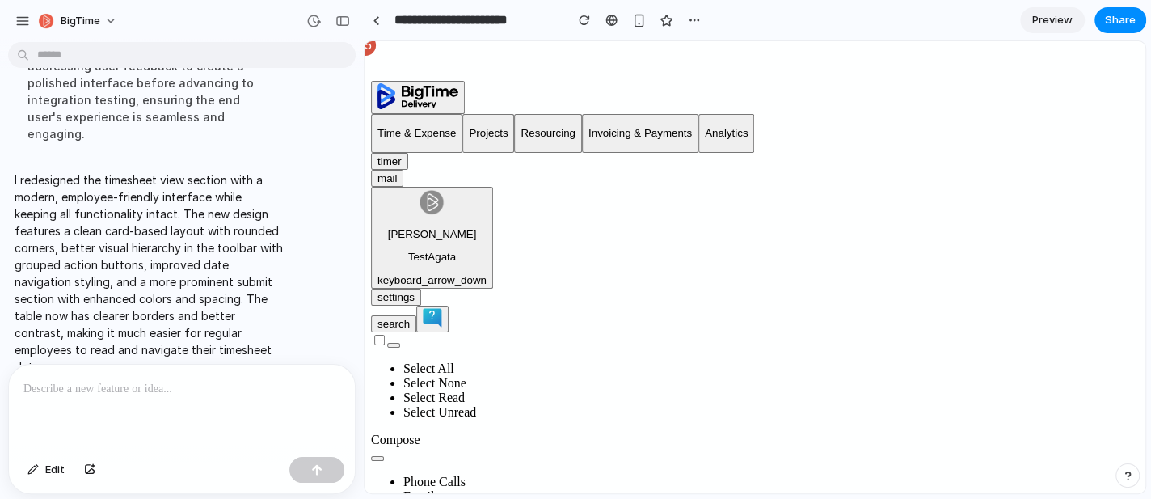
drag, startPoint x: 503, startPoint y: 172, endPoint x: 517, endPoint y: 172, distance: 13.7
drag, startPoint x: 609, startPoint y: 166, endPoint x: 577, endPoint y: 161, distance: 32.8
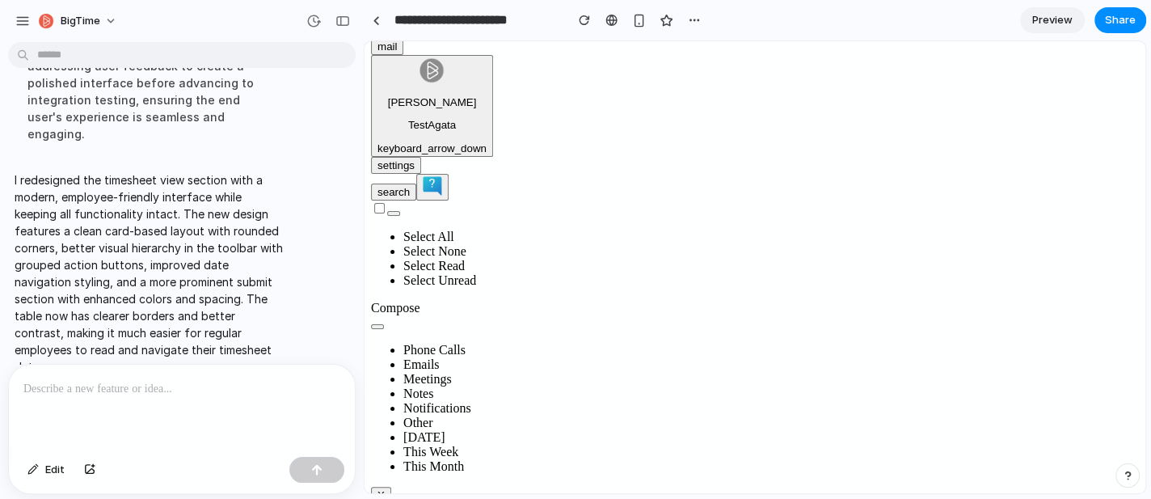
scroll to position [262, 0]
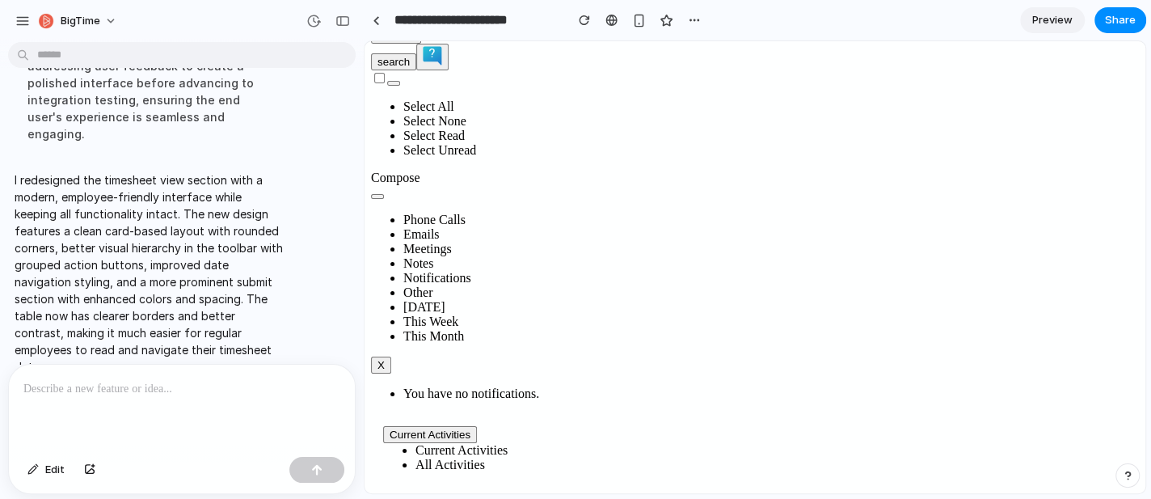
click at [376, 21] on div at bounding box center [375, 20] width 7 height 9
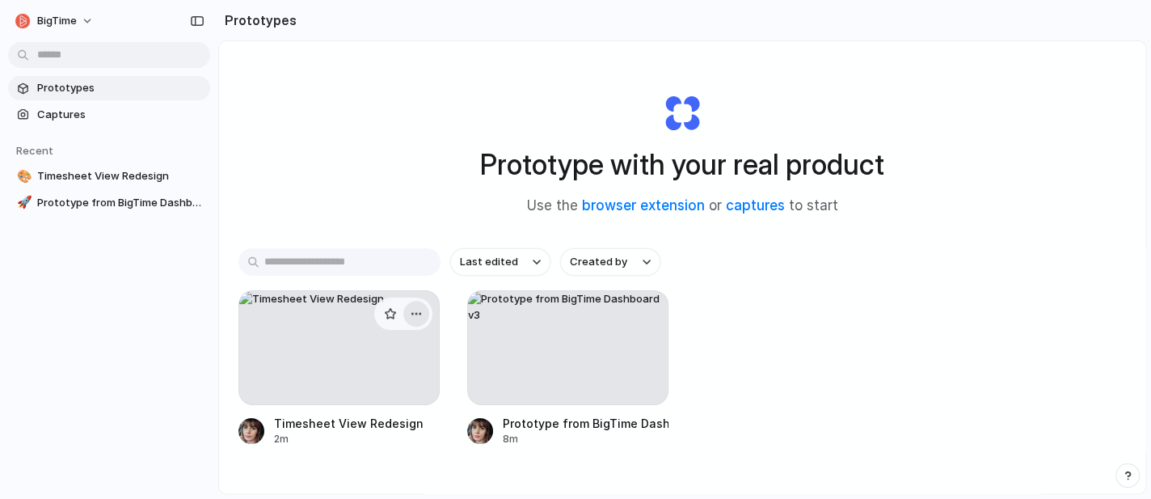
click at [414, 316] on div "button" at bounding box center [416, 313] width 13 height 13
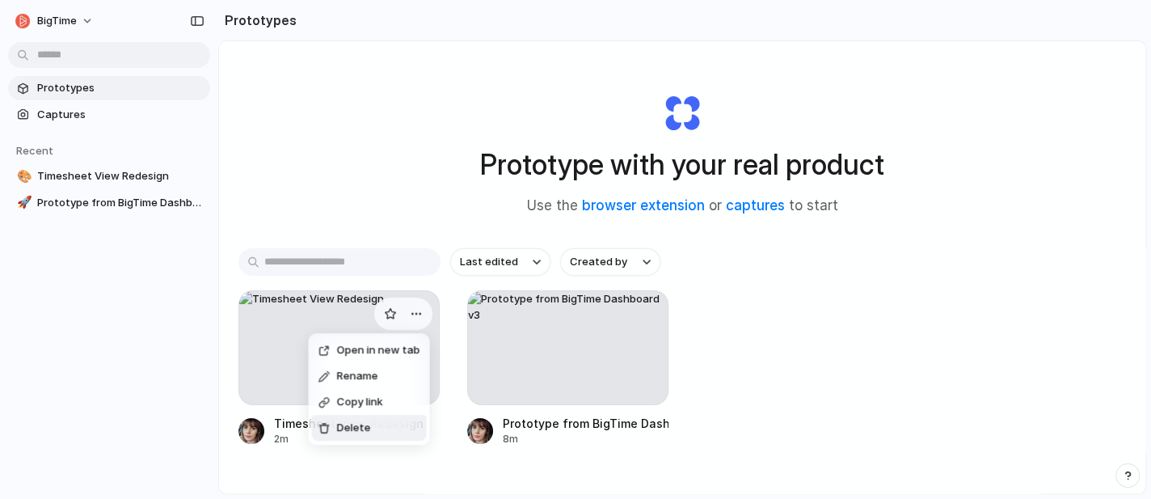
click at [362, 427] on span "Delete" at bounding box center [353, 427] width 34 height 16
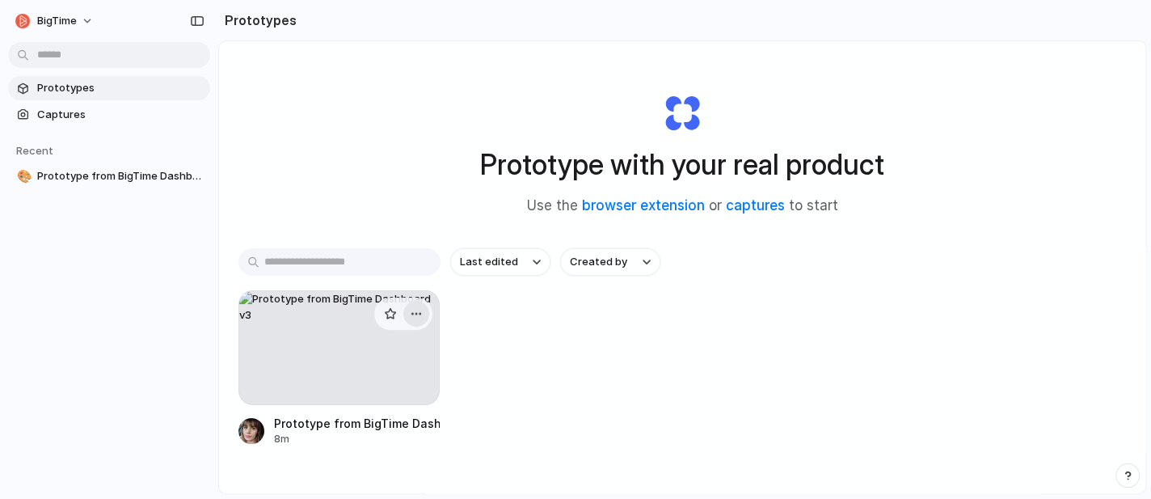
click at [415, 309] on div "button" at bounding box center [416, 313] width 13 height 13
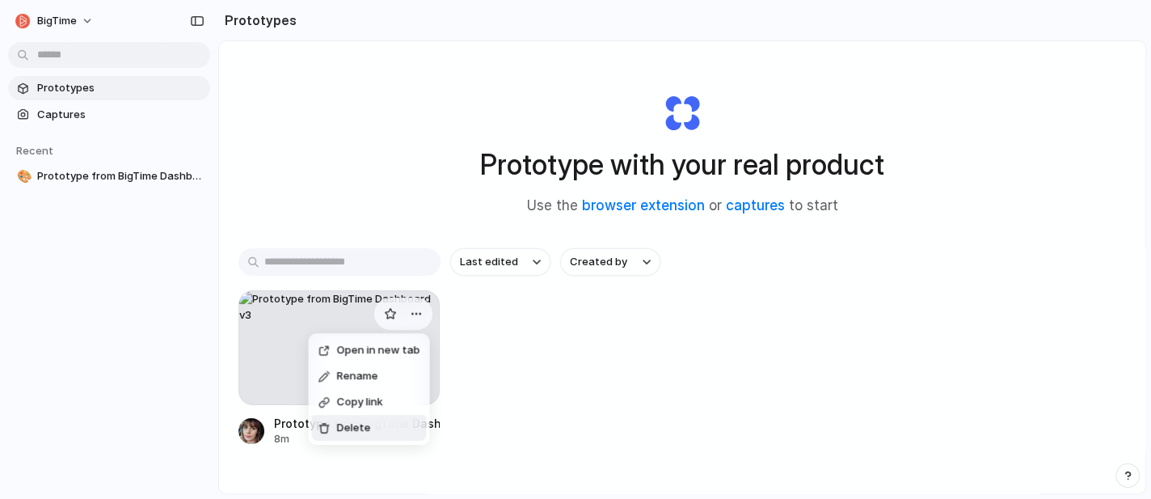
click at [384, 427] on li "Delete" at bounding box center [368, 427] width 115 height 26
